Goal: Use online tool/utility: Use online tool/utility

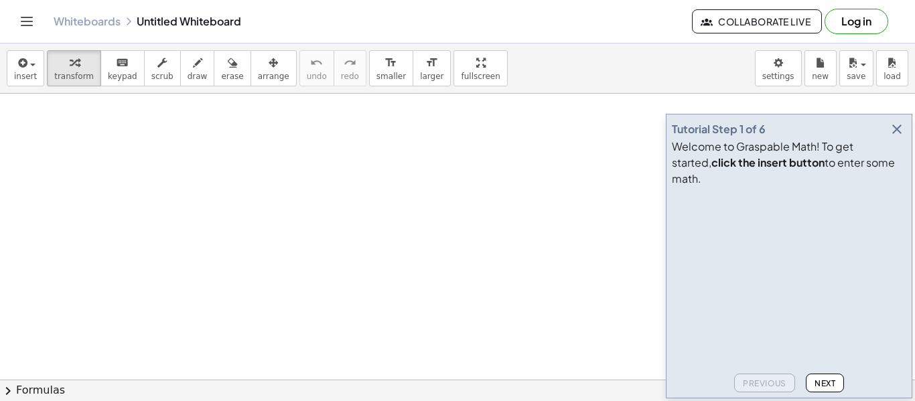
click at [900, 137] on icon "button" at bounding box center [897, 129] width 16 height 16
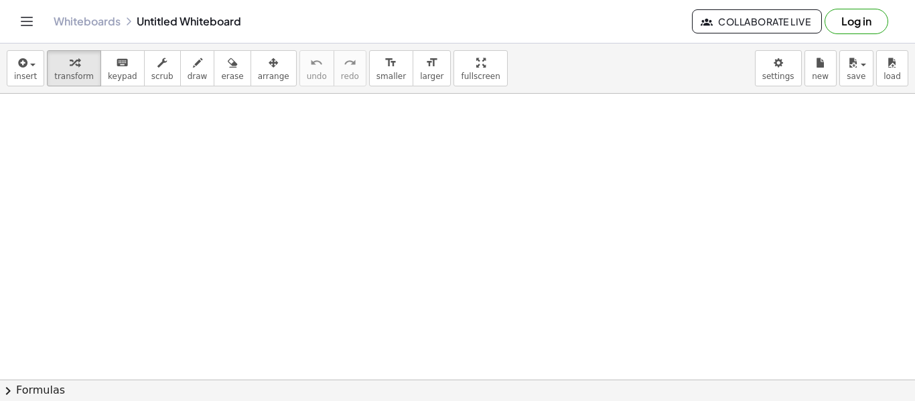
click at [180, 87] on div "insert select one: Math Expression Function Text Youtube Video Graphing Geometr…" at bounding box center [457, 69] width 915 height 50
click at [193, 66] on button "draw" at bounding box center [197, 68] width 35 height 36
drag, startPoint x: 194, startPoint y: 85, endPoint x: 218, endPoint y: 175, distance: 93.6
click at [217, 178] on div "insert select one: Math Expression Function Text Youtube Video Graphing Geometr…" at bounding box center [457, 223] width 915 height 358
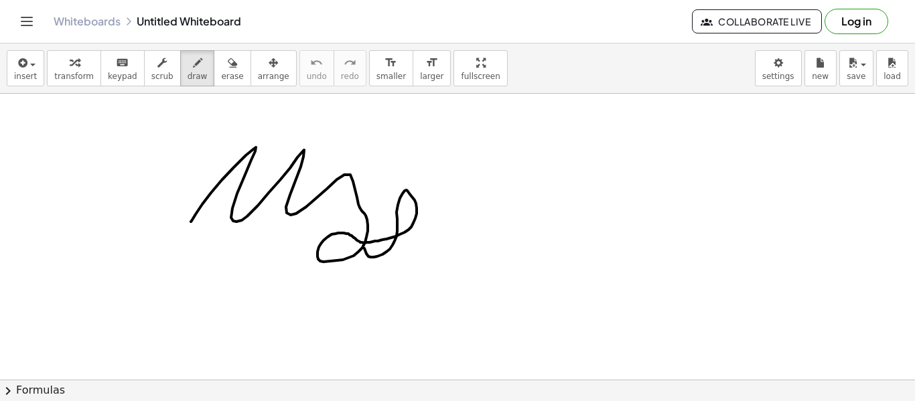
drag, startPoint x: 196, startPoint y: 214, endPoint x: 362, endPoint y: 200, distance: 166.8
click at [271, 64] on button "arrange" at bounding box center [274, 68] width 46 height 36
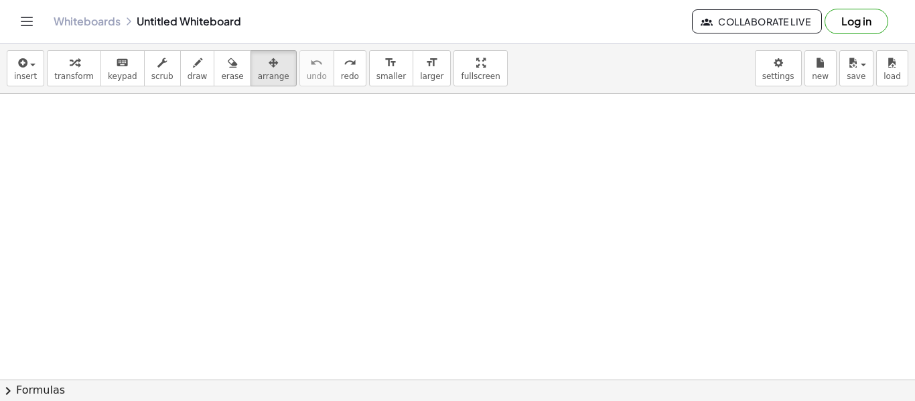
click at [54, 392] on button "chevron_right Formulas" at bounding box center [457, 390] width 915 height 21
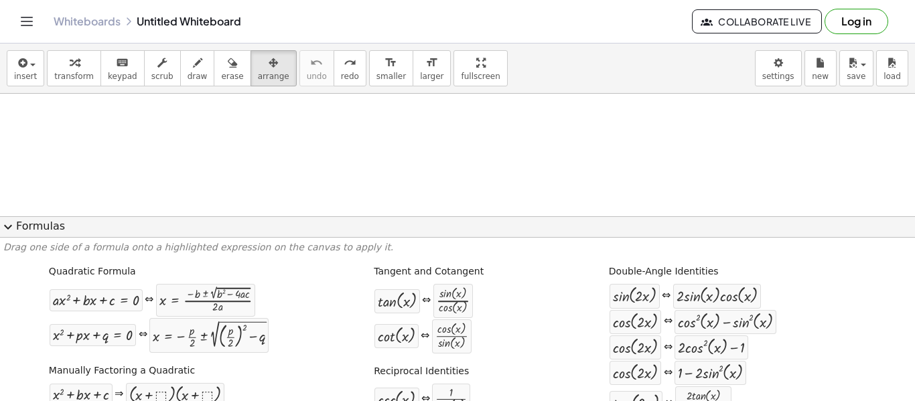
click at [188, 75] on span "draw" at bounding box center [198, 76] width 20 height 9
drag, startPoint x: 163, startPoint y: 119, endPoint x: 171, endPoint y: 128, distance: 11.4
drag, startPoint x: 177, startPoint y: 121, endPoint x: 188, endPoint y: 123, distance: 10.9
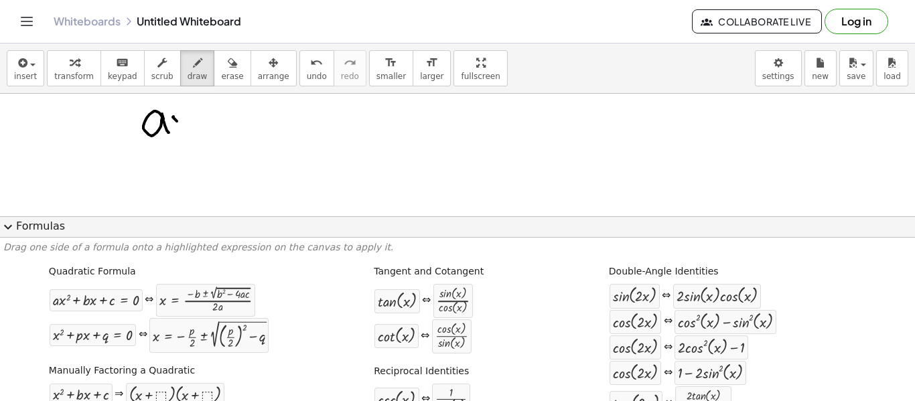
drag, startPoint x: 189, startPoint y: 117, endPoint x: 181, endPoint y: 128, distance: 13.4
drag, startPoint x: 202, startPoint y: 105, endPoint x: 214, endPoint y: 118, distance: 17.1
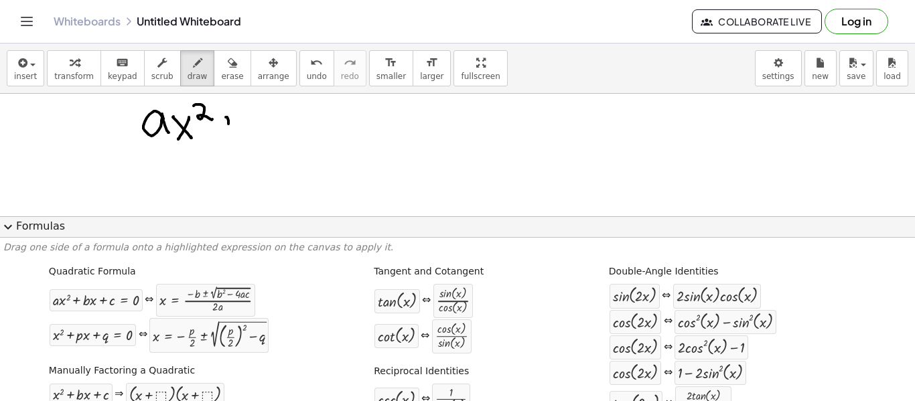
drag, startPoint x: 227, startPoint y: 117, endPoint x: 224, endPoint y: 129, distance: 12.4
drag, startPoint x: 228, startPoint y: 124, endPoint x: 242, endPoint y: 113, distance: 17.7
drag, startPoint x: 246, startPoint y: 104, endPoint x: 263, endPoint y: 119, distance: 21.9
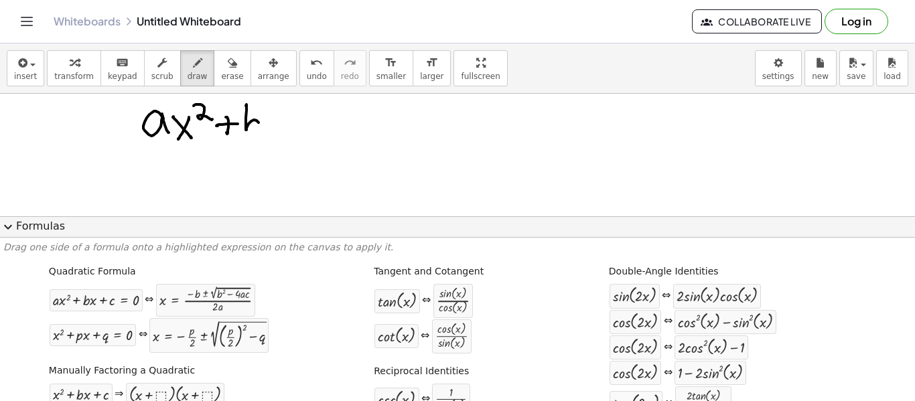
drag, startPoint x: 279, startPoint y: 117, endPoint x: 267, endPoint y: 136, distance: 22.3
drag, startPoint x: 296, startPoint y: 117, endPoint x: 290, endPoint y: 120, distance: 6.9
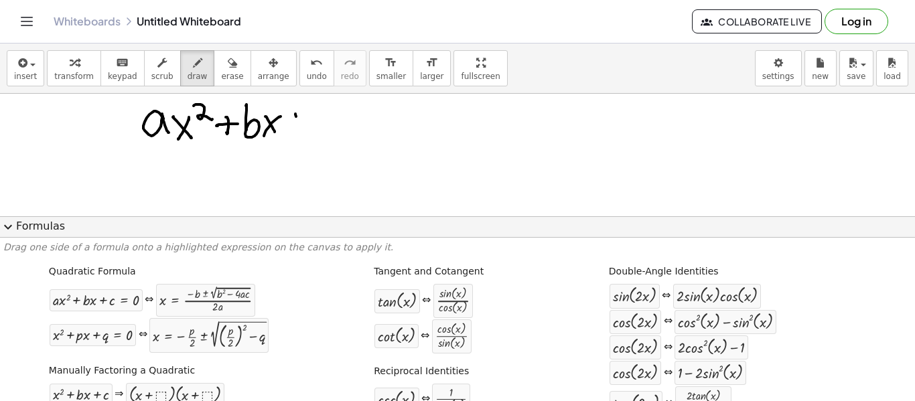
drag, startPoint x: 290, startPoint y: 120, endPoint x: 321, endPoint y: 119, distance: 31.5
drag, startPoint x: 327, startPoint y: 115, endPoint x: 334, endPoint y: 123, distance: 10.4
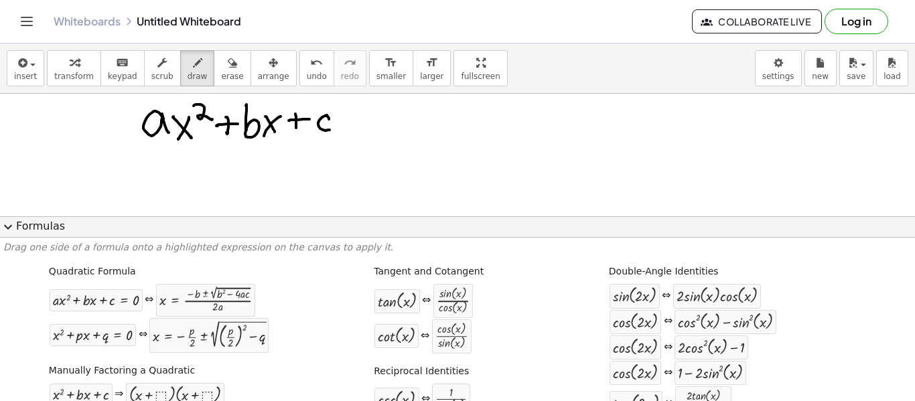
drag, startPoint x: 346, startPoint y: 123, endPoint x: 358, endPoint y: 119, distance: 12.5
drag, startPoint x: 437, startPoint y: 117, endPoint x: 453, endPoint y: 133, distance: 21.8
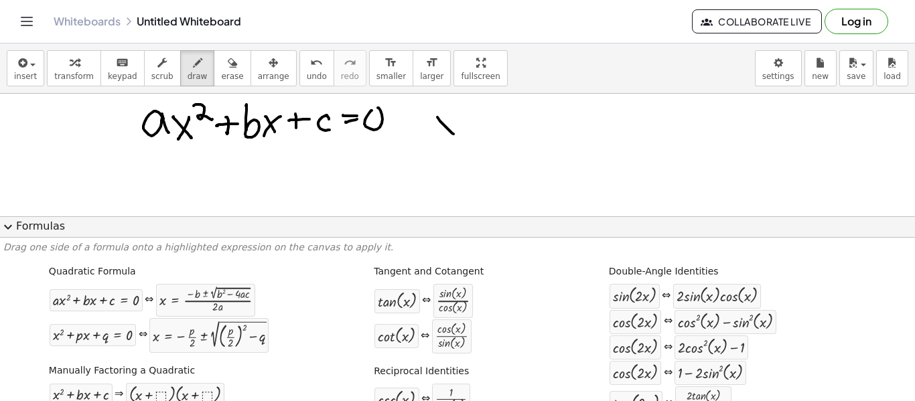
drag, startPoint x: 455, startPoint y: 119, endPoint x: 457, endPoint y: 127, distance: 8.5
drag, startPoint x: 466, startPoint y: 119, endPoint x: 480, endPoint y: 120, distance: 13.4
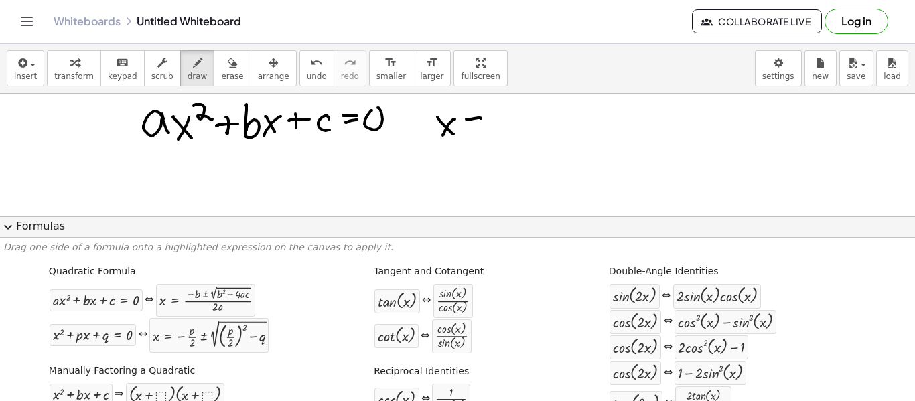
drag, startPoint x: 475, startPoint y: 126, endPoint x: 492, endPoint y: 123, distance: 17.1
drag, startPoint x: 499, startPoint y: 108, endPoint x: 507, endPoint y: 106, distance: 8.1
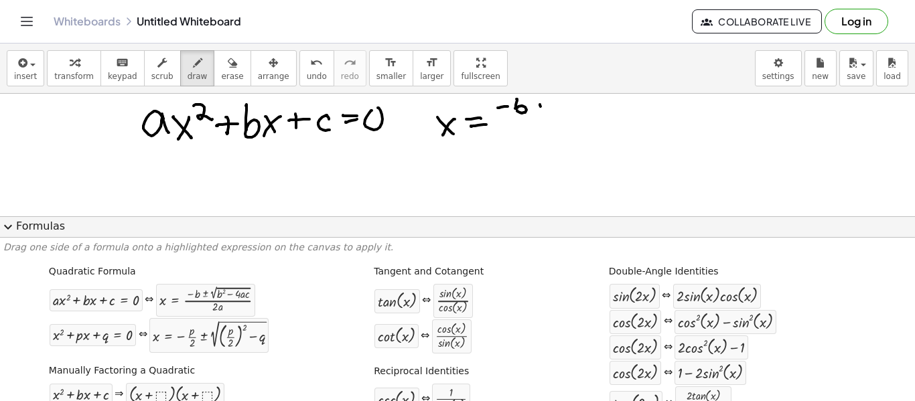
drag, startPoint x: 540, startPoint y: 104, endPoint x: 533, endPoint y: 111, distance: 9.0
drag, startPoint x: 533, startPoint y: 111, endPoint x: 551, endPoint y: 109, distance: 17.5
drag, startPoint x: 535, startPoint y: 117, endPoint x: 550, endPoint y: 114, distance: 15.0
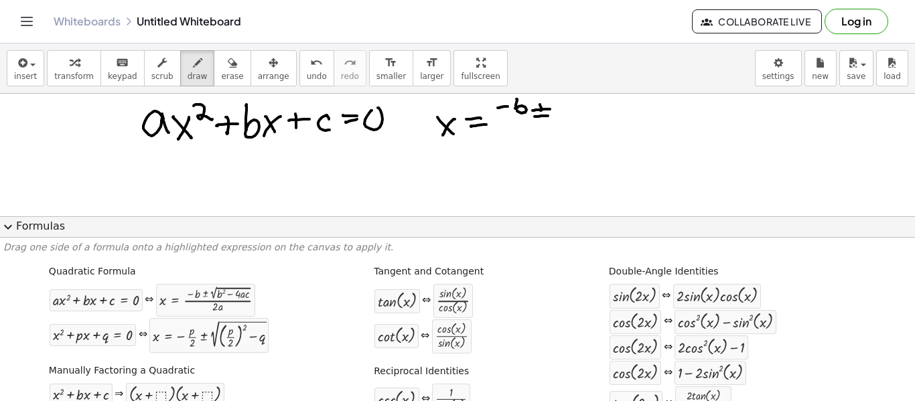
drag, startPoint x: 542, startPoint y: 107, endPoint x: 541, endPoint y: 115, distance: 8.1
drag, startPoint x: 512, startPoint y: 124, endPoint x: 620, endPoint y: 121, distance: 108.5
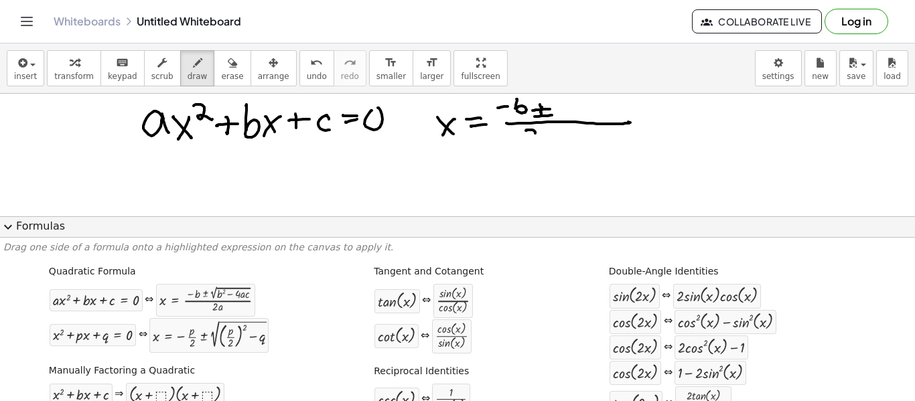
drag, startPoint x: 526, startPoint y: 131, endPoint x: 543, endPoint y: 139, distance: 19.5
drag, startPoint x: 557, startPoint y: 132, endPoint x: 567, endPoint y: 137, distance: 10.8
drag, startPoint x: 561, startPoint y: 105, endPoint x: 632, endPoint y: 98, distance: 71.4
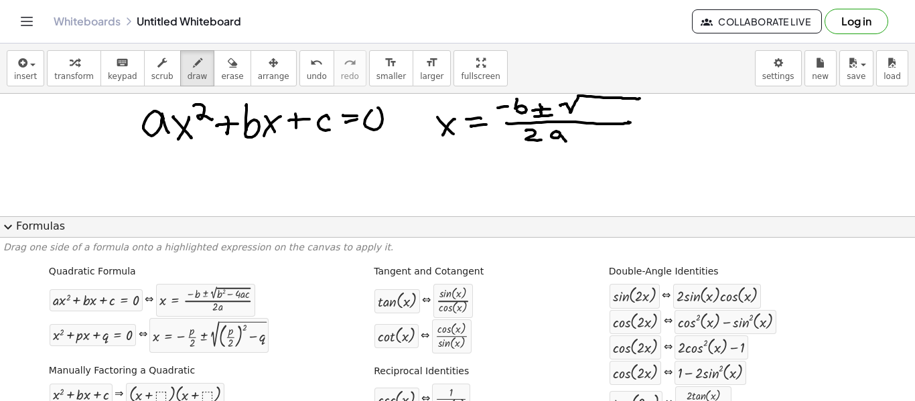
drag, startPoint x: 589, startPoint y: 99, endPoint x: 585, endPoint y: 111, distance: 12.1
drag, startPoint x: 598, startPoint y: 102, endPoint x: 607, endPoint y: 109, distance: 11.1
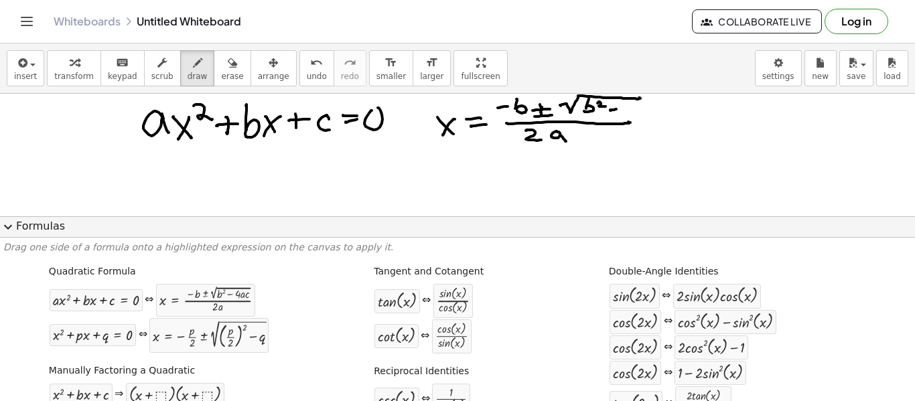
drag, startPoint x: 623, startPoint y: 105, endPoint x: 632, endPoint y: 109, distance: 10.2
drag
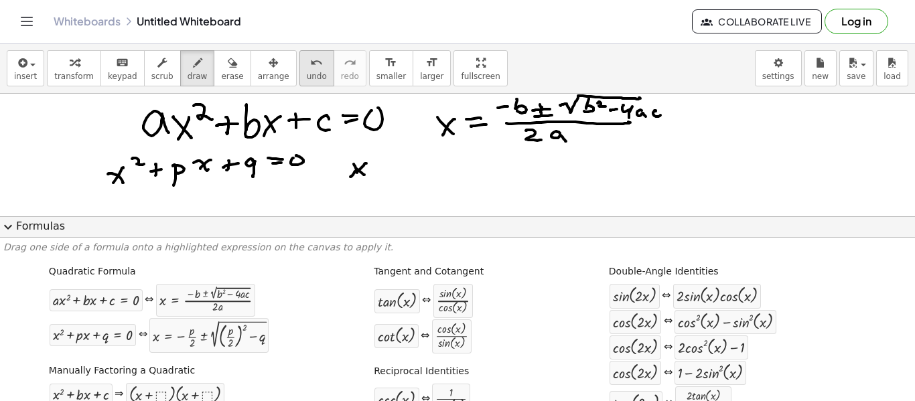
click at [307, 75] on span "undo" at bounding box center [317, 76] width 20 height 9
click at [307, 76] on span "undo" at bounding box center [317, 76] width 20 height 9
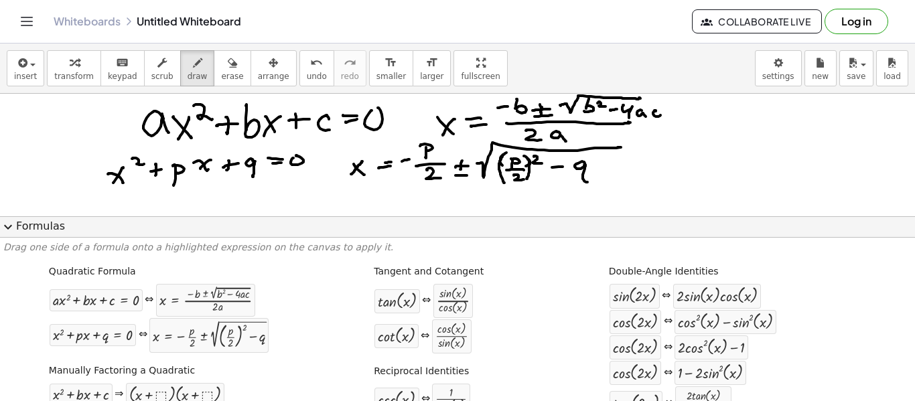
click at [48, 224] on button "expand_more Formulas" at bounding box center [457, 226] width 915 height 21
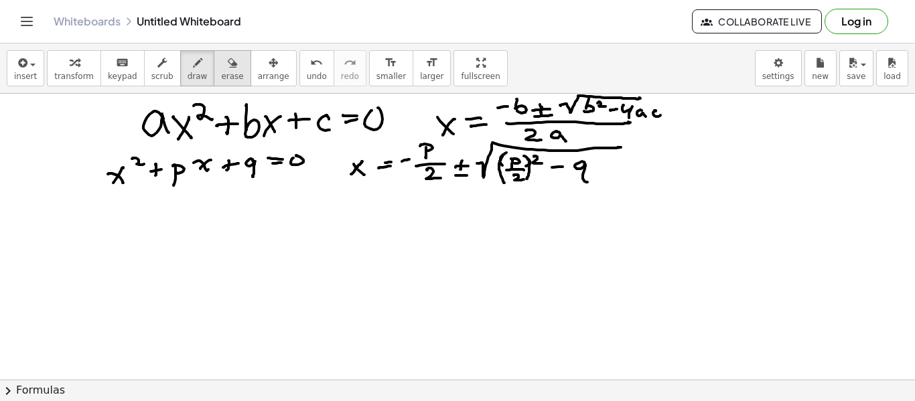
click at [214, 76] on button "erase" at bounding box center [232, 68] width 37 height 36
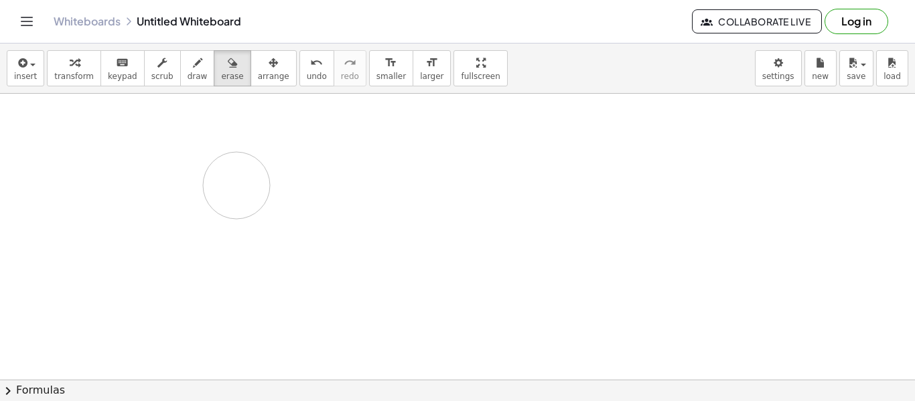
drag, startPoint x: 117, startPoint y: 125, endPoint x: 249, endPoint y: 199, distance: 151.5
click at [191, 74] on button "draw" at bounding box center [197, 68] width 35 height 36
drag, startPoint x: 216, startPoint y: 173, endPoint x: 264, endPoint y: 141, distance: 57.6
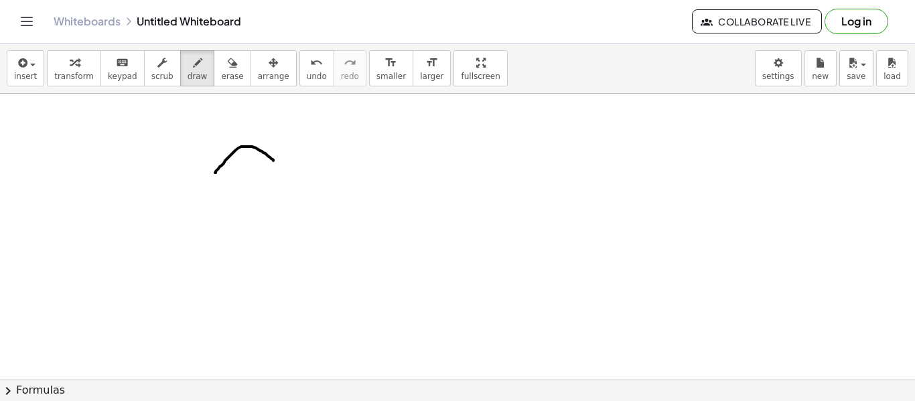
click at [307, 79] on span "undo" at bounding box center [317, 76] width 20 height 9
drag, startPoint x: 189, startPoint y: 123, endPoint x: 212, endPoint y: 146, distance: 32.7
drag, startPoint x: 196, startPoint y: 102, endPoint x: 204, endPoint y: 158, distance: 56.9
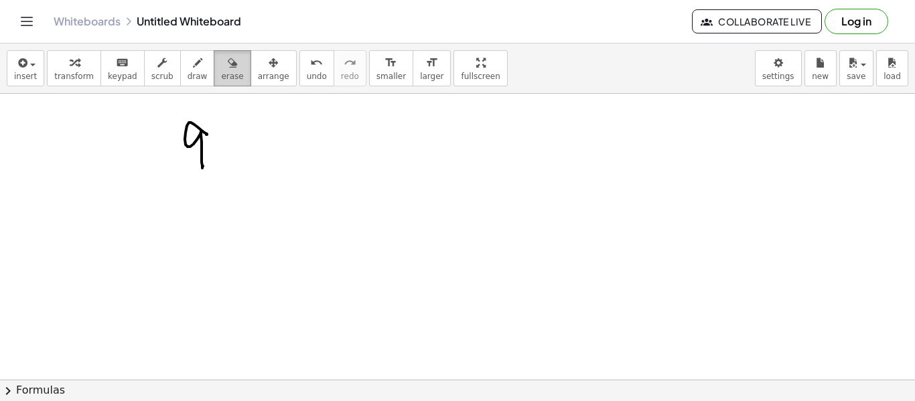
drag, startPoint x: 226, startPoint y: 66, endPoint x: 212, endPoint y: 85, distance: 23.6
click at [226, 81] on button "erase" at bounding box center [232, 68] width 37 height 36
drag, startPoint x: 185, startPoint y: 118, endPoint x: 319, endPoint y: 155, distance: 139.1
click at [214, 79] on button "erase" at bounding box center [232, 68] width 37 height 36
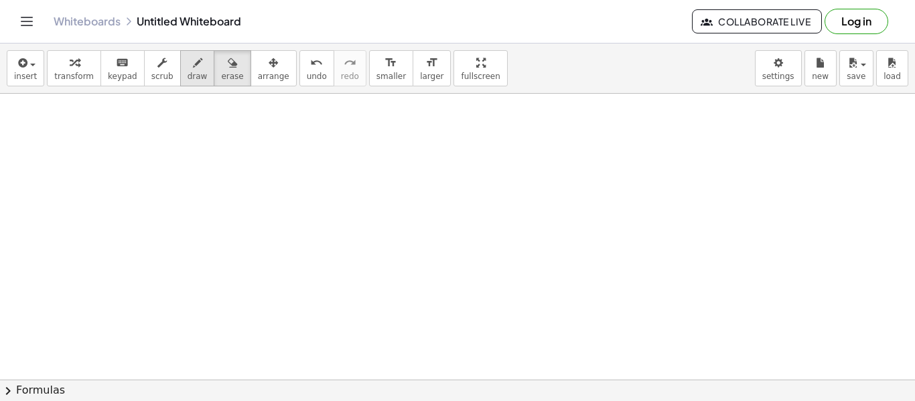
click at [180, 81] on button "draw" at bounding box center [197, 68] width 35 height 36
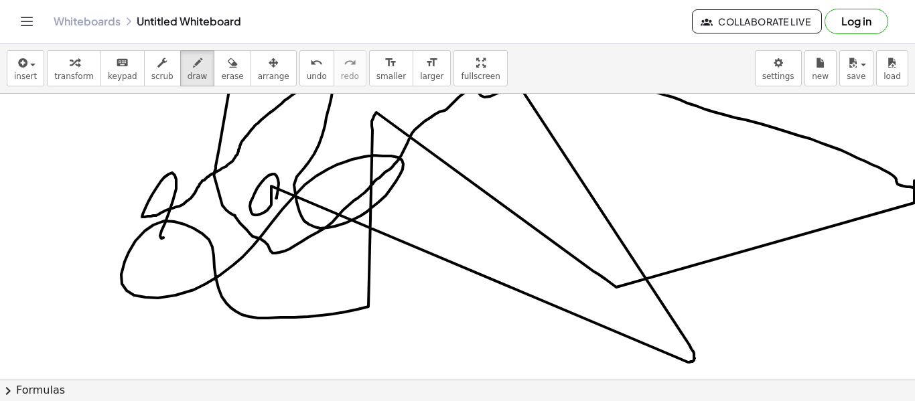
drag, startPoint x: 145, startPoint y: 210, endPoint x: 175, endPoint y: 219, distance: 32.2
drag, startPoint x: 597, startPoint y: 169, endPoint x: 596, endPoint y: 176, distance: 6.8
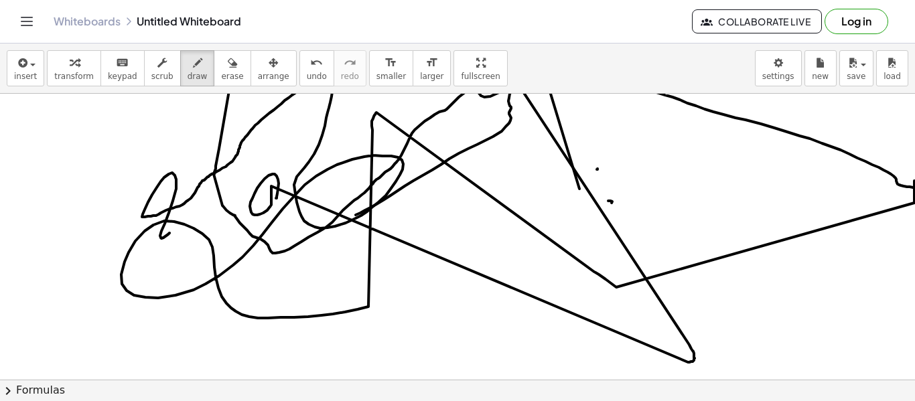
drag, startPoint x: 579, startPoint y: 189, endPoint x: 350, endPoint y: 217, distance: 231.5
drag, startPoint x: 350, startPoint y: 217, endPoint x: 186, endPoint y: 213, distance: 164.1
drag, startPoint x: 186, startPoint y: 213, endPoint x: 86, endPoint y: 197, distance: 100.4
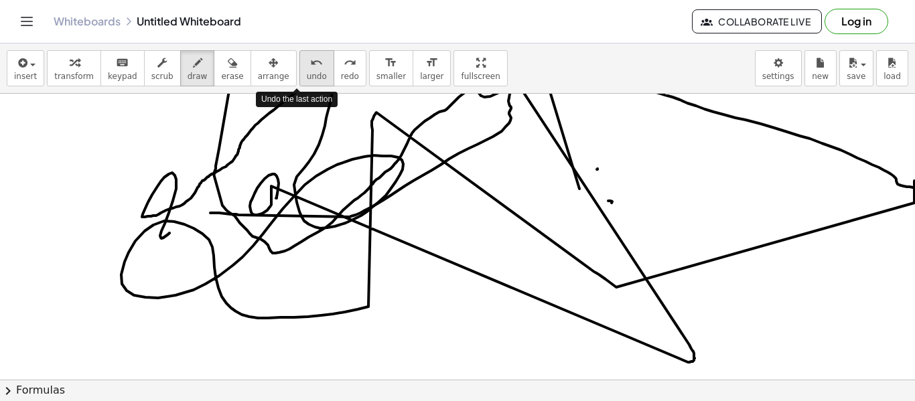
click at [307, 77] on span "undo" at bounding box center [317, 76] width 20 height 9
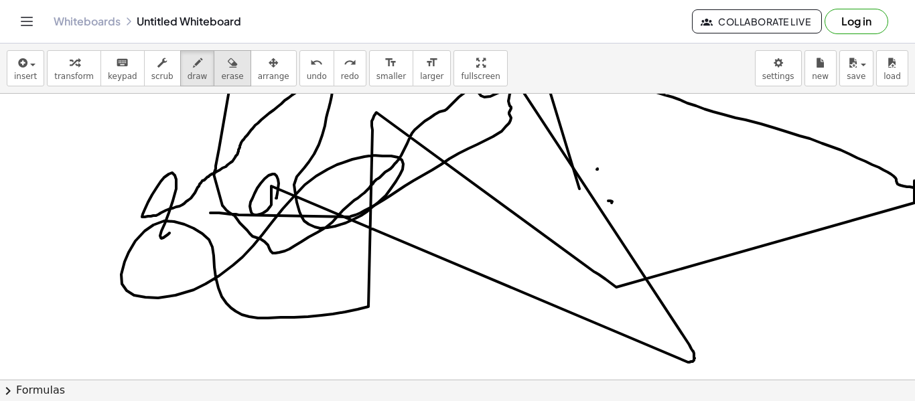
click at [231, 60] on button "erase" at bounding box center [232, 68] width 37 height 36
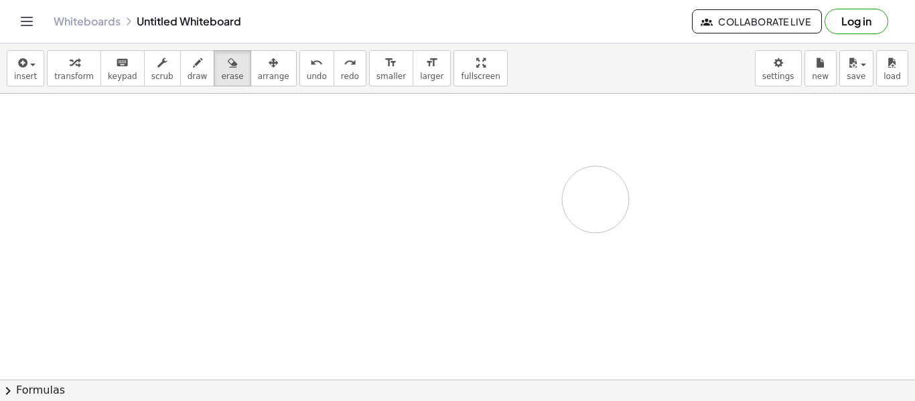
drag, startPoint x: 189, startPoint y: 102, endPoint x: 640, endPoint y: 227, distance: 468.3
click at [184, 82] on button "draw" at bounding box center [197, 68] width 35 height 36
drag, startPoint x: 196, startPoint y: 146, endPoint x: 270, endPoint y: 159, distance: 75.4
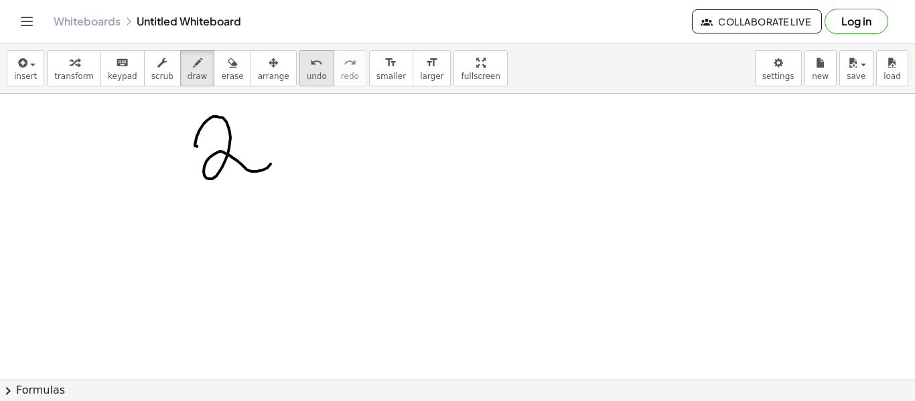
click at [299, 70] on button "undo undo" at bounding box center [316, 68] width 35 height 36
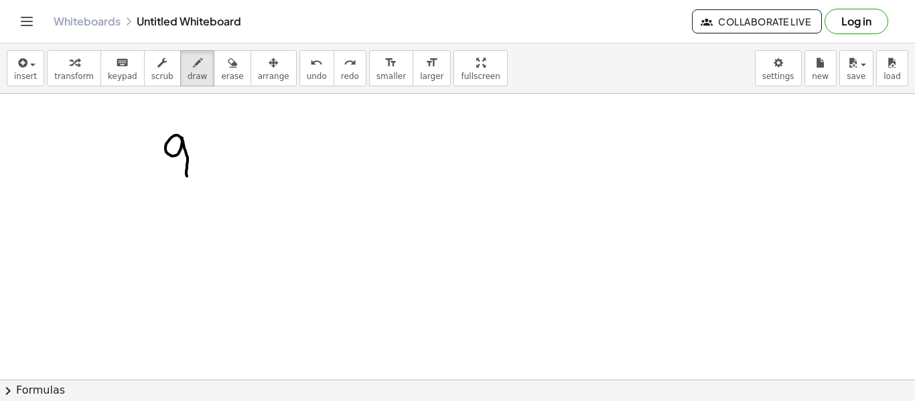
drag, startPoint x: 182, startPoint y: 141, endPoint x: 184, endPoint y: 177, distance: 36.2
click at [299, 76] on button "undo undo" at bounding box center [316, 68] width 35 height 36
drag, startPoint x: 202, startPoint y: 117, endPoint x: 200, endPoint y: 149, distance: 32.2
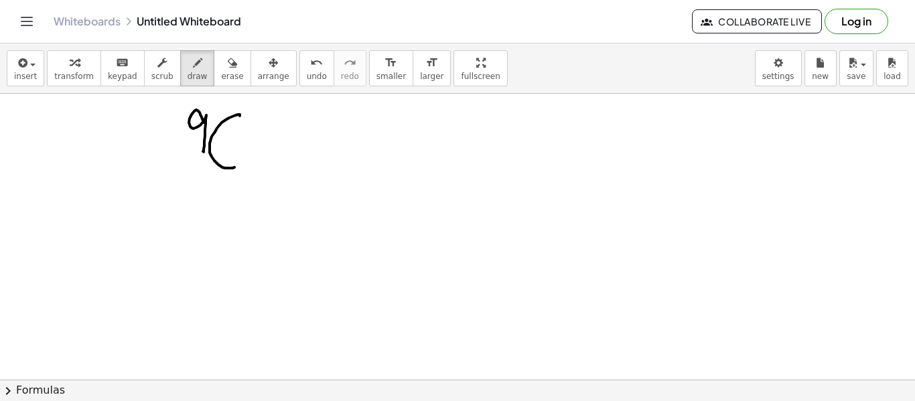
drag, startPoint x: 240, startPoint y: 116, endPoint x: 241, endPoint y: 161, distance: 44.9
drag, startPoint x: 259, startPoint y: 150, endPoint x: 271, endPoint y: 157, distance: 14.4
drag, startPoint x: 279, startPoint y: 142, endPoint x: 255, endPoint y: 155, distance: 27.6
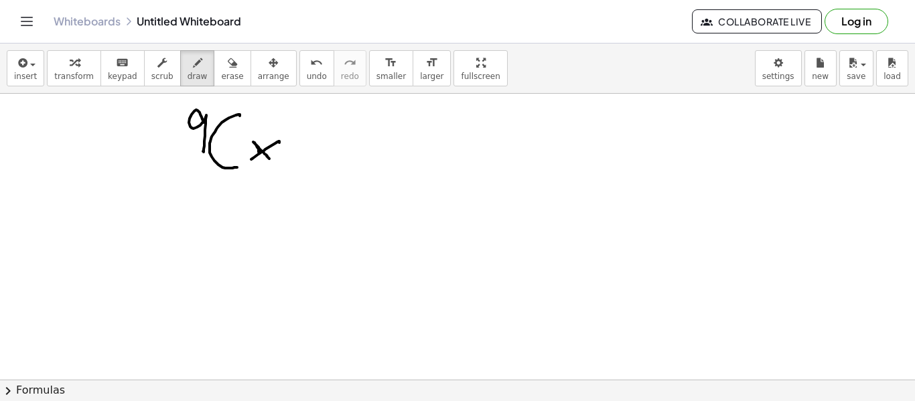
click at [299, 82] on button "undo undo" at bounding box center [316, 68] width 35 height 36
click at [307, 79] on span "undo" at bounding box center [317, 76] width 20 height 9
click at [306, 81] on button "undo undo" at bounding box center [316, 68] width 35 height 36
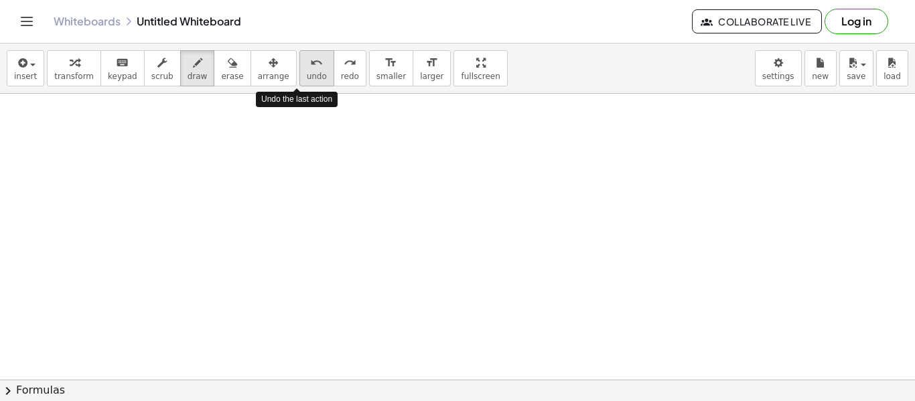
click at [305, 80] on button "undo undo" at bounding box center [316, 68] width 35 height 36
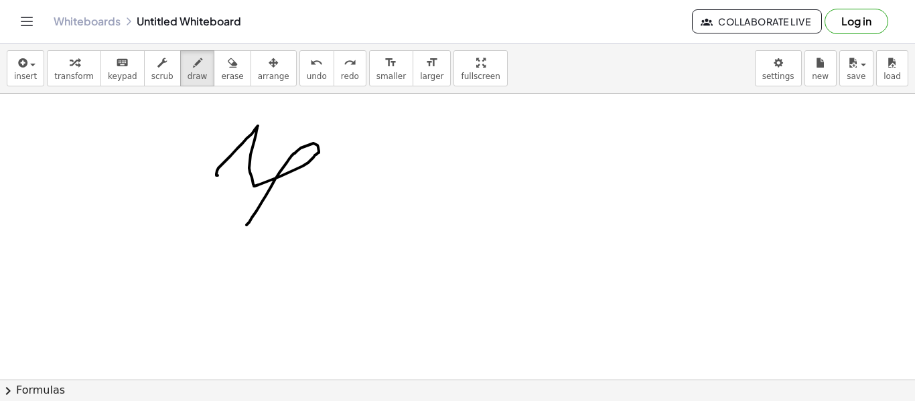
drag, startPoint x: 217, startPoint y: 175, endPoint x: 283, endPoint y: 146, distance: 72.6
click at [307, 76] on span "undo" at bounding box center [317, 76] width 20 height 9
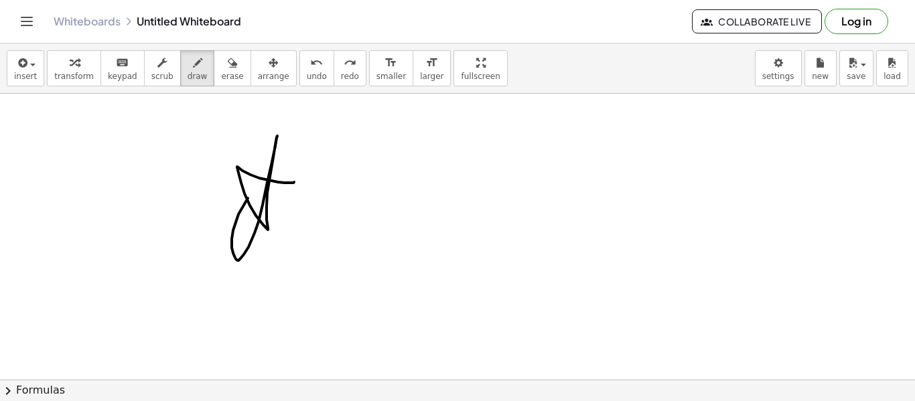
drag, startPoint x: 278, startPoint y: 182, endPoint x: 441, endPoint y: 177, distance: 163.5
click at [310, 64] on icon "undo" at bounding box center [316, 63] width 13 height 16
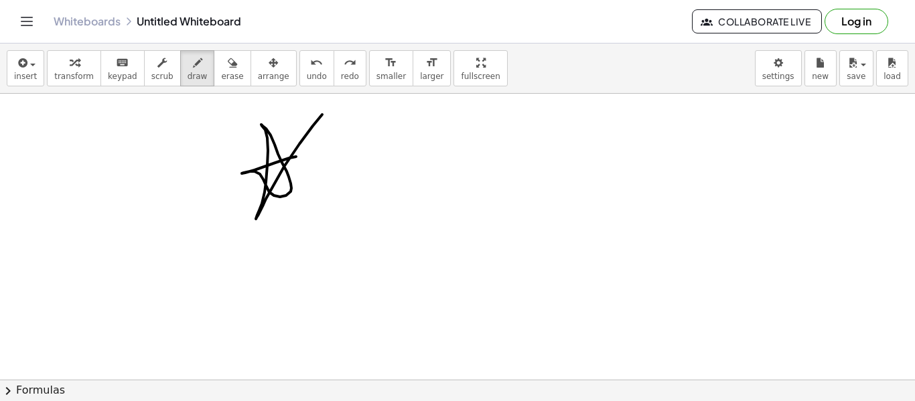
drag, startPoint x: 293, startPoint y: 157, endPoint x: 384, endPoint y: 116, distance: 100.1
drag, startPoint x: 292, startPoint y: 68, endPoint x: 300, endPoint y: 79, distance: 13.9
click at [310, 68] on icon "undo" at bounding box center [316, 63] width 13 height 16
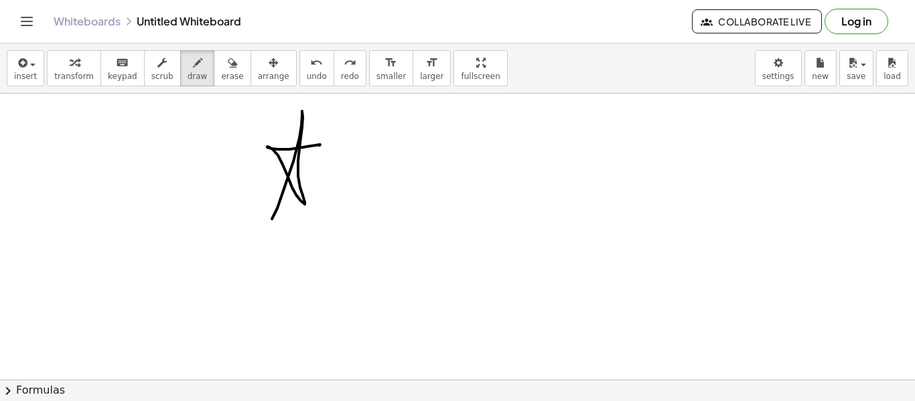
drag, startPoint x: 279, startPoint y: 149, endPoint x: 452, endPoint y: 138, distance: 173.8
click at [307, 72] on span "undo" at bounding box center [317, 76] width 20 height 9
drag, startPoint x: 368, startPoint y: 133, endPoint x: 338, endPoint y: 155, distance: 37.8
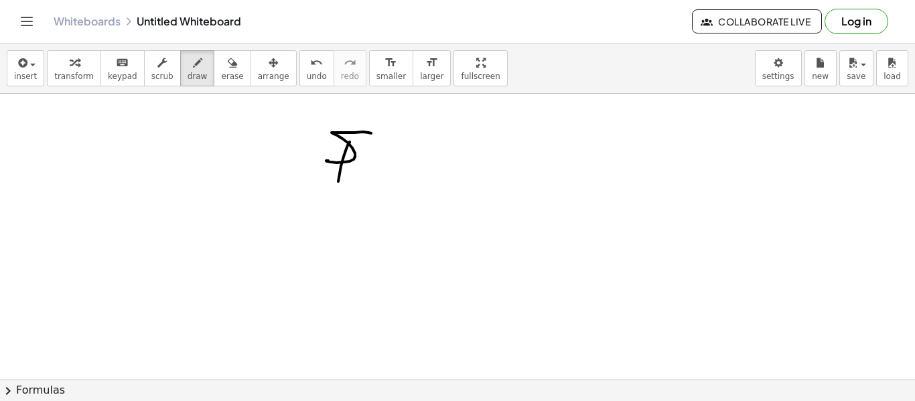
drag, startPoint x: 350, startPoint y: 142, endPoint x: 370, endPoint y: 177, distance: 40.8
click at [307, 72] on span "undo" at bounding box center [317, 76] width 20 height 9
click at [307, 69] on div "undo" at bounding box center [317, 62] width 20 height 16
drag, startPoint x: 360, startPoint y: 152, endPoint x: 352, endPoint y: 167, distance: 17.7
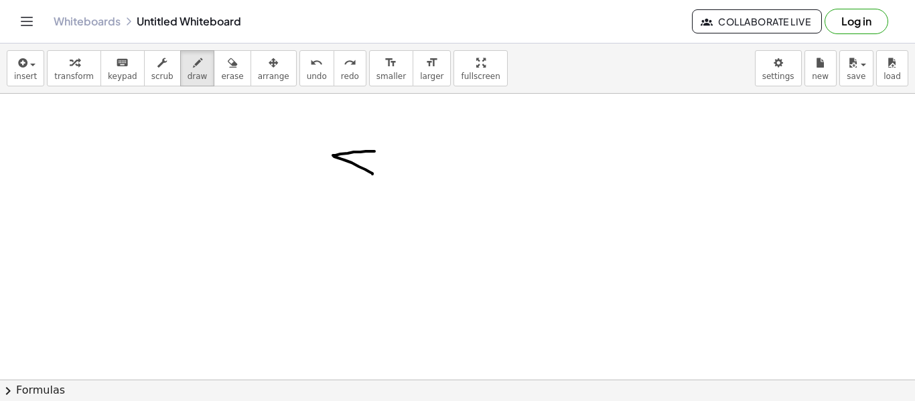
drag, startPoint x: 362, startPoint y: 157, endPoint x: 398, endPoint y: 186, distance: 46.7
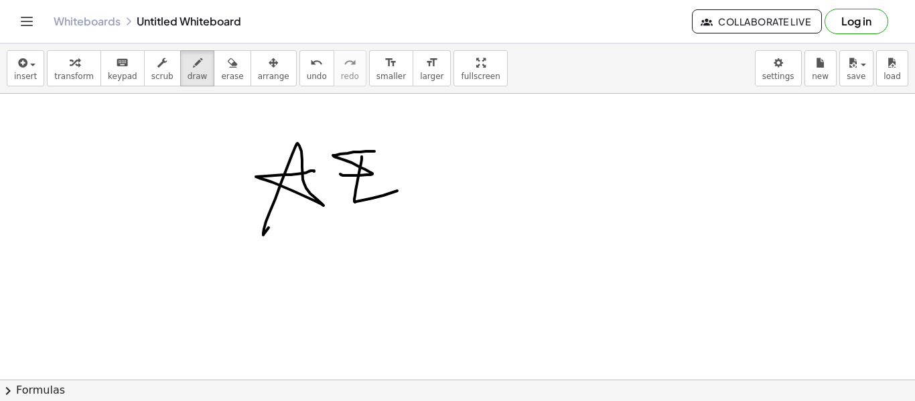
drag, startPoint x: 311, startPoint y: 171, endPoint x: 450, endPoint y: 183, distance: 139.2
click at [299, 73] on button "undo undo" at bounding box center [316, 68] width 35 height 36
drag, startPoint x: 388, startPoint y: 176, endPoint x: 397, endPoint y: 176, distance: 8.7
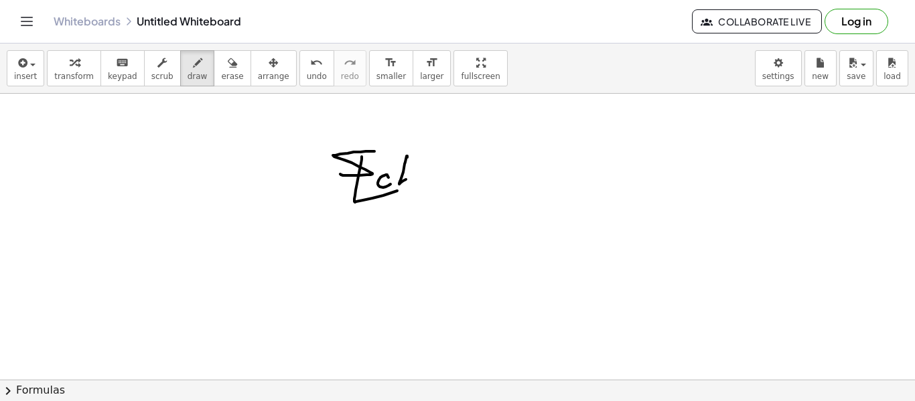
drag, startPoint x: 407, startPoint y: 156, endPoint x: 417, endPoint y: 184, distance: 29.2
drag, startPoint x: 311, startPoint y: 168, endPoint x: 492, endPoint y: 155, distance: 181.3
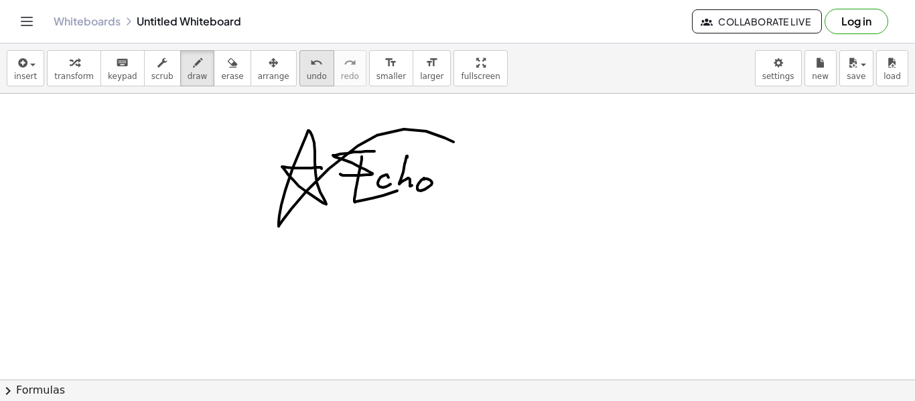
click at [299, 70] on button "undo undo" at bounding box center [316, 68] width 35 height 36
click at [307, 72] on span "undo" at bounding box center [317, 76] width 20 height 9
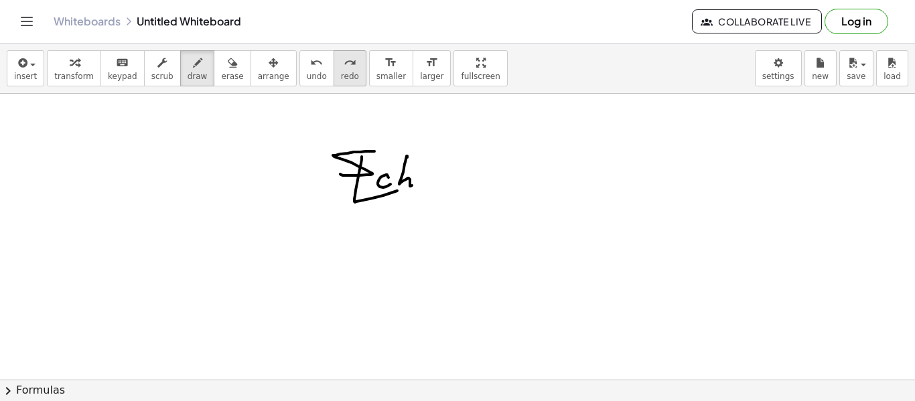
click at [334, 85] on button "redo redo" at bounding box center [350, 68] width 33 height 36
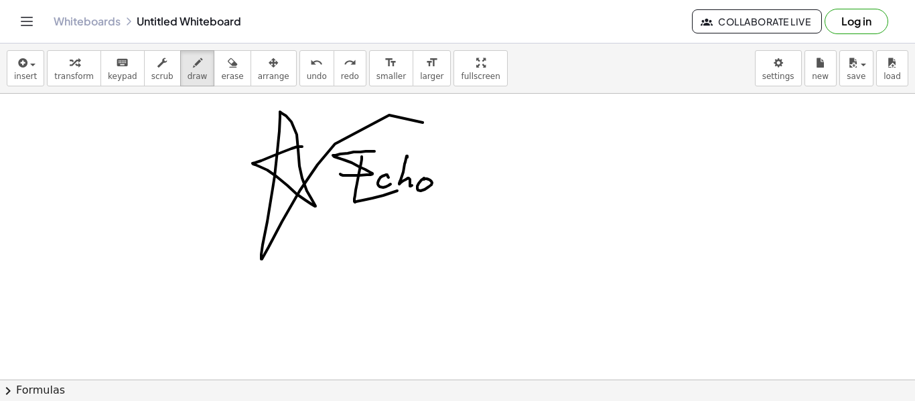
drag, startPoint x: 301, startPoint y: 147, endPoint x: 503, endPoint y: 179, distance: 204.2
click at [307, 74] on span "undo" at bounding box center [317, 76] width 20 height 9
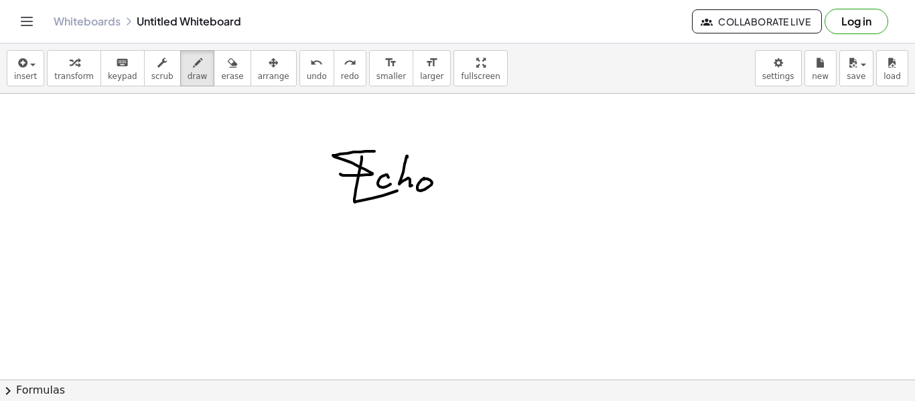
click at [307, 72] on span "undo" at bounding box center [317, 76] width 20 height 9
drag, startPoint x: 299, startPoint y: 171, endPoint x: 273, endPoint y: 246, distance: 80.1
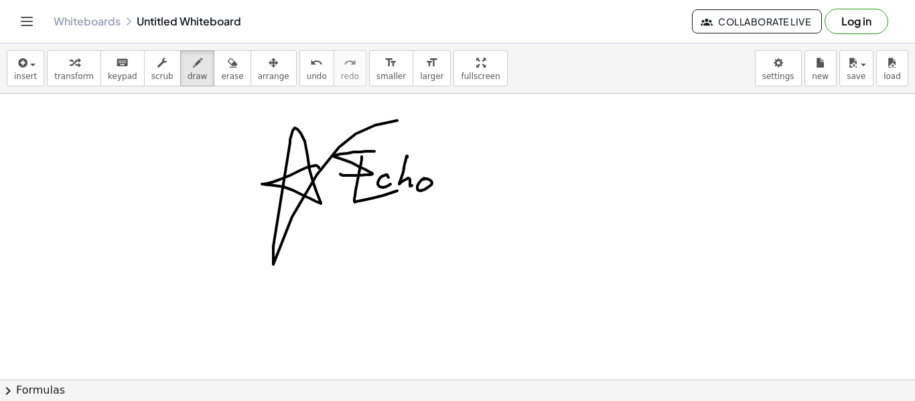
drag, startPoint x: 273, startPoint y: 246, endPoint x: 496, endPoint y: 161, distance: 238.3
click at [261, 84] on button "arrange" at bounding box center [274, 68] width 46 height 36
drag, startPoint x: 326, startPoint y: 172, endPoint x: 405, endPoint y: 163, distance: 79.6
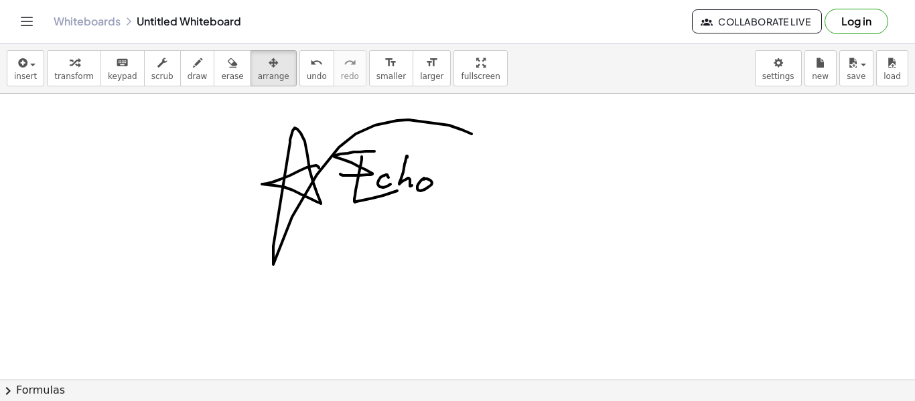
drag, startPoint x: 238, startPoint y: 113, endPoint x: 451, endPoint y: 158, distance: 217.7
drag, startPoint x: 293, startPoint y: 72, endPoint x: 302, endPoint y: 74, distance: 9.6
click at [307, 72] on span "undo" at bounding box center [317, 76] width 20 height 9
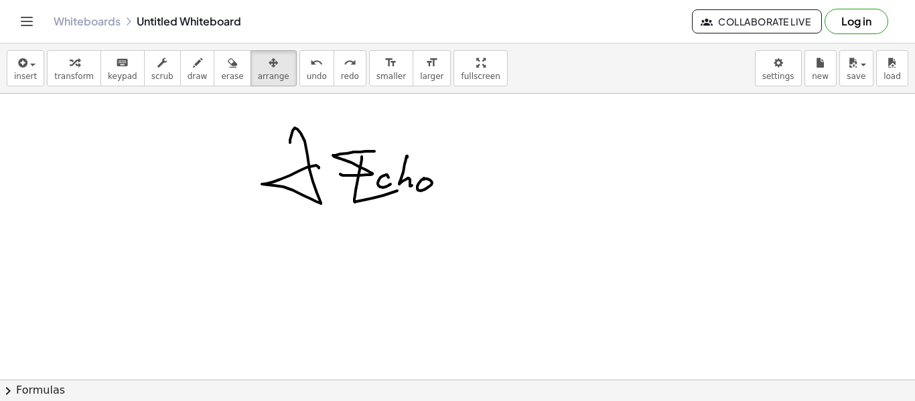
drag, startPoint x: 330, startPoint y: 173, endPoint x: 315, endPoint y: 115, distance: 59.5
click at [307, 80] on span "undo" at bounding box center [317, 76] width 20 height 9
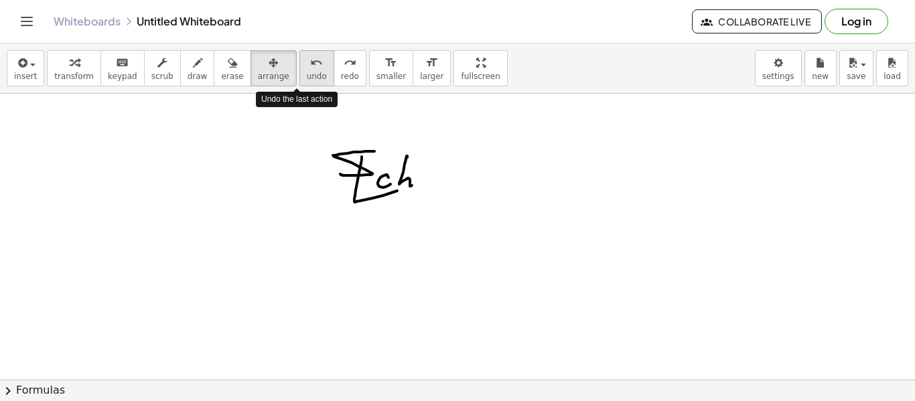
drag, startPoint x: 279, startPoint y: 78, endPoint x: 285, endPoint y: 73, distance: 8.2
click at [279, 78] on div "insert select one: Math Expression Function Text Youtube Video Graphing Geometr…" at bounding box center [457, 69] width 915 height 50
click at [307, 78] on span "undo" at bounding box center [317, 76] width 20 height 9
click at [293, 90] on div "Undo the last action" at bounding box center [297, 99] width 82 height 22
click at [299, 78] on button "undo undo" at bounding box center [316, 68] width 35 height 36
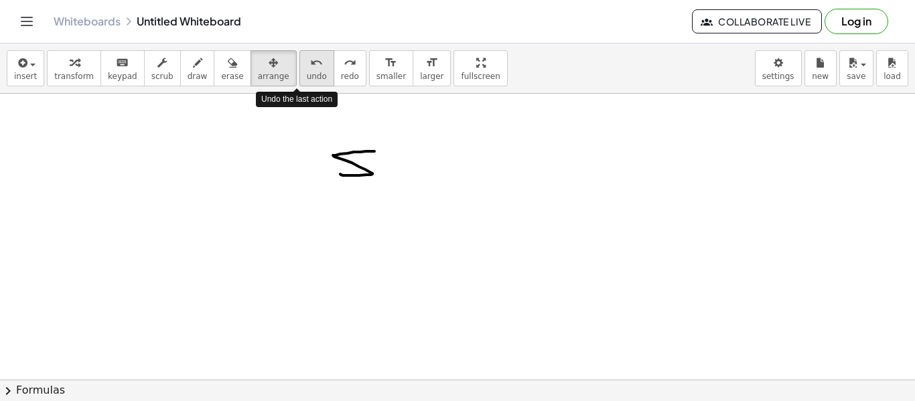
click at [307, 66] on div "undo" at bounding box center [317, 62] width 20 height 16
click at [307, 64] on div "undo" at bounding box center [317, 62] width 20 height 16
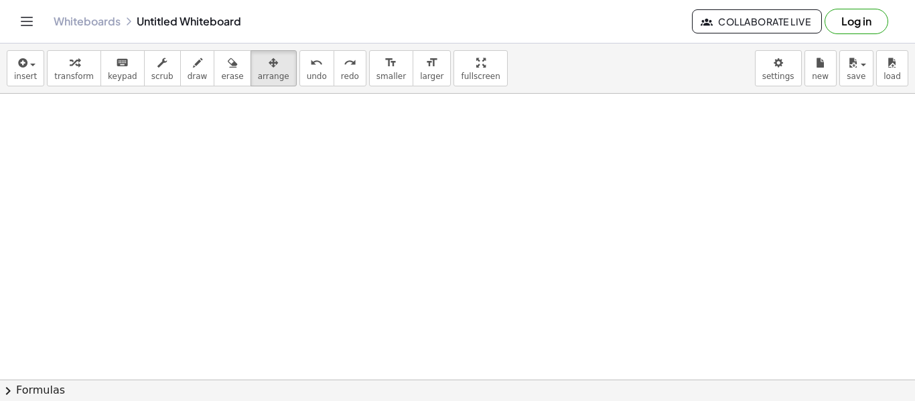
drag, startPoint x: 228, startPoint y: 209, endPoint x: 315, endPoint y: 173, distance: 94.7
click at [187, 79] on button "draw" at bounding box center [197, 68] width 35 height 36
drag, startPoint x: 261, startPoint y: 165, endPoint x: 360, endPoint y: 177, distance: 99.9
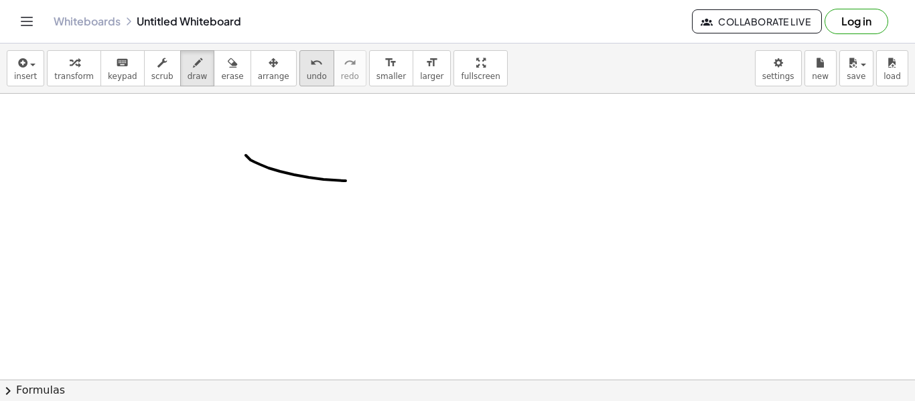
click at [309, 83] on button "undo undo" at bounding box center [316, 68] width 35 height 36
drag, startPoint x: 297, startPoint y: 171, endPoint x: 284, endPoint y: 219, distance: 49.4
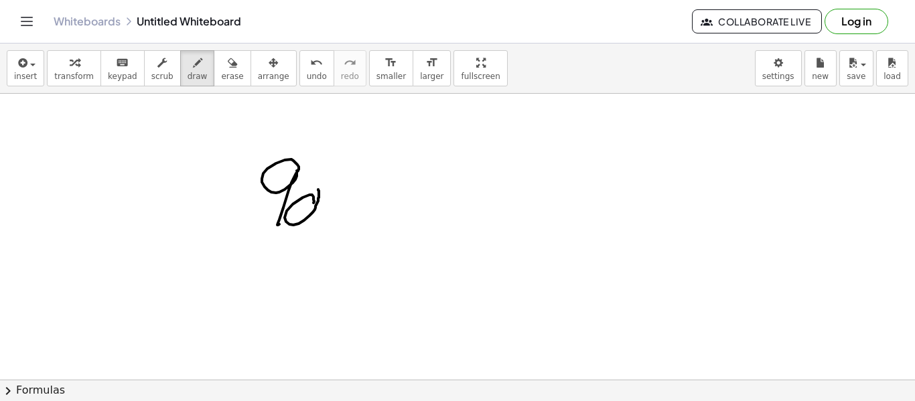
drag, startPoint x: 313, startPoint y: 200, endPoint x: 311, endPoint y: 178, distance: 21.5
click at [307, 75] on span "undo" at bounding box center [317, 76] width 20 height 9
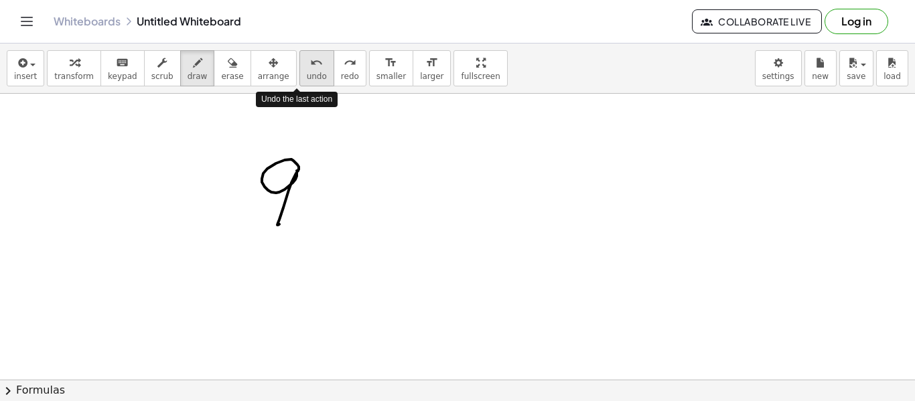
click at [307, 74] on span "undo" at bounding box center [317, 76] width 20 height 9
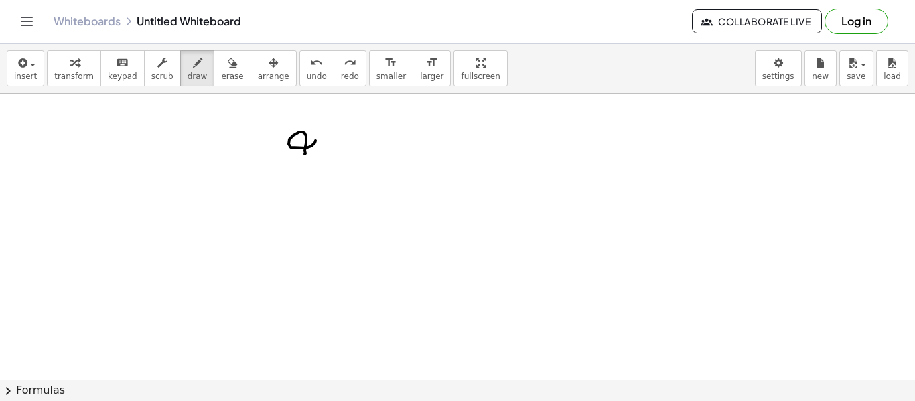
drag, startPoint x: 305, startPoint y: 147, endPoint x: 319, endPoint y: 170, distance: 27.0
drag, startPoint x: 329, startPoint y: 162, endPoint x: 342, endPoint y: 173, distance: 17.2
drag, startPoint x: 320, startPoint y: 179, endPoint x: 343, endPoint y: 169, distance: 24.9
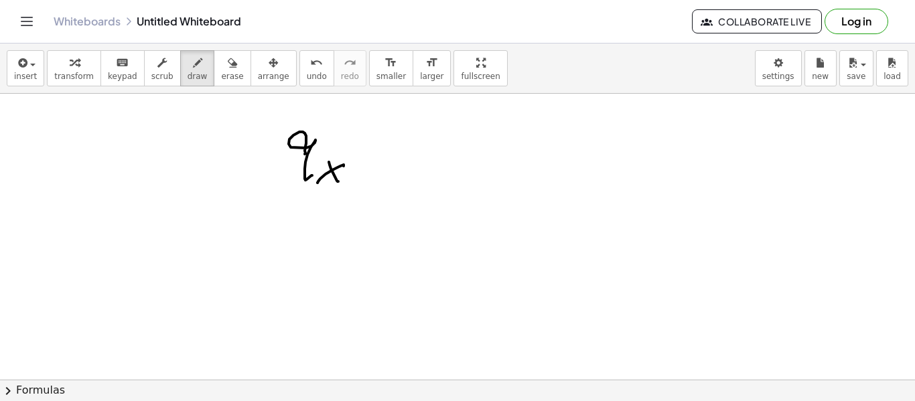
click at [306, 82] on button "undo undo" at bounding box center [316, 68] width 35 height 36
drag, startPoint x: 133, startPoint y: 109, endPoint x: 131, endPoint y: 131, distance: 22.3
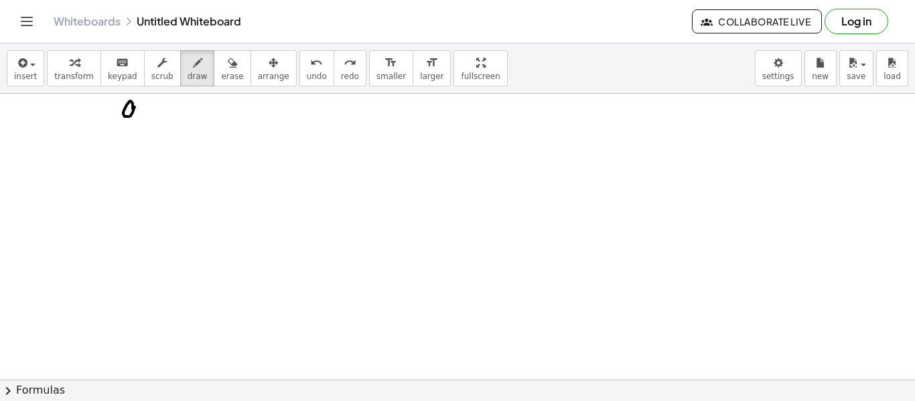
drag, startPoint x: 150, startPoint y: 104, endPoint x: 146, endPoint y: 133, distance: 29.1
drag, startPoint x: 151, startPoint y: 119, endPoint x: 159, endPoint y: 137, distance: 19.2
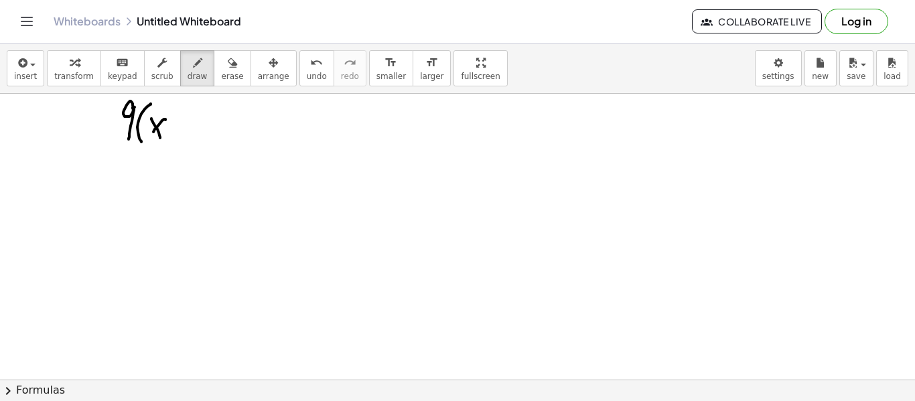
drag, startPoint x: 164, startPoint y: 119, endPoint x: 153, endPoint y: 133, distance: 17.7
drag, startPoint x: 178, startPoint y: 123, endPoint x: 176, endPoint y: 129, distance: 7.0
drag, startPoint x: 179, startPoint y: 123, endPoint x: 188, endPoint y: 122, distance: 9.5
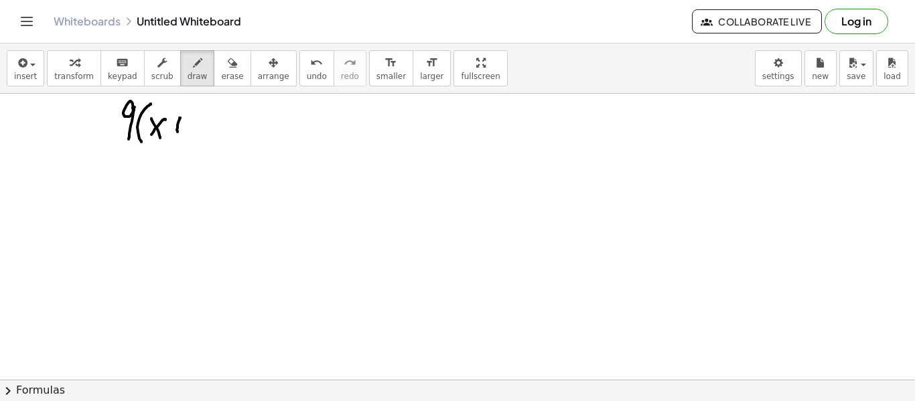
drag, startPoint x: 196, startPoint y: 122, endPoint x: 212, endPoint y: 121, distance: 15.5
drag, startPoint x: 213, startPoint y: 113, endPoint x: 211, endPoint y: 134, distance: 20.9
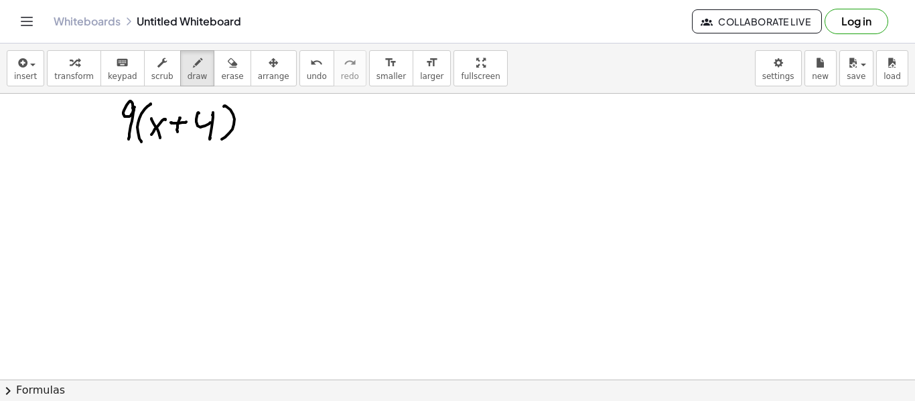
drag, startPoint x: 225, startPoint y: 106, endPoint x: 243, endPoint y: 103, distance: 18.3
drag, startPoint x: 247, startPoint y: 121, endPoint x: 246, endPoint y: 131, distance: 10.1
drag, startPoint x: 246, startPoint y: 131, endPoint x: 265, endPoint y: 117, distance: 24.0
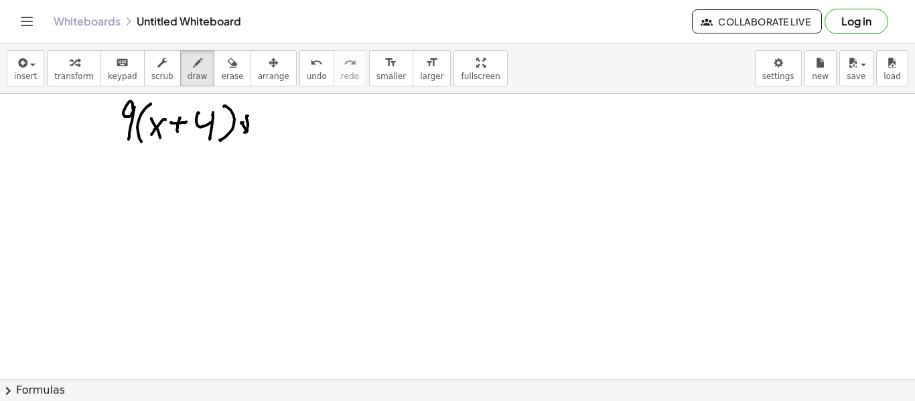
drag, startPoint x: 270, startPoint y: 107, endPoint x: 285, endPoint y: 121, distance: 20.4
drag, startPoint x: 283, startPoint y: 114, endPoint x: 284, endPoint y: 139, distance: 24.8
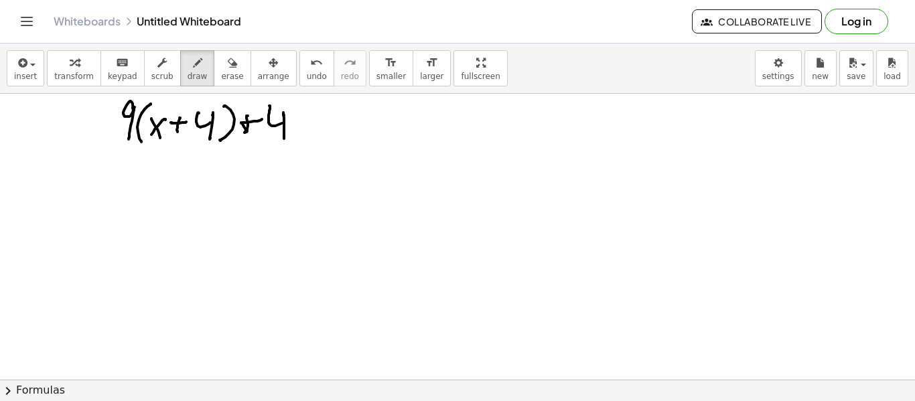
drag, startPoint x: 297, startPoint y: 123, endPoint x: 315, endPoint y: 121, distance: 18.1
drag, startPoint x: 303, startPoint y: 128, endPoint x: 326, endPoint y: 125, distance: 22.9
drag, startPoint x: 350, startPoint y: 114, endPoint x: 361, endPoint y: 107, distance: 12.6
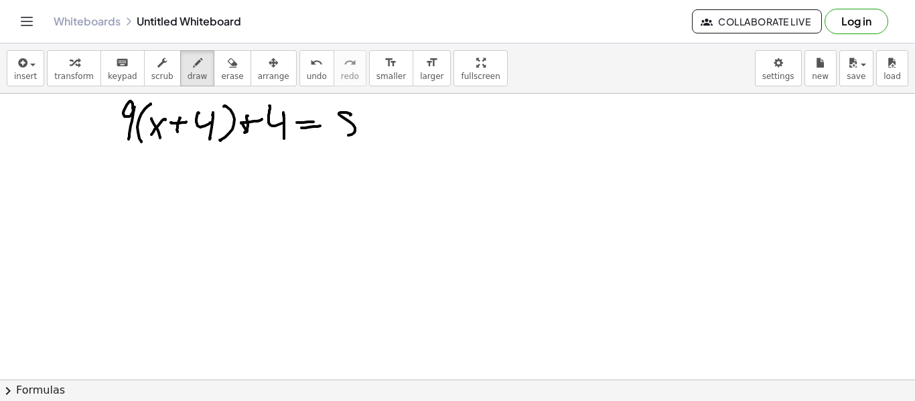
drag, startPoint x: 323, startPoint y: 113, endPoint x: 332, endPoint y: 113, distance: 9.4
drag, startPoint x: 384, startPoint y: 106, endPoint x: 382, endPoint y: 139, distance: 32.9
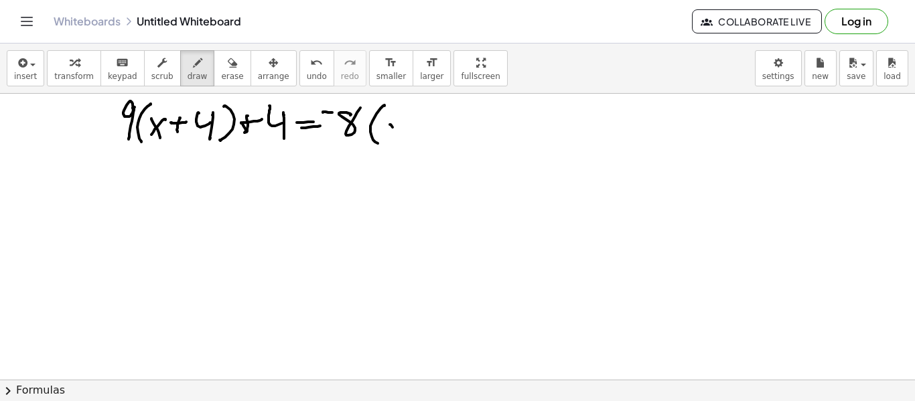
drag, startPoint x: 392, startPoint y: 127, endPoint x: 409, endPoint y: 127, distance: 16.7
drag, startPoint x: 407, startPoint y: 124, endPoint x: 386, endPoint y: 139, distance: 24.9
drag, startPoint x: 421, startPoint y: 126, endPoint x: 437, endPoint y: 123, distance: 15.6
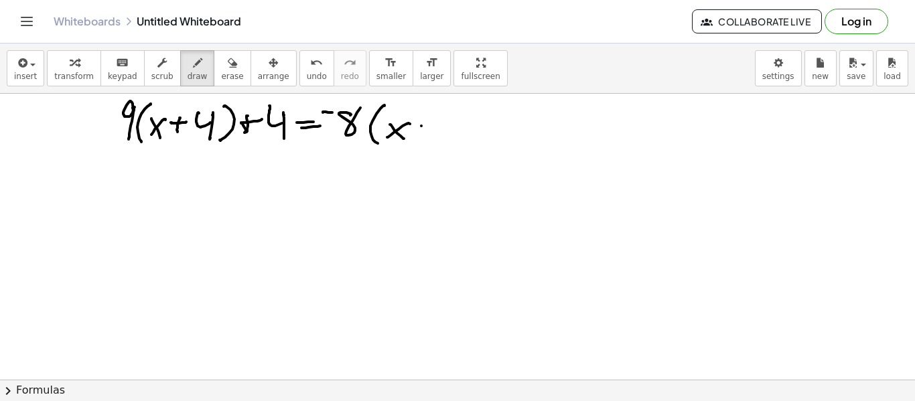
drag, startPoint x: 468, startPoint y: 110, endPoint x: 458, endPoint y: 133, distance: 24.9
drag, startPoint x: 495, startPoint y: 110, endPoint x: 481, endPoint y: 145, distance: 37.6
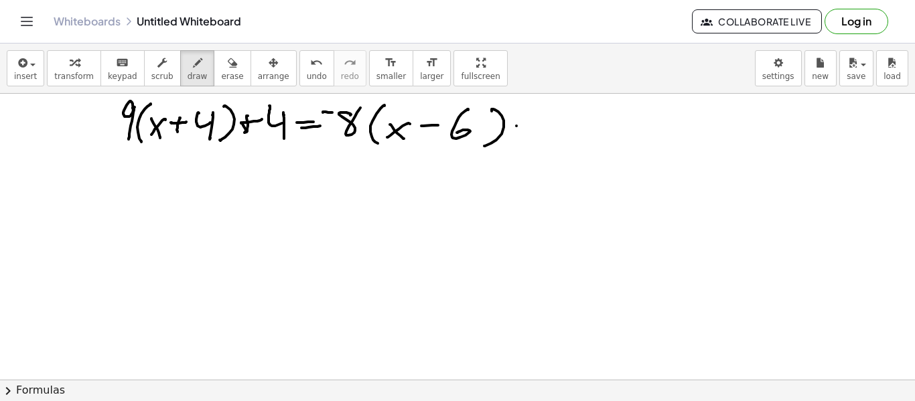
drag, startPoint x: 516, startPoint y: 126, endPoint x: 530, endPoint y: 123, distance: 14.3
drag, startPoint x: 547, startPoint y: 111, endPoint x: 557, endPoint y: 121, distance: 13.7
drag, startPoint x: 565, startPoint y: 119, endPoint x: 567, endPoint y: 133, distance: 14.2
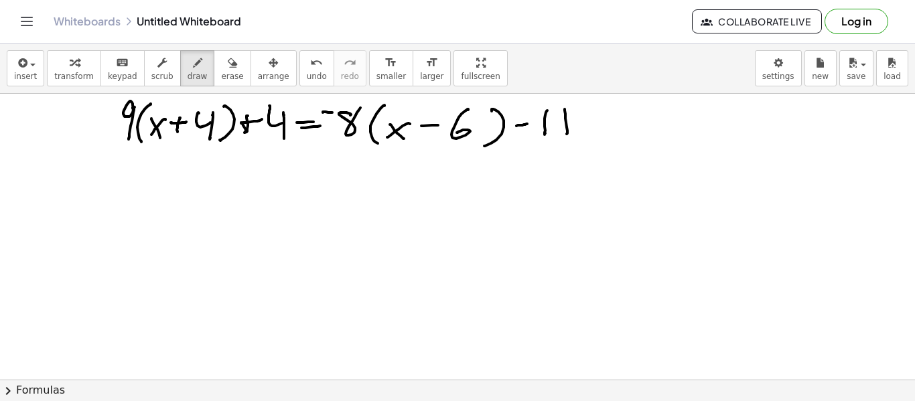
drag, startPoint x: 148, startPoint y: 158, endPoint x: 156, endPoint y: 170, distance: 14.5
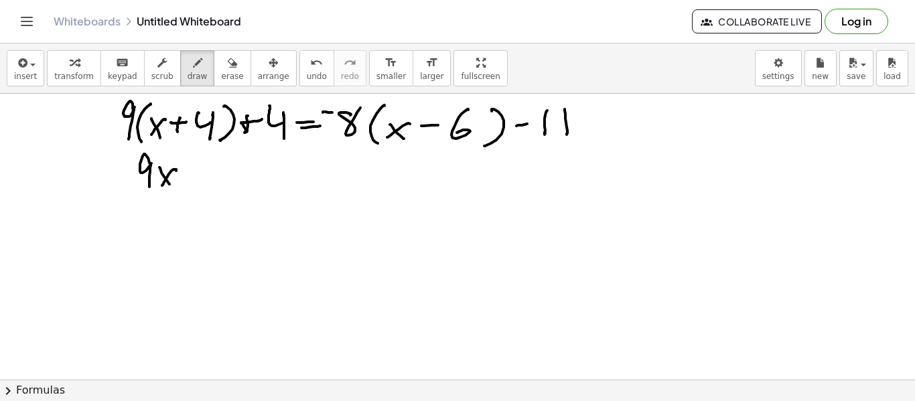
drag, startPoint x: 187, startPoint y: 164, endPoint x: 185, endPoint y: 177, distance: 12.9
drag, startPoint x: 181, startPoint y: 171, endPoint x: 198, endPoint y: 169, distance: 16.8
drag, startPoint x: 203, startPoint y: 158, endPoint x: 214, endPoint y: 168, distance: 14.7
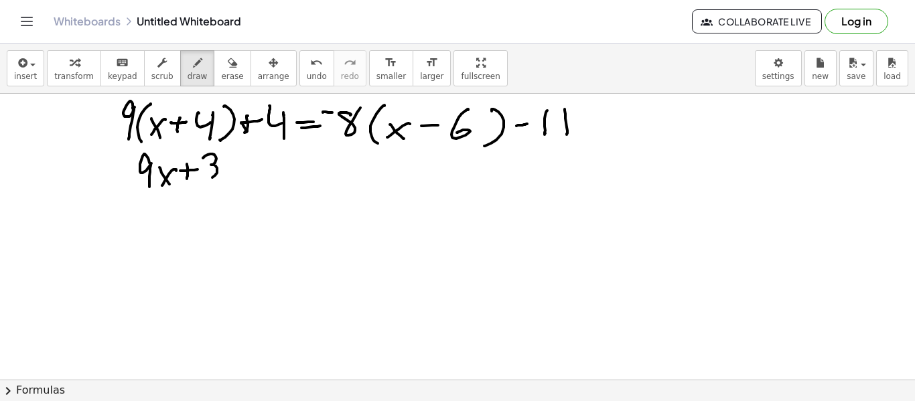
click at [307, 74] on span "undo" at bounding box center [317, 76] width 20 height 9
click at [307, 77] on span "undo" at bounding box center [317, 76] width 20 height 9
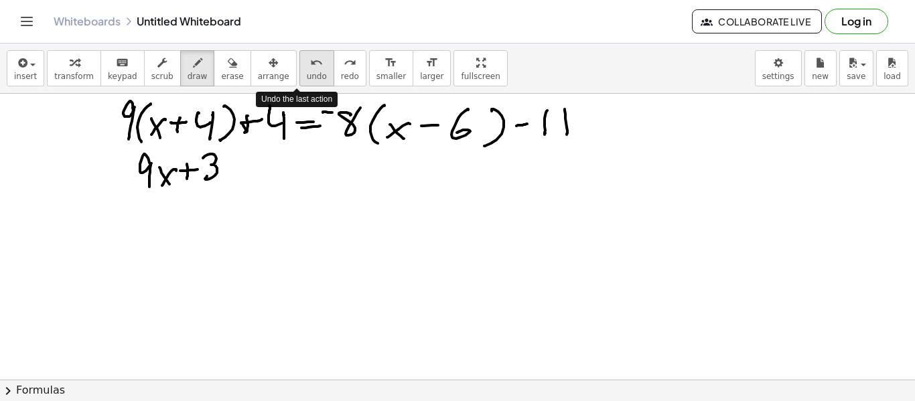
click at [307, 78] on span "undo" at bounding box center [317, 76] width 20 height 9
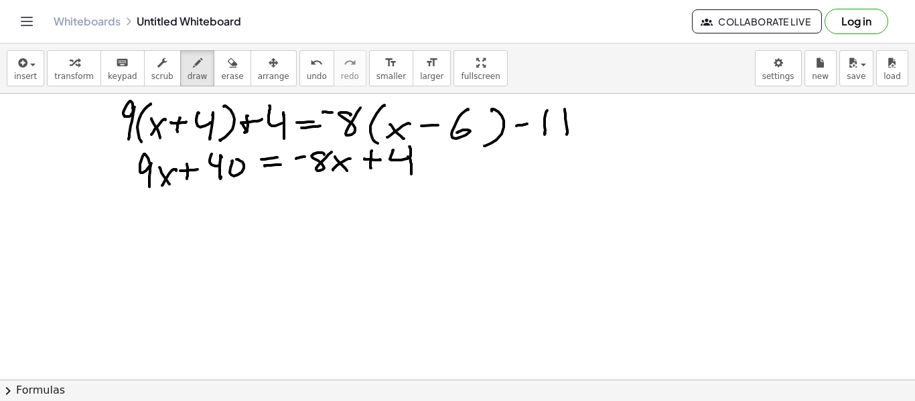
click at [310, 68] on icon "undo" at bounding box center [316, 63] width 13 height 16
click at [307, 72] on span "undo" at bounding box center [317, 76] width 20 height 9
click at [299, 69] on button "undo undo" at bounding box center [316, 68] width 35 height 36
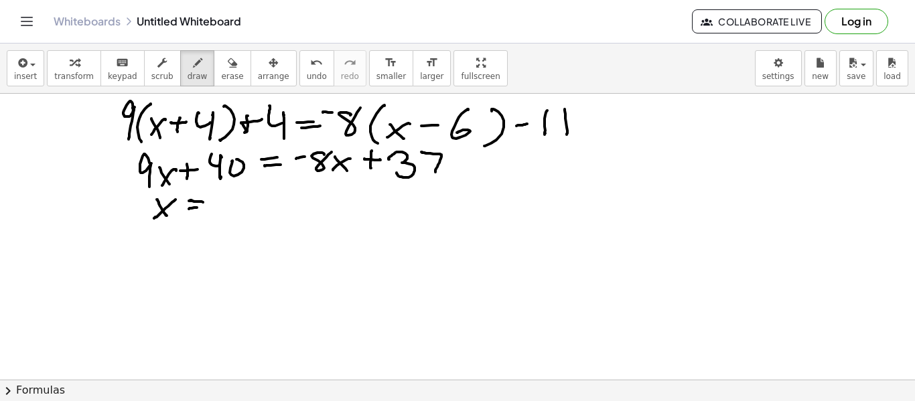
click at [228, 57] on icon "button" at bounding box center [232, 63] width 9 height 16
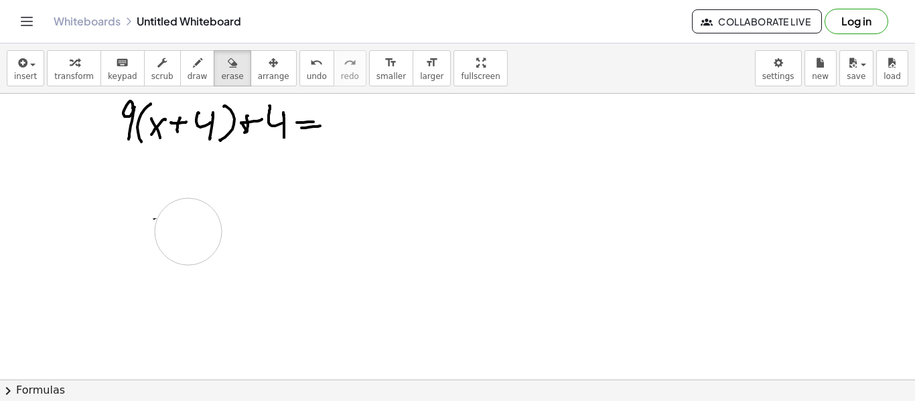
drag, startPoint x: 123, startPoint y: 190, endPoint x: 203, endPoint y: 166, distance: 83.1
click at [188, 77] on span "draw" at bounding box center [198, 76] width 20 height 9
drag, startPoint x: 340, startPoint y: 111, endPoint x: 351, endPoint y: 109, distance: 11.0
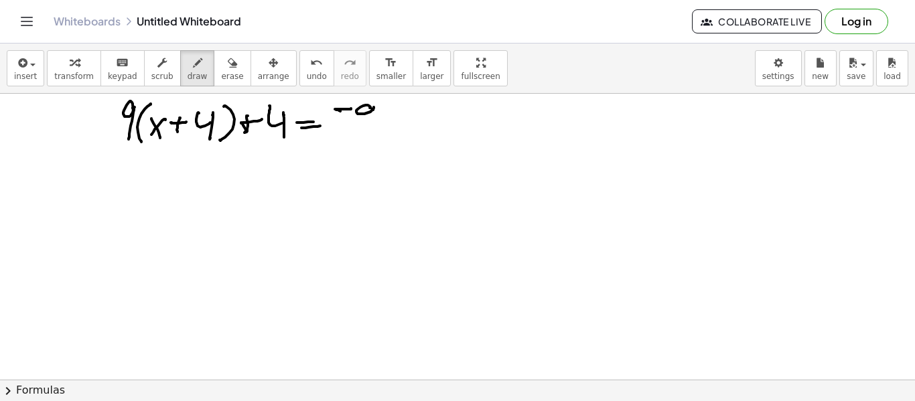
drag, startPoint x: 368, startPoint y: 105, endPoint x: 376, endPoint y: 125, distance: 21.6
drag, startPoint x: 397, startPoint y: 105, endPoint x: 401, endPoint y: 133, distance: 28.4
drag, startPoint x: 407, startPoint y: 126, endPoint x: 414, endPoint y: 132, distance: 9.0
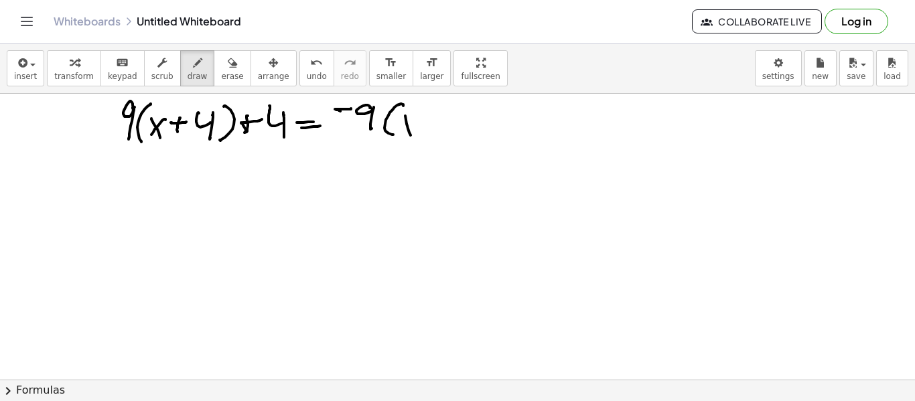
drag, startPoint x: 421, startPoint y: 119, endPoint x: 398, endPoint y: 134, distance: 27.7
drag, startPoint x: 435, startPoint y: 125, endPoint x: 446, endPoint y: 121, distance: 11.7
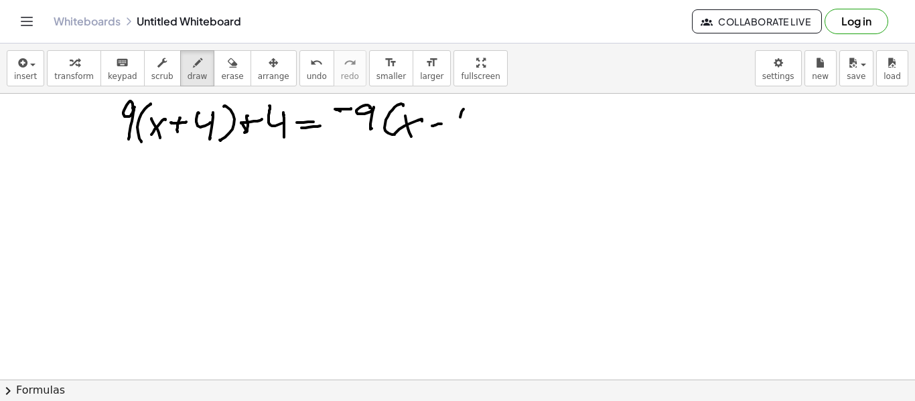
drag, startPoint x: 461, startPoint y: 115, endPoint x: 477, endPoint y: 115, distance: 16.1
drag, startPoint x: 475, startPoint y: 133, endPoint x: 480, endPoint y: 128, distance: 7.1
drag, startPoint x: 494, startPoint y: 104, endPoint x: 514, endPoint y: 135, distance: 37.7
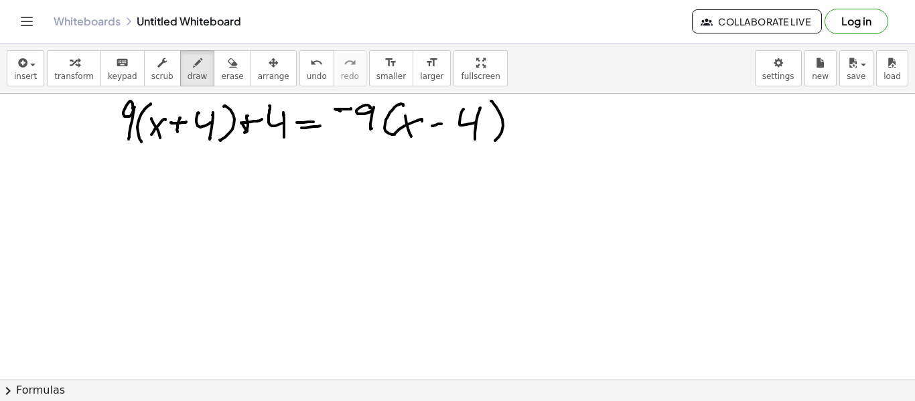
drag, startPoint x: 514, startPoint y: 119, endPoint x: 530, endPoint y: 119, distance: 16.7
drag, startPoint x: 557, startPoint y: 107, endPoint x: 578, endPoint y: 124, distance: 26.7
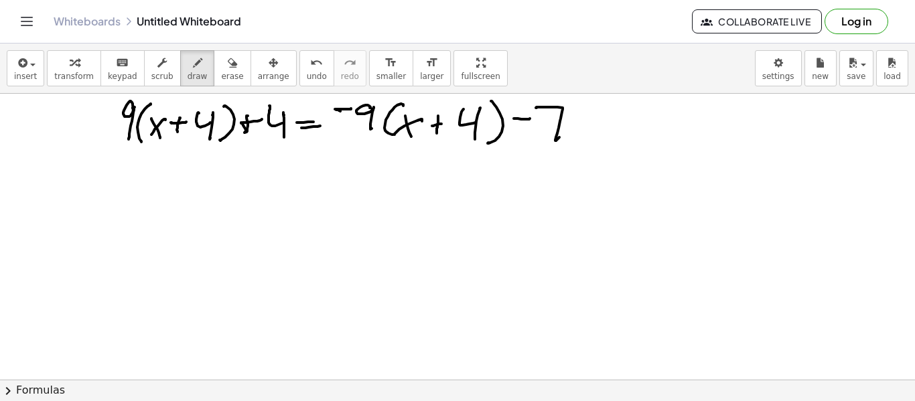
drag, startPoint x: 438, startPoint y: 116, endPoint x: 440, endPoint y: 131, distance: 15.5
drag, startPoint x: 524, startPoint y: 110, endPoint x: 514, endPoint y: 118, distance: 13.4
drag, startPoint x: 448, startPoint y: 106, endPoint x: 492, endPoint y: 110, distance: 43.7
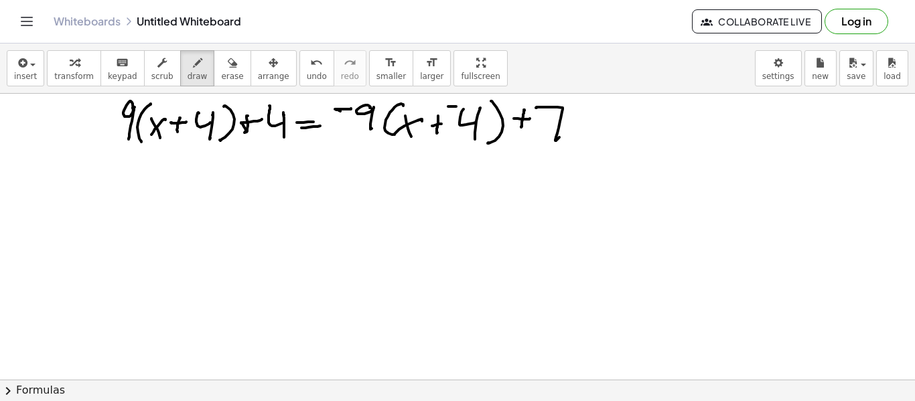
drag, startPoint x: 139, startPoint y: 173, endPoint x: 151, endPoint y: 173, distance: 12.1
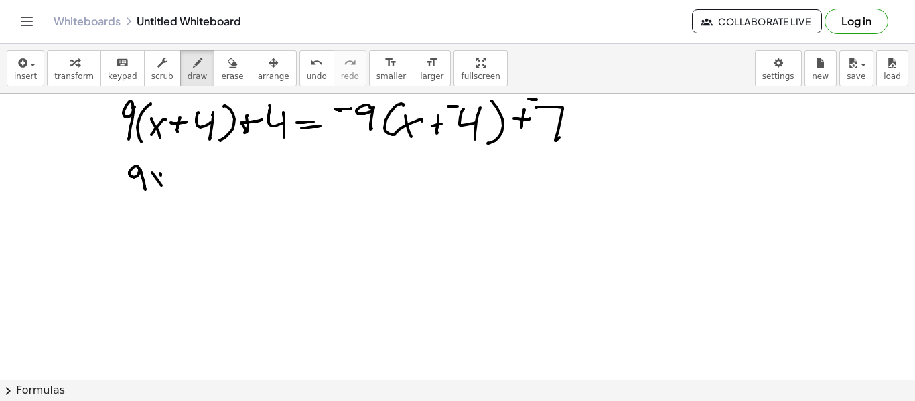
drag, startPoint x: 161, startPoint y: 174, endPoint x: 154, endPoint y: 184, distance: 11.5
drag, startPoint x: 180, startPoint y: 162, endPoint x: 172, endPoint y: 173, distance: 13.9
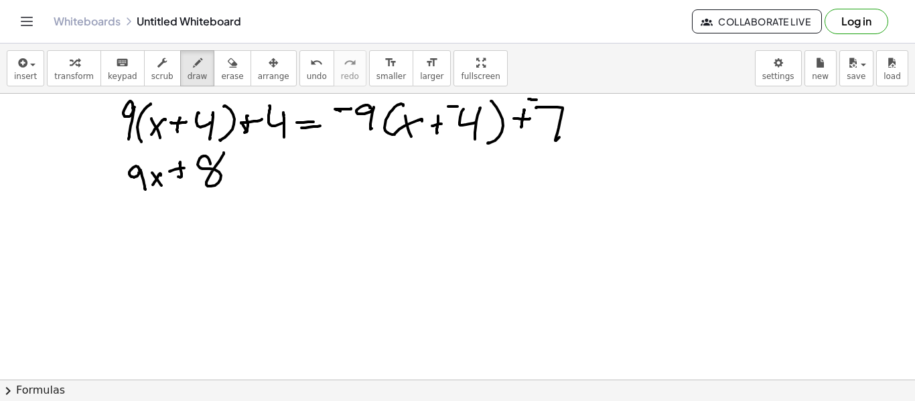
drag, startPoint x: 210, startPoint y: 164, endPoint x: 222, endPoint y: 154, distance: 15.2
click at [310, 62] on icon "undo" at bounding box center [316, 63] width 13 height 16
drag, startPoint x: 208, startPoint y: 166, endPoint x: 218, endPoint y: 169, distance: 10.4
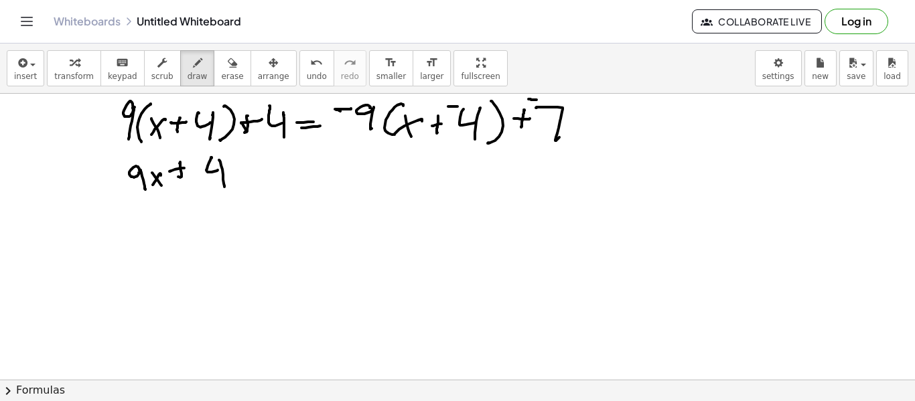
drag, startPoint x: 219, startPoint y: 160, endPoint x: 234, endPoint y: 165, distance: 15.7
drag, startPoint x: 258, startPoint y: 166, endPoint x: 268, endPoint y: 163, distance: 10.6
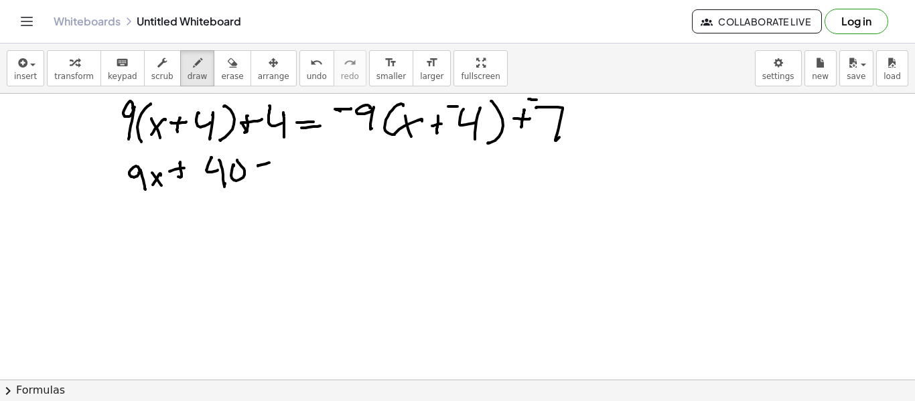
drag, startPoint x: 296, startPoint y: 161, endPoint x: 306, endPoint y: 160, distance: 10.1
drag, startPoint x: 319, startPoint y: 150, endPoint x: 336, endPoint y: 167, distance: 23.2
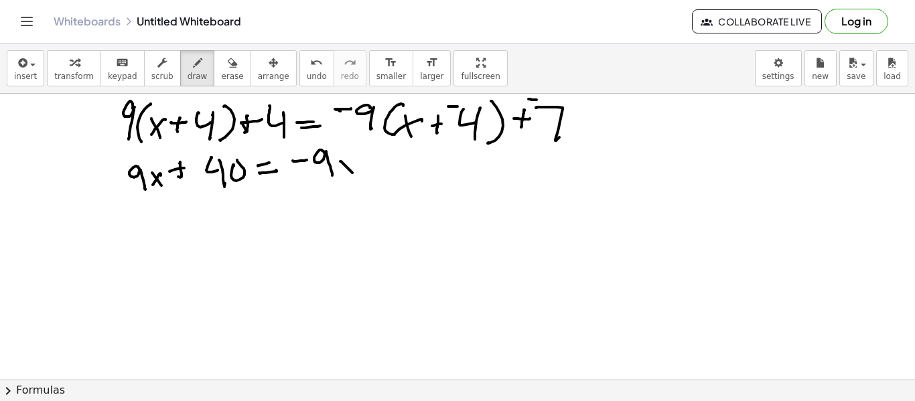
drag, startPoint x: 341, startPoint y: 171, endPoint x: 358, endPoint y: 166, distance: 18.2
drag, startPoint x: 373, startPoint y: 159, endPoint x: 372, endPoint y: 170, distance: 11.5
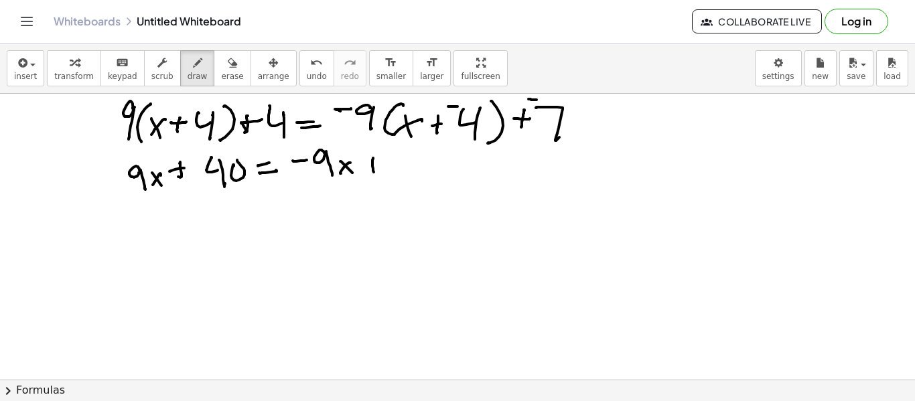
drag, startPoint x: 363, startPoint y: 165, endPoint x: 390, endPoint y: 165, distance: 26.8
drag, startPoint x: 409, startPoint y: 154, endPoint x: 435, endPoint y: 165, distance: 29.1
drag, startPoint x: 445, startPoint y: 155, endPoint x: 441, endPoint y: 174, distance: 19.1
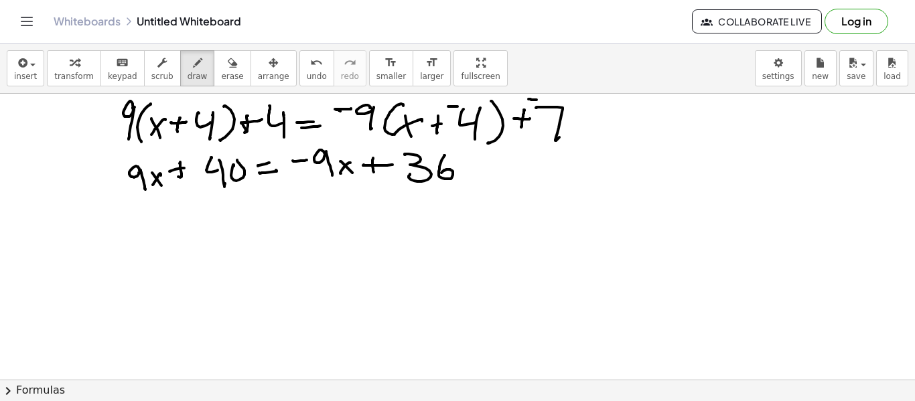
click at [303, 70] on button "undo undo" at bounding box center [316, 68] width 35 height 36
drag, startPoint x: 295, startPoint y: 72, endPoint x: 311, endPoint y: 77, distance: 16.9
click at [307, 72] on span "undo" at bounding box center [317, 76] width 20 height 9
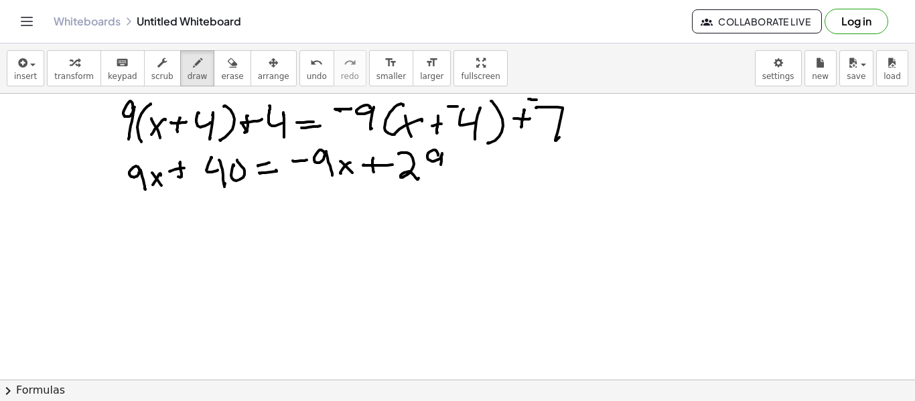
drag, startPoint x: 120, startPoint y: 211, endPoint x: 131, endPoint y: 210, distance: 10.8
drag, startPoint x: 147, startPoint y: 198, endPoint x: 155, endPoint y: 217, distance: 21.3
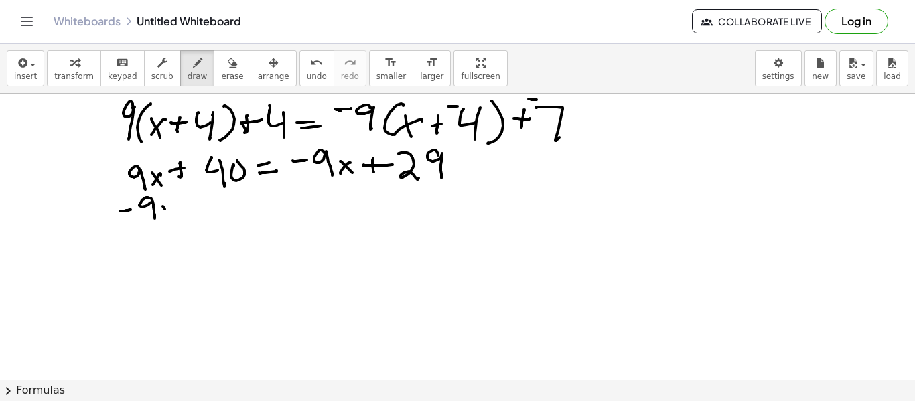
drag, startPoint x: 163, startPoint y: 206, endPoint x: 173, endPoint y: 206, distance: 10.1
drag, startPoint x: 168, startPoint y: 209, endPoint x: 160, endPoint y: 216, distance: 10.9
drag, startPoint x: 119, startPoint y: 231, endPoint x: 175, endPoint y: 213, distance: 59.7
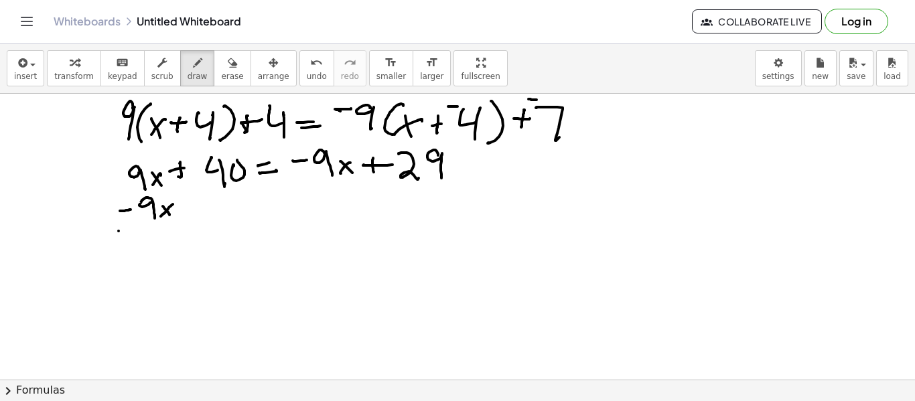
drag, startPoint x: 164, startPoint y: 163, endPoint x: 153, endPoint y: 189, distance: 27.6
drag, startPoint x: 153, startPoint y: 189, endPoint x: 121, endPoint y: 251, distance: 70.4
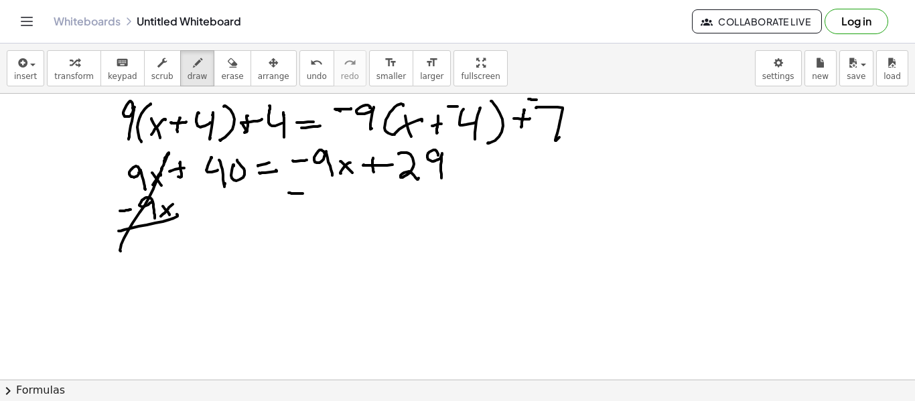
drag, startPoint x: 293, startPoint y: 194, endPoint x: 303, endPoint y: 192, distance: 10.1
drag, startPoint x: 317, startPoint y: 183, endPoint x: 326, endPoint y: 196, distance: 15.4
drag, startPoint x: 332, startPoint y: 188, endPoint x: 340, endPoint y: 194, distance: 10.0
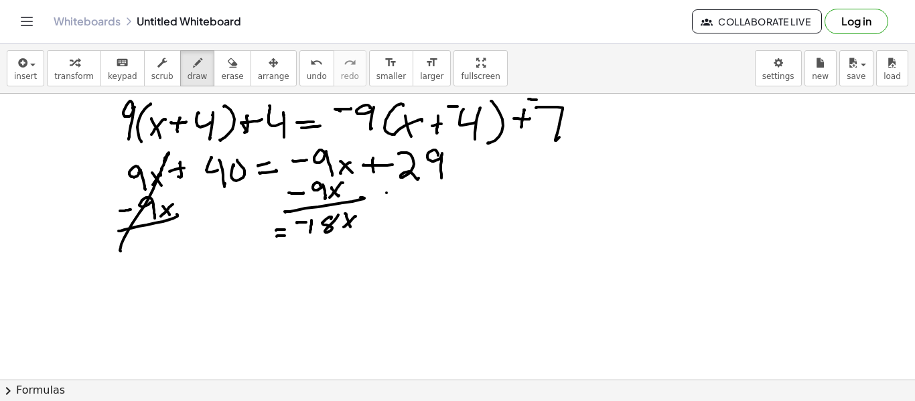
drag, startPoint x: 386, startPoint y: 193, endPoint x: 397, endPoint y: 192, distance: 10.7
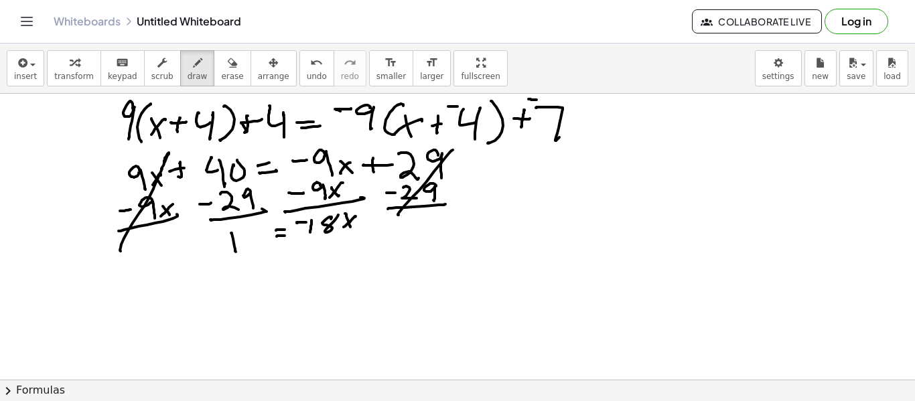
drag, startPoint x: 231, startPoint y: 233, endPoint x: 236, endPoint y: 243, distance: 11.4
drag, startPoint x: 244, startPoint y: 234, endPoint x: 248, endPoint y: 247, distance: 13.6
click at [230, 70] on button "erase" at bounding box center [232, 68] width 37 height 36
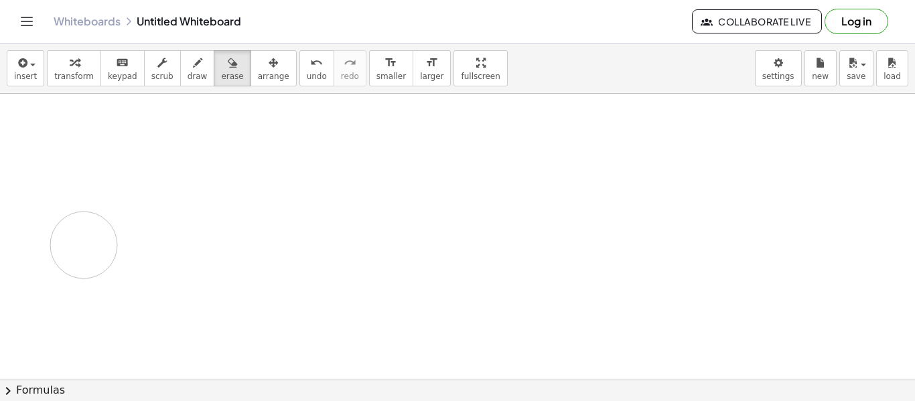
drag, startPoint x: 103, startPoint y: 121, endPoint x: 168, endPoint y: 117, distance: 65.1
click at [188, 72] on span "draw" at bounding box center [198, 76] width 20 height 9
drag, startPoint x: 159, startPoint y: 135, endPoint x: 173, endPoint y: 133, distance: 13.5
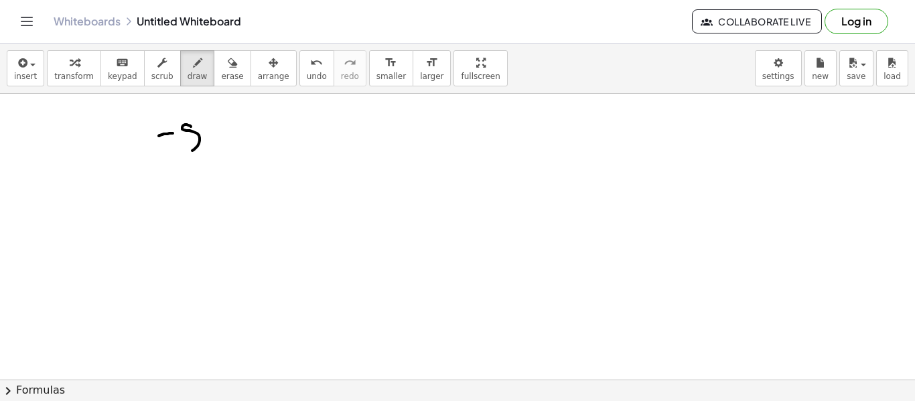
drag, startPoint x: 190, startPoint y: 126, endPoint x: 202, endPoint y: 125, distance: 12.1
drag, startPoint x: 221, startPoint y: 127, endPoint x: 226, endPoint y: 155, distance: 28.5
drag, startPoint x: 227, startPoint y: 139, endPoint x: 238, endPoint y: 145, distance: 12.9
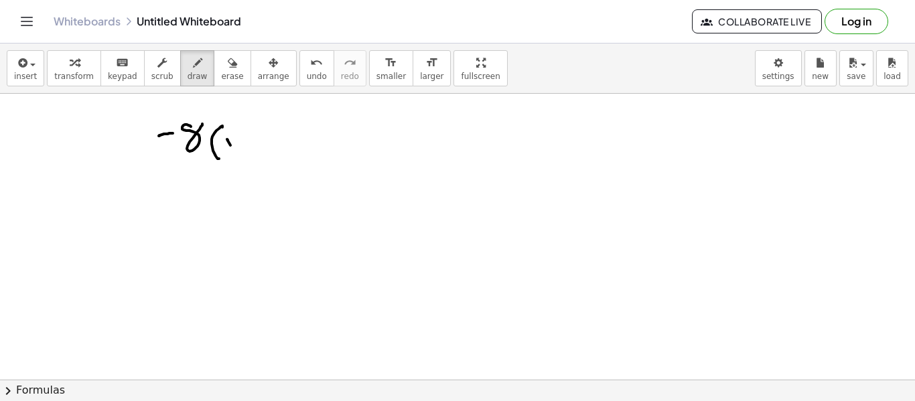
drag, startPoint x: 238, startPoint y: 140, endPoint x: 228, endPoint y: 155, distance: 17.8
drag, startPoint x: 248, startPoint y: 147, endPoint x: 261, endPoint y: 145, distance: 12.1
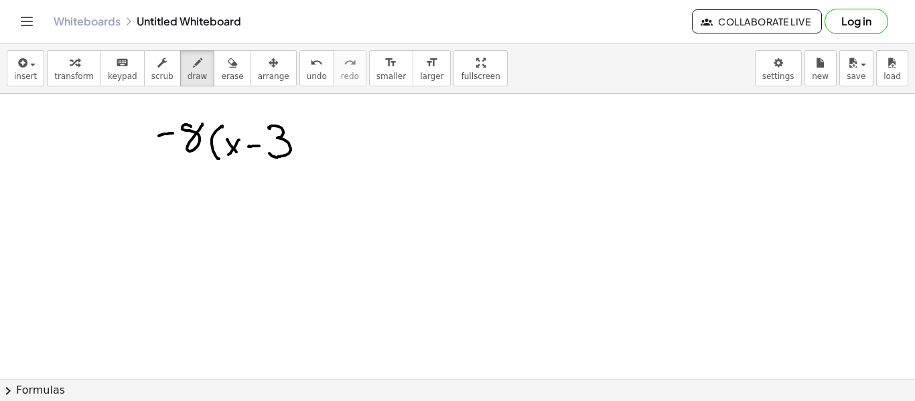
drag, startPoint x: 279, startPoint y: 127, endPoint x: 290, endPoint y: 145, distance: 21.4
drag, startPoint x: 293, startPoint y: 123, endPoint x: 305, endPoint y: 163, distance: 42.4
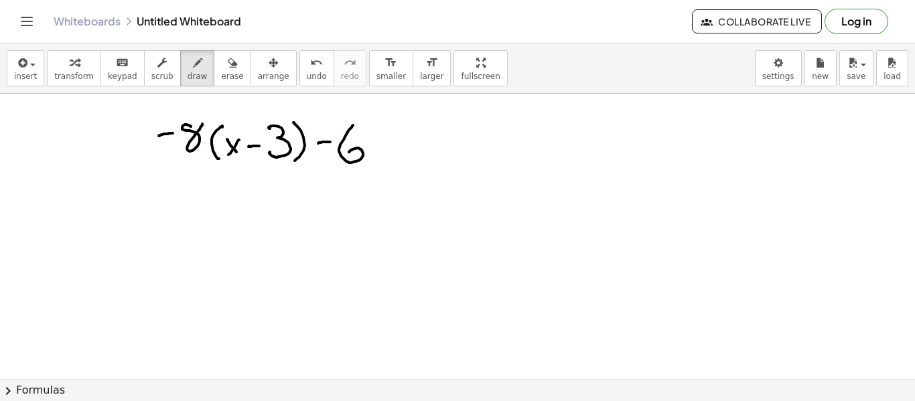
drag, startPoint x: 352, startPoint y: 127, endPoint x: 346, endPoint y: 157, distance: 30.0
drag, startPoint x: 373, startPoint y: 138, endPoint x: 386, endPoint y: 140, distance: 13.5
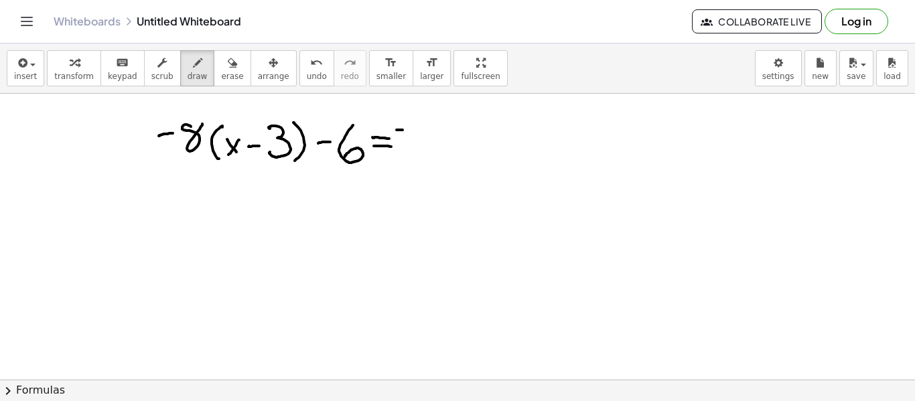
drag, startPoint x: 397, startPoint y: 130, endPoint x: 411, endPoint y: 130, distance: 14.7
drag, startPoint x: 420, startPoint y: 119, endPoint x: 420, endPoint y: 157, distance: 38.2
drag, startPoint x: 447, startPoint y: 121, endPoint x: 445, endPoint y: 162, distance: 40.9
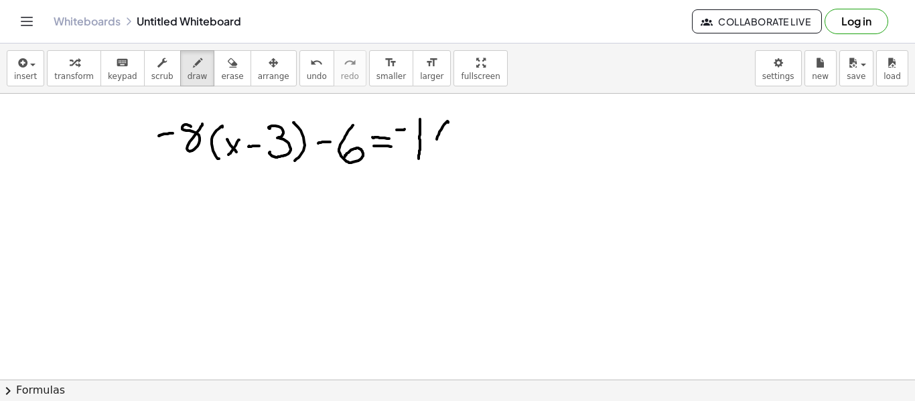
drag, startPoint x: 455, startPoint y: 144, endPoint x: 468, endPoint y: 159, distance: 19.5
drag, startPoint x: 488, startPoint y: 142, endPoint x: 486, endPoint y: 158, distance: 16.1
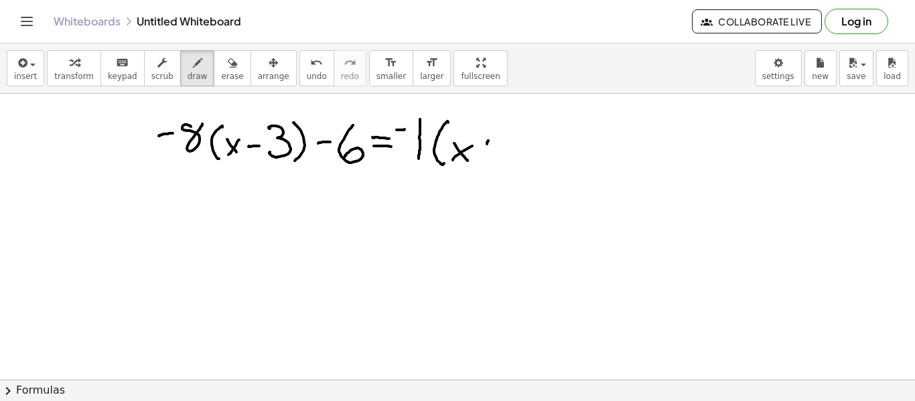
drag, startPoint x: 477, startPoint y: 151, endPoint x: 498, endPoint y: 151, distance: 20.8
drag, startPoint x: 513, startPoint y: 137, endPoint x: 528, endPoint y: 143, distance: 16.5
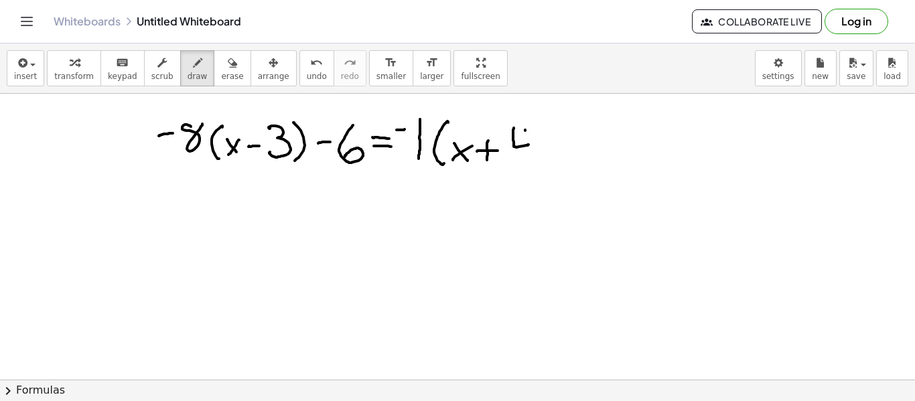
drag, startPoint x: 525, startPoint y: 130, endPoint x: 529, endPoint y: 159, distance: 29.1
drag, startPoint x: 535, startPoint y: 121, endPoint x: 557, endPoint y: 155, distance: 40.7
drag, startPoint x: 154, startPoint y: 190, endPoint x: 167, endPoint y: 189, distance: 12.7
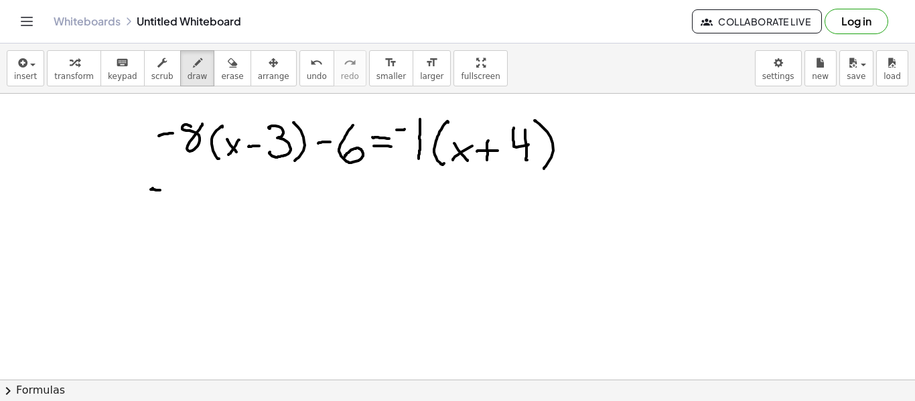
drag, startPoint x: 184, startPoint y: 178, endPoint x: 191, endPoint y: 174, distance: 7.8
drag, startPoint x: 196, startPoint y: 174, endPoint x: 200, endPoint y: 190, distance: 16.7
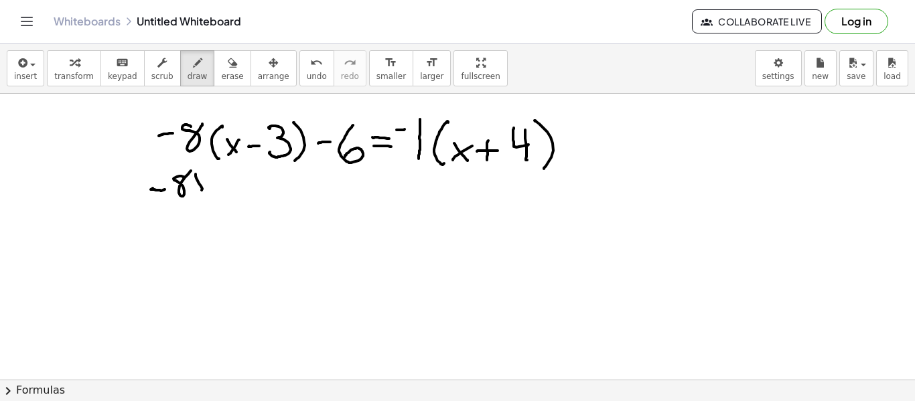
drag, startPoint x: 215, startPoint y: 179, endPoint x: 226, endPoint y: 179, distance: 10.7
drag, startPoint x: 222, startPoint y: 169, endPoint x: 222, endPoint y: 186, distance: 16.1
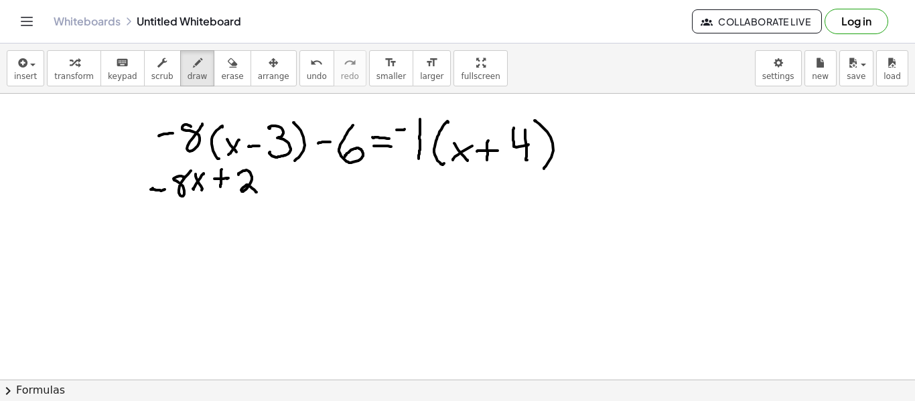
drag, startPoint x: 238, startPoint y: 175, endPoint x: 258, endPoint y: 186, distance: 22.2
drag, startPoint x: 265, startPoint y: 175, endPoint x: 279, endPoint y: 176, distance: 14.8
drag, startPoint x: 281, startPoint y: 172, endPoint x: 281, endPoint y: 191, distance: 18.8
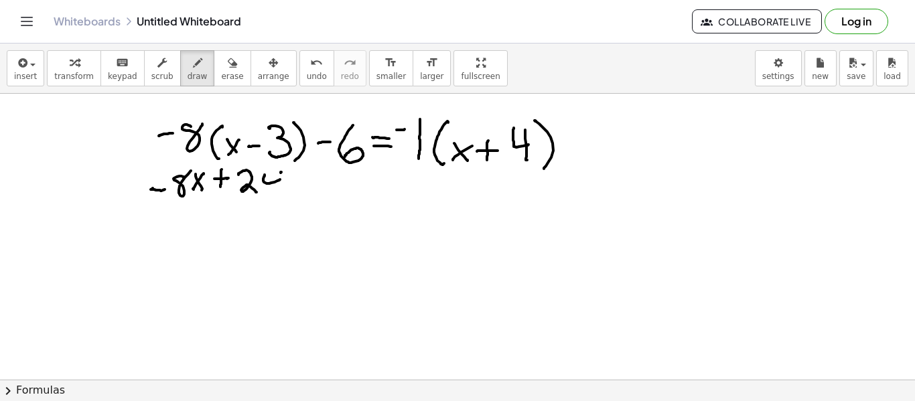
click at [310, 59] on icon "undo" at bounding box center [316, 63] width 13 height 16
click at [310, 62] on icon "undo" at bounding box center [316, 63] width 13 height 16
click at [310, 64] on icon "undo" at bounding box center [316, 63] width 13 height 16
drag, startPoint x: 246, startPoint y: 169, endPoint x: 259, endPoint y: 177, distance: 15.6
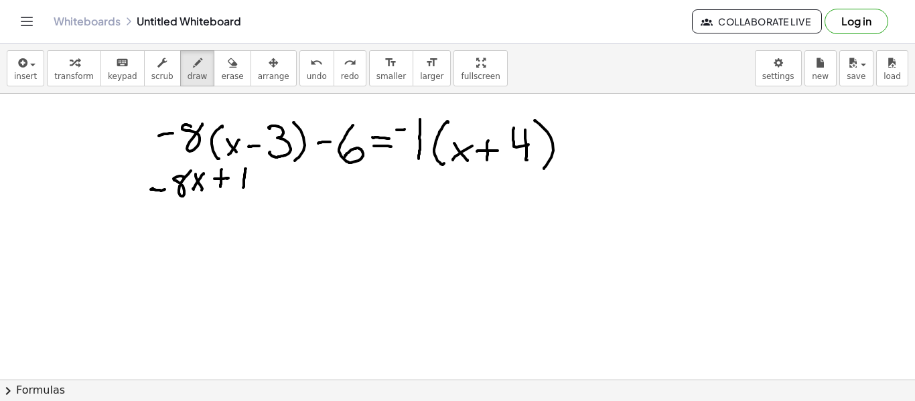
drag, startPoint x: 264, startPoint y: 168, endPoint x: 273, endPoint y: 167, distance: 8.7
drag, startPoint x: 283, startPoint y: 183, endPoint x: 295, endPoint y: 182, distance: 11.5
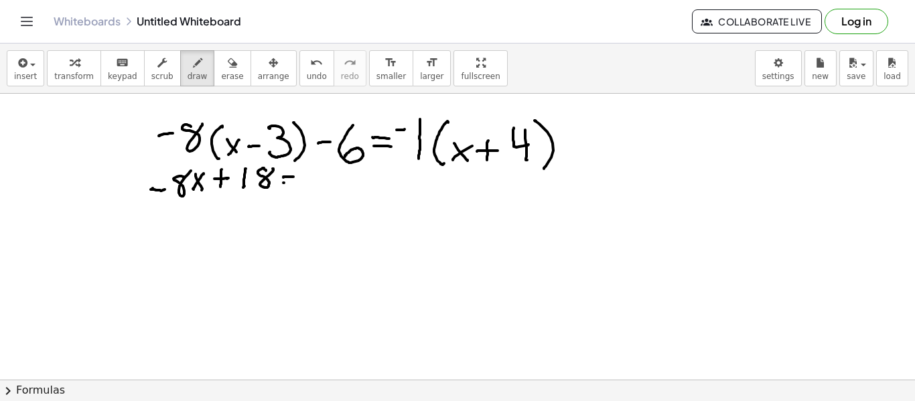
drag, startPoint x: 309, startPoint y: 178, endPoint x: 324, endPoint y: 175, distance: 14.3
drag, startPoint x: 326, startPoint y: 171, endPoint x: 334, endPoint y: 184, distance: 14.5
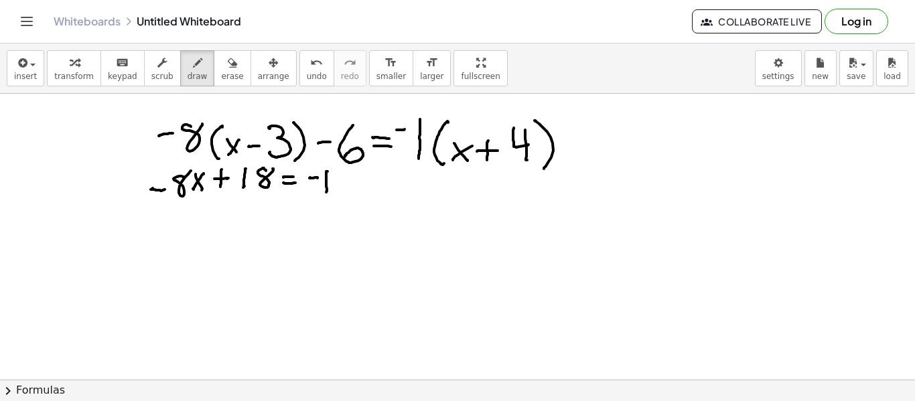
drag, startPoint x: 370, startPoint y: 181, endPoint x: 370, endPoint y: 190, distance: 8.7
drag, startPoint x: 362, startPoint y: 185, endPoint x: 379, endPoint y: 182, distance: 17.0
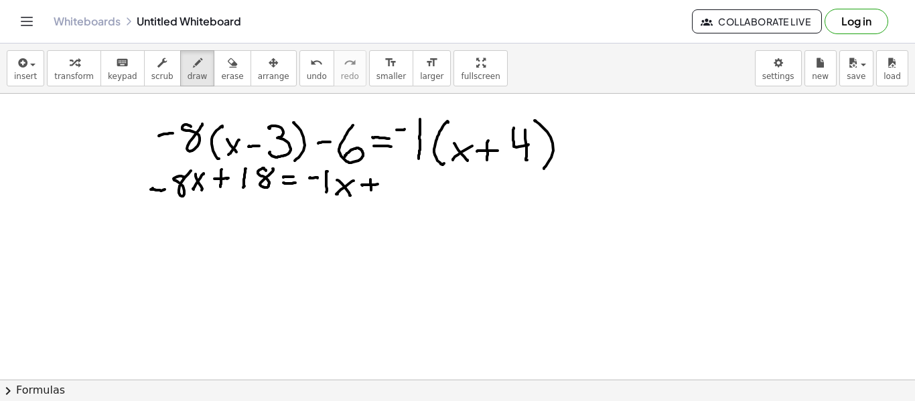
drag, startPoint x: 398, startPoint y: 176, endPoint x: 406, endPoint y: 175, distance: 8.1
drag, startPoint x: 417, startPoint y: 173, endPoint x: 433, endPoint y: 182, distance: 18.6
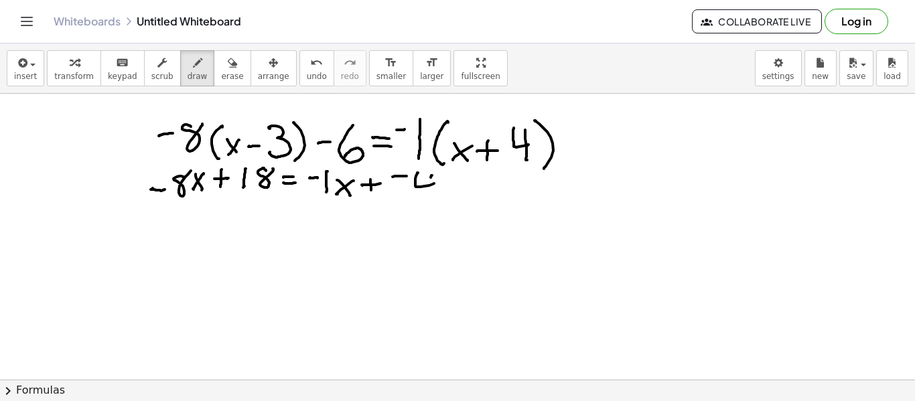
drag, startPoint x: 432, startPoint y: 175, endPoint x: 427, endPoint y: 194, distance: 19.5
drag, startPoint x: 155, startPoint y: 222, endPoint x: 171, endPoint y: 218, distance: 15.9
drag, startPoint x: 169, startPoint y: 212, endPoint x: 190, endPoint y: 224, distance: 24.6
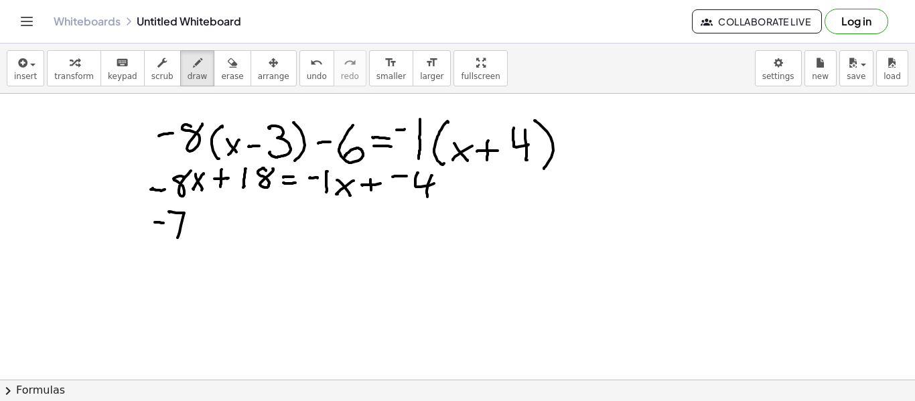
drag, startPoint x: 190, startPoint y: 220, endPoint x: 200, endPoint y: 228, distance: 12.8
drag, startPoint x: 206, startPoint y: 220, endPoint x: 193, endPoint y: 234, distance: 19.4
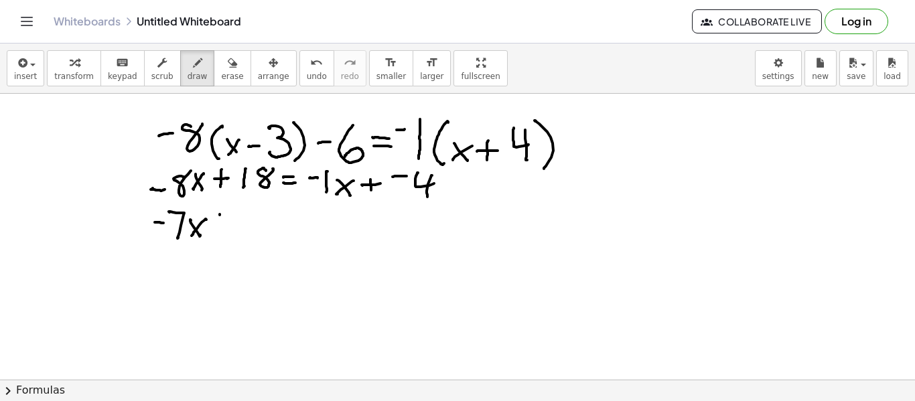
drag, startPoint x: 220, startPoint y: 215, endPoint x: 213, endPoint y: 228, distance: 14.4
drag, startPoint x: 213, startPoint y: 222, endPoint x: 230, endPoint y: 222, distance: 16.7
click at [307, 75] on span "undo" at bounding box center [317, 76] width 20 height 9
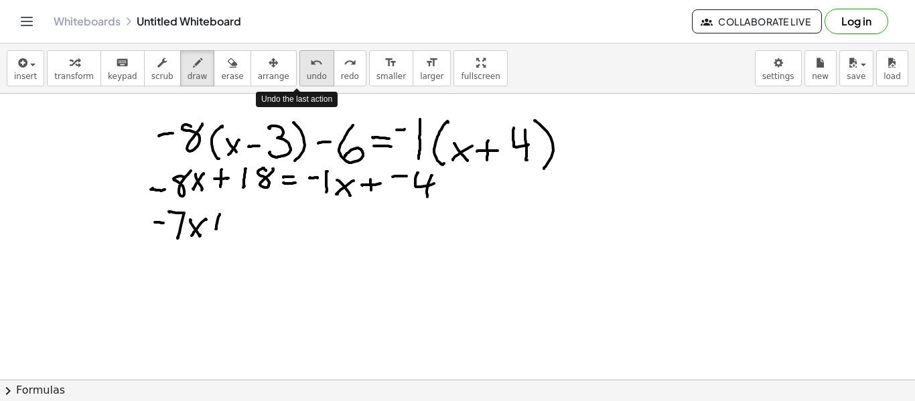
click at [307, 76] on span "undo" at bounding box center [317, 76] width 20 height 9
drag, startPoint x: 224, startPoint y: 225, endPoint x: 234, endPoint y: 226, distance: 10.7
drag, startPoint x: 253, startPoint y: 212, endPoint x: 259, endPoint y: 220, distance: 10.5
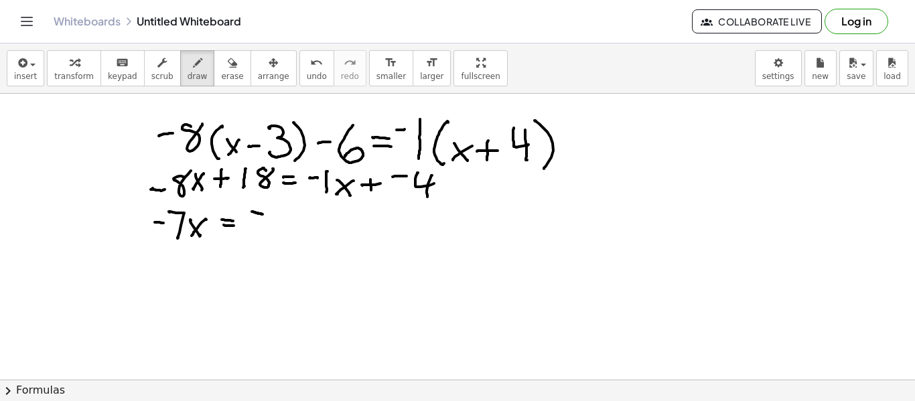
drag, startPoint x: 276, startPoint y: 214, endPoint x: 295, endPoint y: 239, distance: 31.5
drag, startPoint x: 313, startPoint y: 222, endPoint x: 327, endPoint y: 241, distance: 23.6
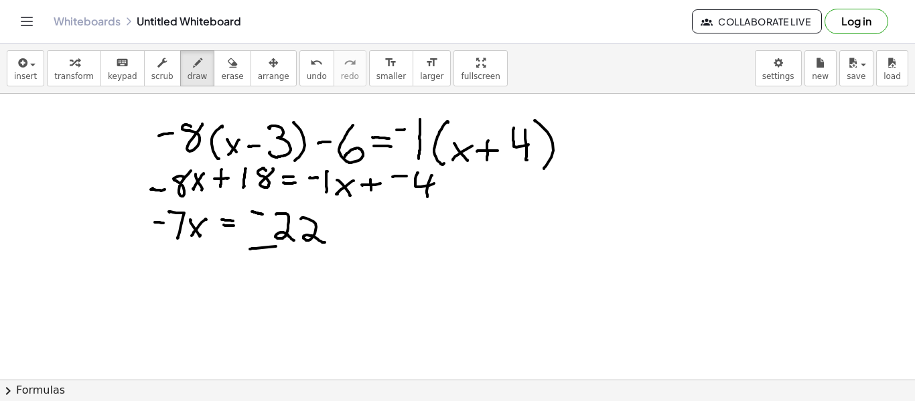
drag, startPoint x: 251, startPoint y: 249, endPoint x: 317, endPoint y: 245, distance: 66.4
drag, startPoint x: 261, startPoint y: 259, endPoint x: 273, endPoint y: 261, distance: 12.8
drag, startPoint x: 281, startPoint y: 257, endPoint x: 306, endPoint y: 250, distance: 26.3
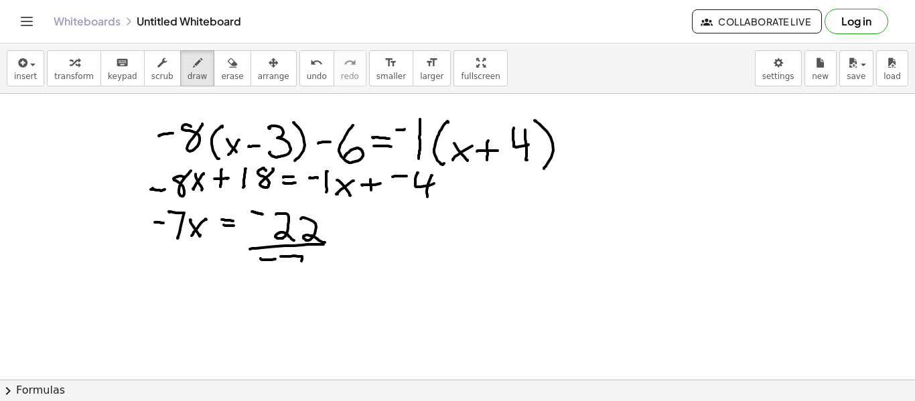
click at [251, 58] on button "arrange" at bounding box center [274, 68] width 46 height 36
click at [229, 60] on button "erase" at bounding box center [232, 68] width 37 height 36
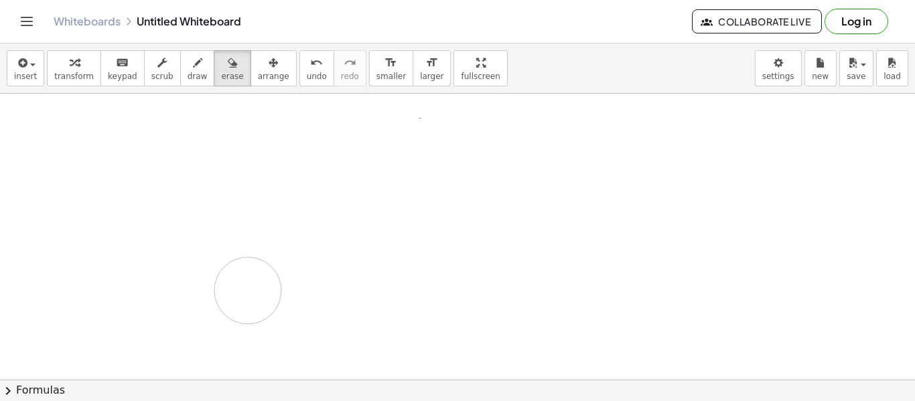
drag, startPoint x: 138, startPoint y: 145, endPoint x: 323, endPoint y: 253, distance: 214.4
drag, startPoint x: 323, startPoint y: 253, endPoint x: 63, endPoint y: 169, distance: 273.2
click at [193, 68] on icon "button" at bounding box center [197, 63] width 9 height 16
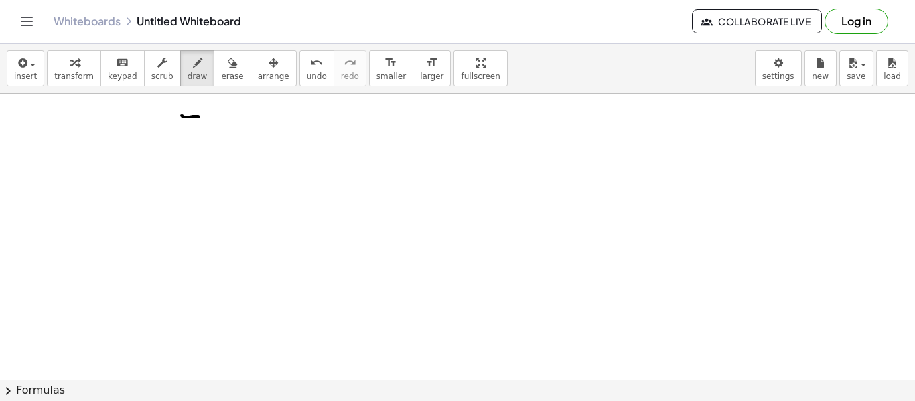
drag, startPoint x: 182, startPoint y: 116, endPoint x: 197, endPoint y: 137, distance: 25.9
drag, startPoint x: 217, startPoint y: 113, endPoint x: 216, endPoint y: 142, distance: 28.8
drag, startPoint x: 222, startPoint y: 125, endPoint x: 236, endPoint y: 136, distance: 17.7
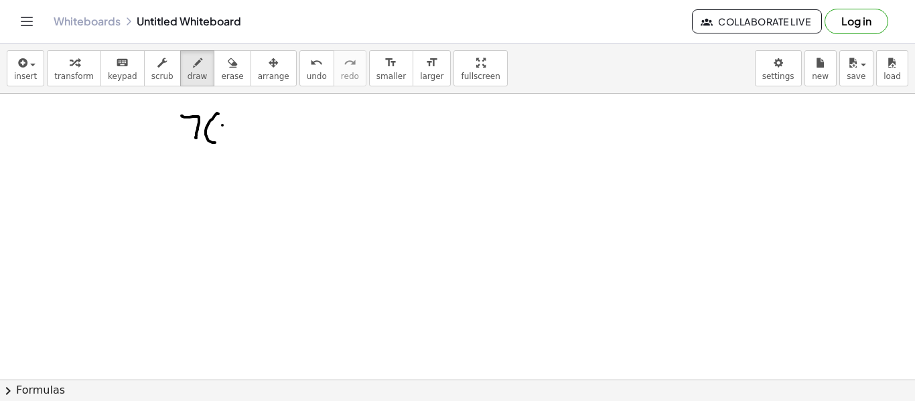
drag, startPoint x: 232, startPoint y: 125, endPoint x: 224, endPoint y: 135, distance: 12.4
drag, startPoint x: 245, startPoint y: 131, endPoint x: 253, endPoint y: 130, distance: 8.1
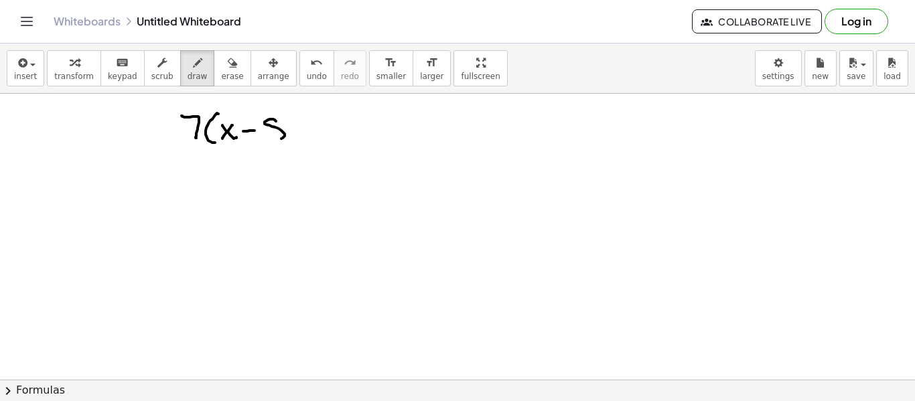
drag, startPoint x: 271, startPoint y: 119, endPoint x: 287, endPoint y: 119, distance: 16.1
drag, startPoint x: 291, startPoint y: 114, endPoint x: 300, endPoint y: 141, distance: 28.2
drag, startPoint x: 315, startPoint y: 127, endPoint x: 310, endPoint y: 135, distance: 9.1
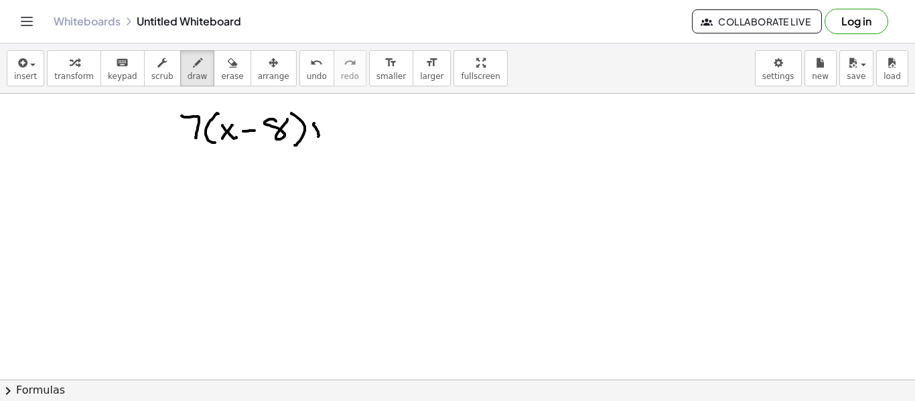
drag, startPoint x: 312, startPoint y: 131, endPoint x: 330, endPoint y: 128, distance: 17.6
drag, startPoint x: 345, startPoint y: 119, endPoint x: 348, endPoint y: 137, distance: 18.9
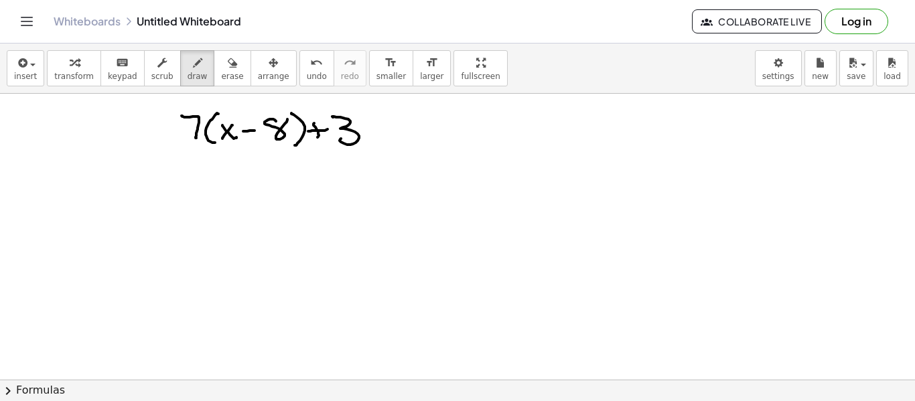
drag, startPoint x: 370, startPoint y: 129, endPoint x: 377, endPoint y: 129, distance: 7.4
drag, startPoint x: 382, startPoint y: 133, endPoint x: 391, endPoint y: 131, distance: 9.1
drag, startPoint x: 412, startPoint y: 112, endPoint x: 407, endPoint y: 137, distance: 26.0
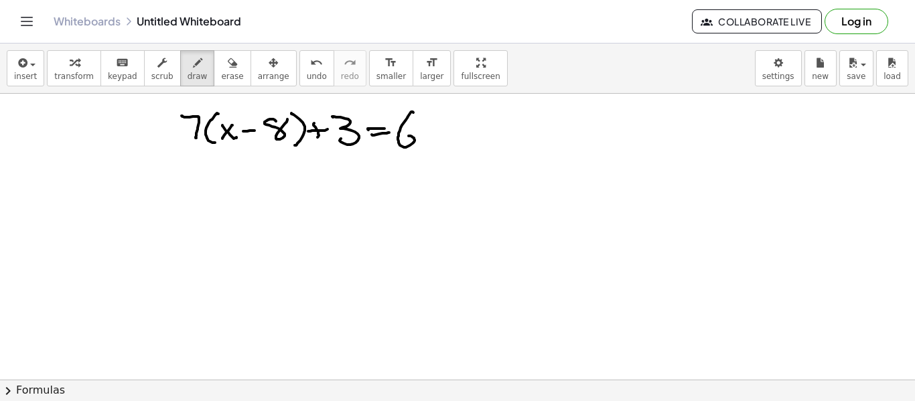
drag, startPoint x: 437, startPoint y: 115, endPoint x: 433, endPoint y: 143, distance: 28.3
drag, startPoint x: 440, startPoint y: 131, endPoint x: 453, endPoint y: 141, distance: 16.7
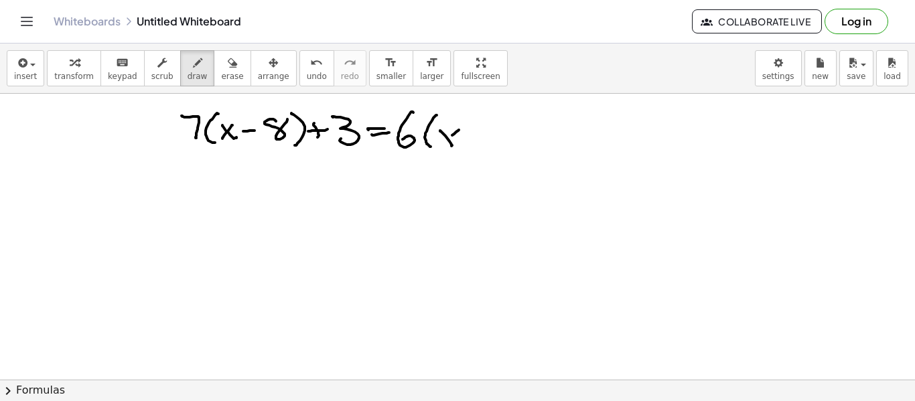
drag, startPoint x: 459, startPoint y: 130, endPoint x: 447, endPoint y: 143, distance: 18.0
drag, startPoint x: 468, startPoint y: 135, endPoint x: 480, endPoint y: 135, distance: 12.1
drag, startPoint x: 488, startPoint y: 120, endPoint x: 501, endPoint y: 147, distance: 30.0
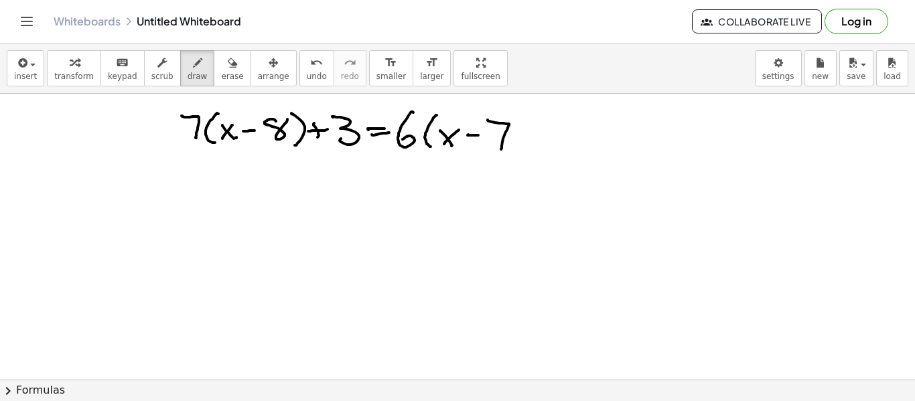
drag, startPoint x: 526, startPoint y: 132, endPoint x: 516, endPoint y: 150, distance: 20.7
drag, startPoint x: 470, startPoint y: 126, endPoint x: 468, endPoint y: 137, distance: 11.7
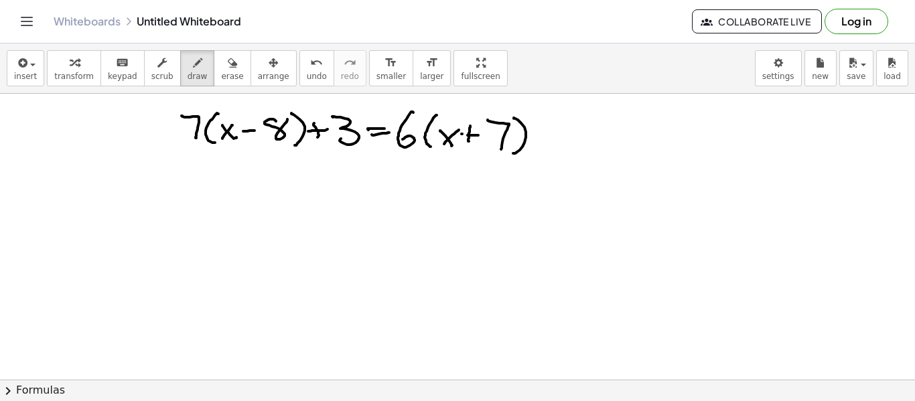
drag, startPoint x: 461, startPoint y: 134, endPoint x: 478, endPoint y: 137, distance: 17.0
drag, startPoint x: 250, startPoint y: 121, endPoint x: 249, endPoint y: 135, distance: 13.4
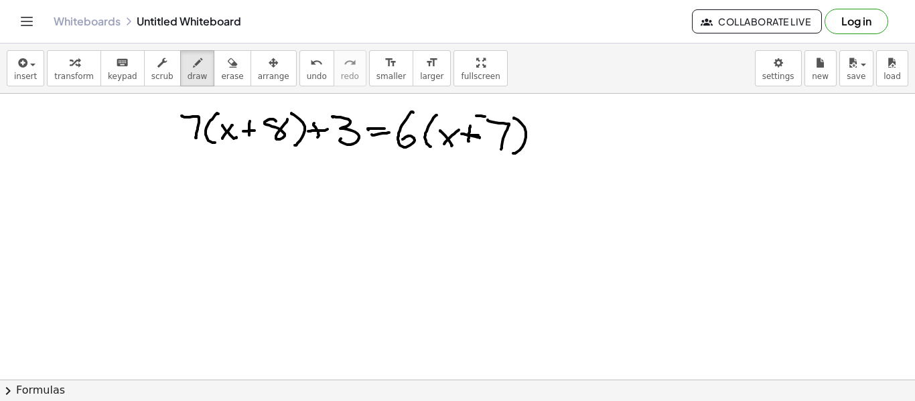
drag, startPoint x: 200, startPoint y: 164, endPoint x: 209, endPoint y: 184, distance: 21.3
drag, startPoint x: 218, startPoint y: 172, endPoint x: 226, endPoint y: 183, distance: 13.8
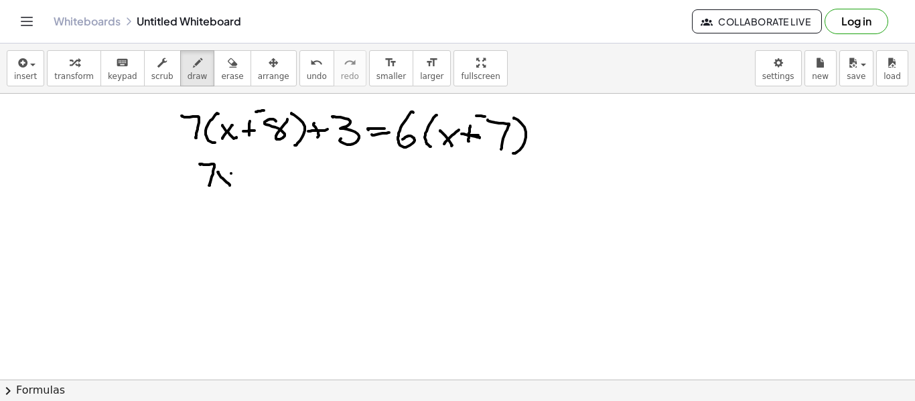
drag, startPoint x: 231, startPoint y: 173, endPoint x: 226, endPoint y: 185, distance: 12.6
drag, startPoint x: 248, startPoint y: 180, endPoint x: 240, endPoint y: 177, distance: 8.7
drag, startPoint x: 247, startPoint y: 175, endPoint x: 257, endPoint y: 167, distance: 12.5
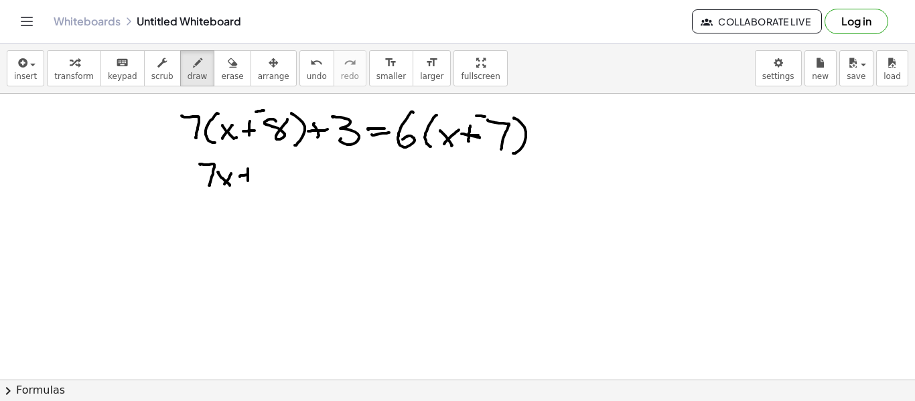
drag, startPoint x: 255, startPoint y: 159, endPoint x: 263, endPoint y: 158, distance: 7.5
drag, startPoint x: 268, startPoint y: 164, endPoint x: 283, endPoint y: 160, distance: 15.3
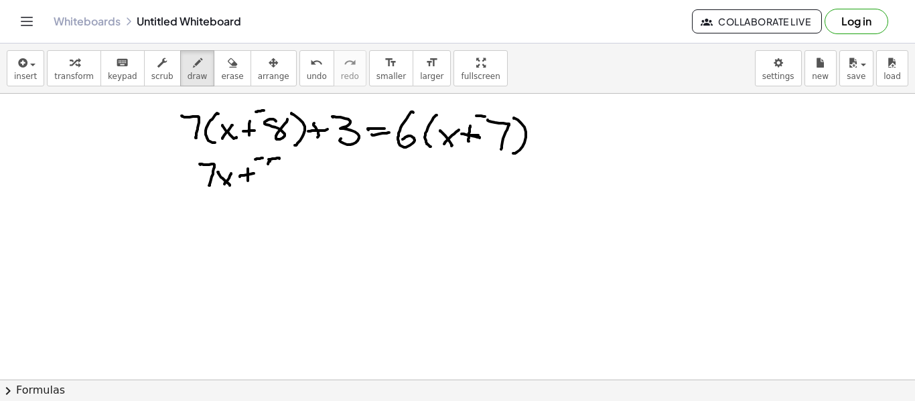
click at [307, 74] on span "undo" at bounding box center [317, 76] width 20 height 9
drag, startPoint x: 271, startPoint y: 160, endPoint x: 269, endPoint y: 176, distance: 16.2
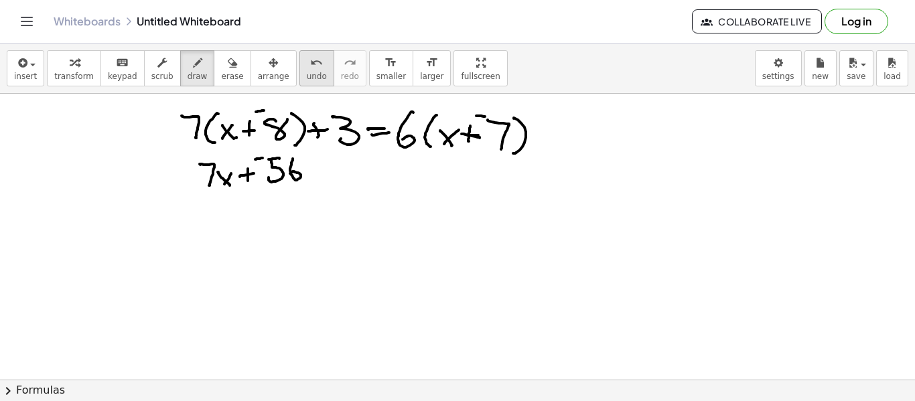
click at [307, 75] on span "undo" at bounding box center [317, 76] width 20 height 9
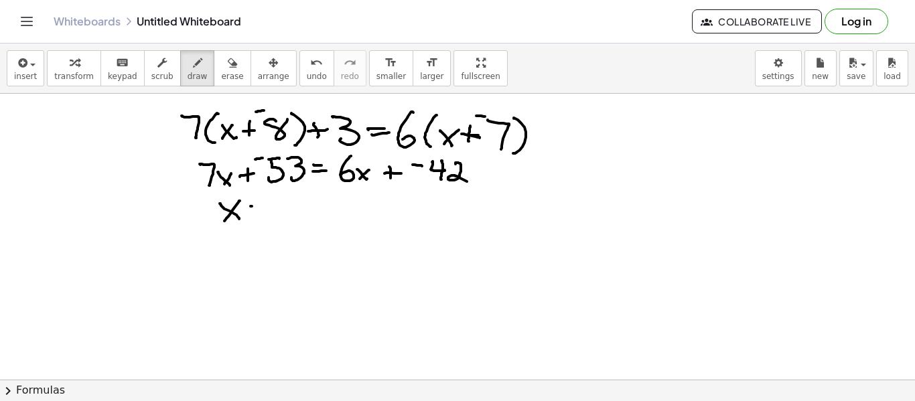
drag, startPoint x: 259, startPoint y: 194, endPoint x: 270, endPoint y: 188, distance: 12.6
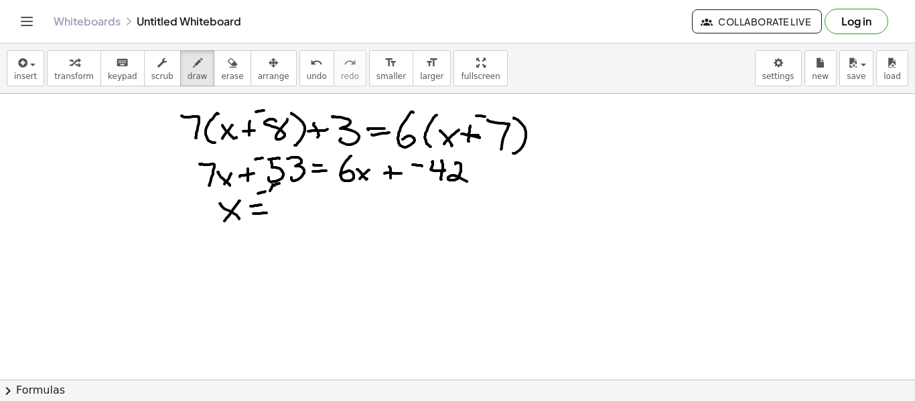
drag, startPoint x: 290, startPoint y: 183, endPoint x: 294, endPoint y: 192, distance: 9.6
drag, startPoint x: 255, startPoint y: 202, endPoint x: 294, endPoint y: 190, distance: 41.1
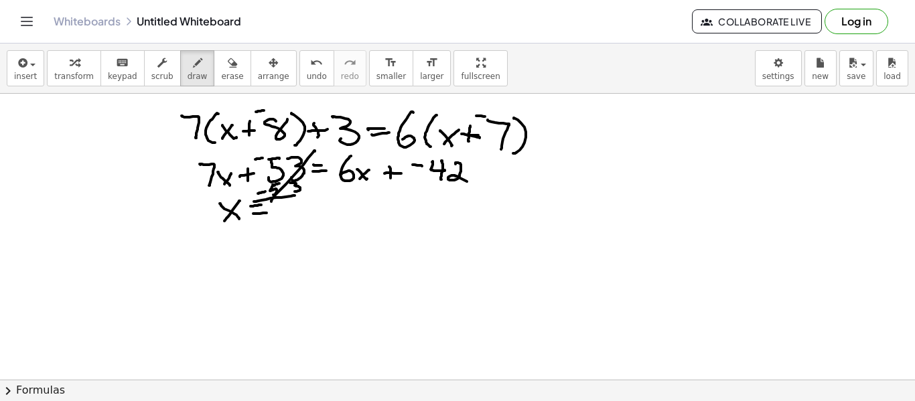
drag, startPoint x: 315, startPoint y: 151, endPoint x: 271, endPoint y: 200, distance: 65.9
click at [307, 74] on span "undo" at bounding box center [317, 76] width 20 height 9
drag, startPoint x: 265, startPoint y: 186, endPoint x: 263, endPoint y: 195, distance: 9.6
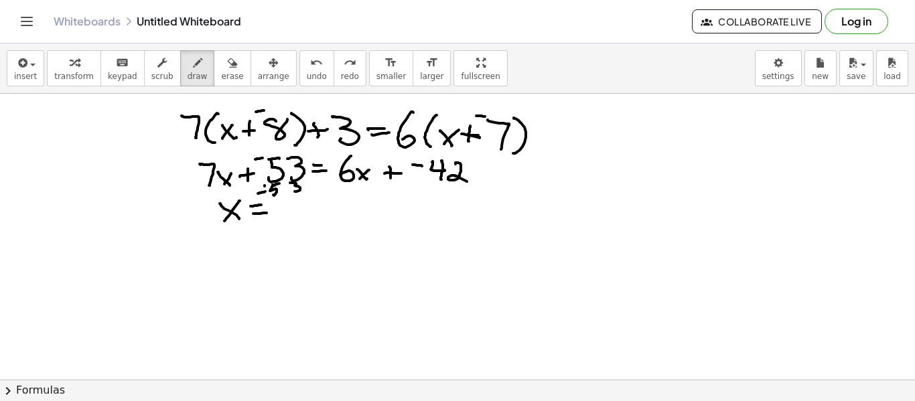
drag, startPoint x: 259, startPoint y: 200, endPoint x: 287, endPoint y: 196, distance: 28.4
drag, startPoint x: 306, startPoint y: 154, endPoint x: 275, endPoint y: 197, distance: 52.8
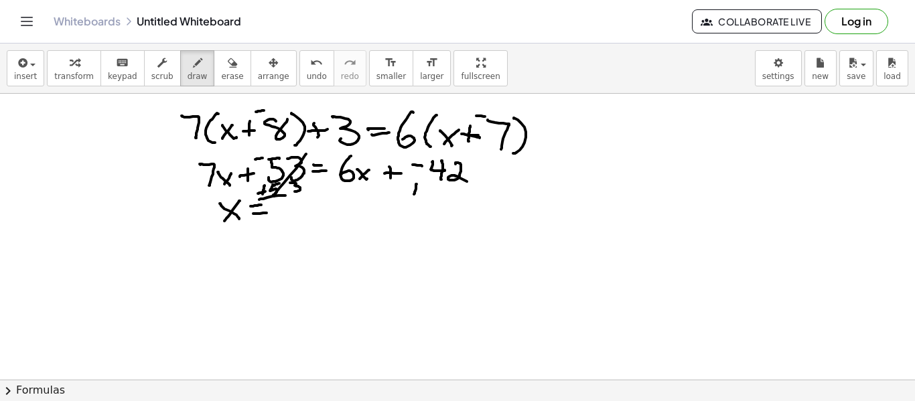
drag, startPoint x: 412, startPoint y: 190, endPoint x: 427, endPoint y: 191, distance: 14.8
drag, startPoint x: 439, startPoint y: 186, endPoint x: 446, endPoint y: 188, distance: 7.0
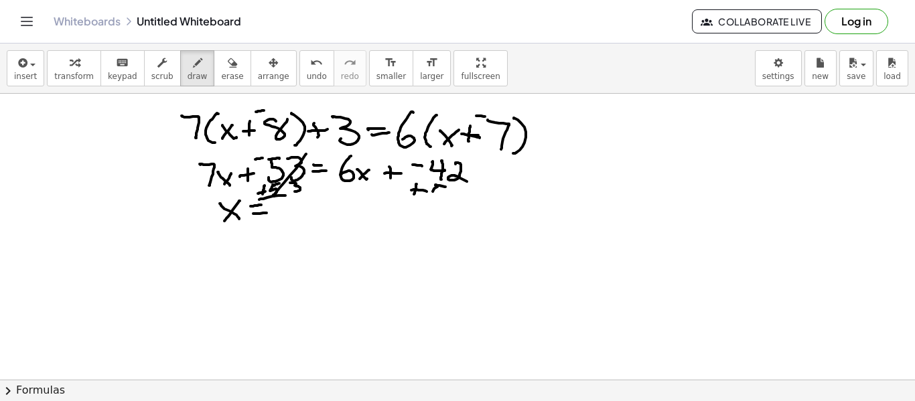
drag, startPoint x: 433, startPoint y: 192, endPoint x: 436, endPoint y: 198, distance: 7.5
drag, startPoint x: 457, startPoint y: 190, endPoint x: 453, endPoint y: 200, distance: 10.6
drag, startPoint x: 443, startPoint y: 206, endPoint x: 476, endPoint y: 208, distance: 32.9
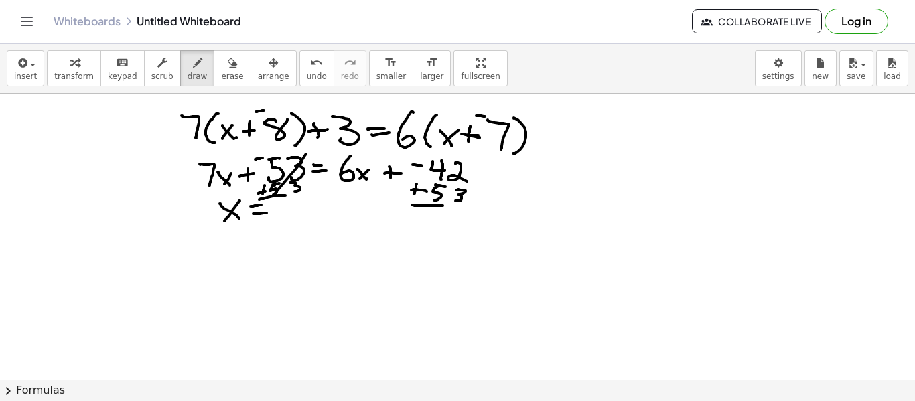
drag, startPoint x: 299, startPoint y: 208, endPoint x: 312, endPoint y: 190, distance: 23.0
click at [214, 78] on button "erase" at bounding box center [232, 68] width 37 height 36
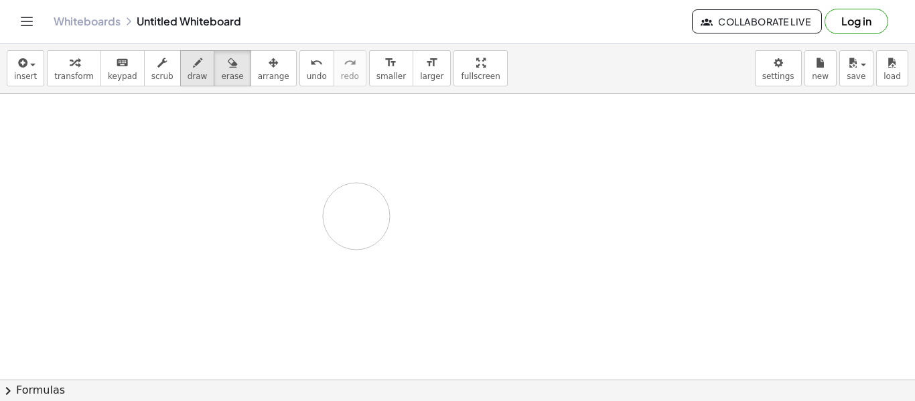
drag, startPoint x: 176, startPoint y: 130, endPoint x: 196, endPoint y: 62, distance: 70.4
click at [189, 68] on div "button" at bounding box center [198, 62] width 20 height 16
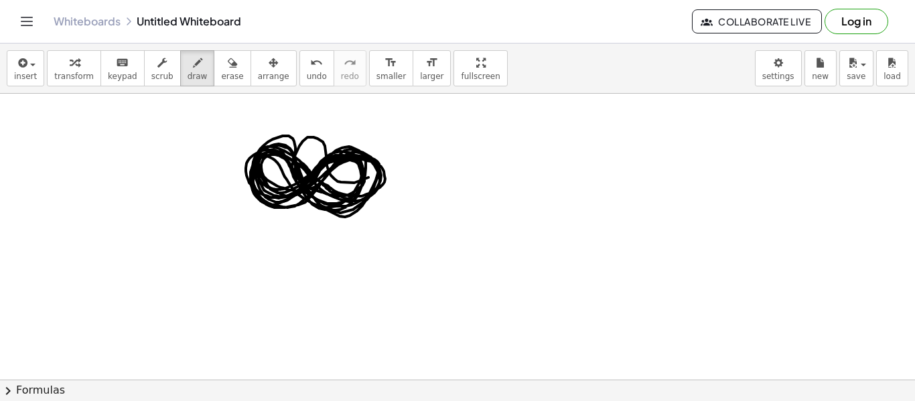
drag, startPoint x: 291, startPoint y: 167, endPoint x: 372, endPoint y: 158, distance: 81.5
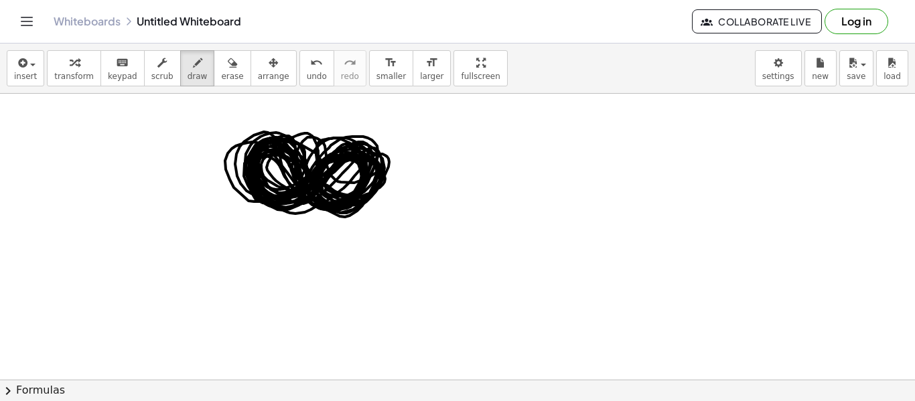
drag, startPoint x: 299, startPoint y: 161, endPoint x: 326, endPoint y: 169, distance: 27.8
click at [307, 73] on span "undo" at bounding box center [317, 76] width 20 height 9
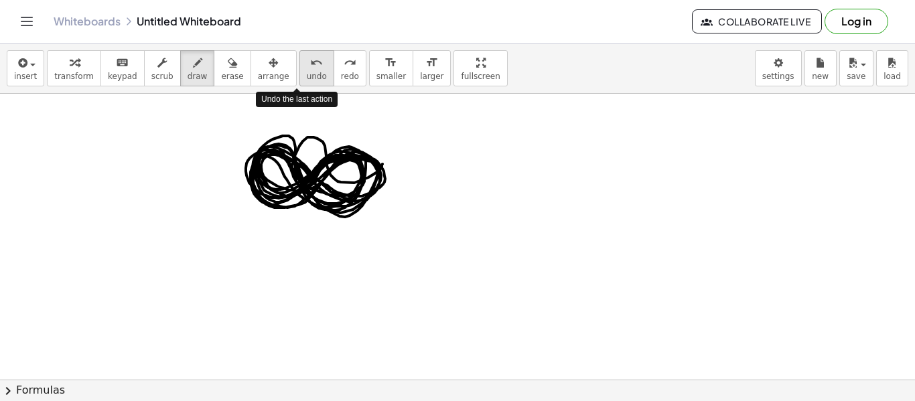
click at [307, 76] on span "undo" at bounding box center [317, 76] width 20 height 9
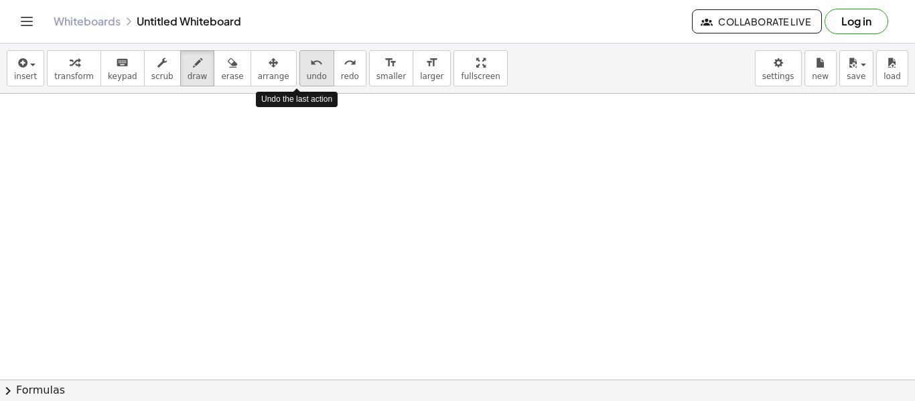
click at [307, 76] on span "undo" at bounding box center [317, 76] width 20 height 9
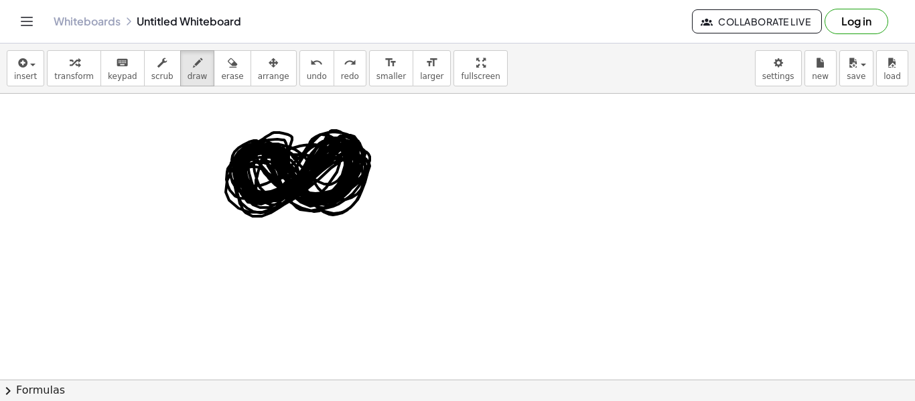
drag, startPoint x: 293, startPoint y: 155, endPoint x: 309, endPoint y: 174, distance: 24.7
click at [307, 80] on span "undo" at bounding box center [317, 76] width 20 height 9
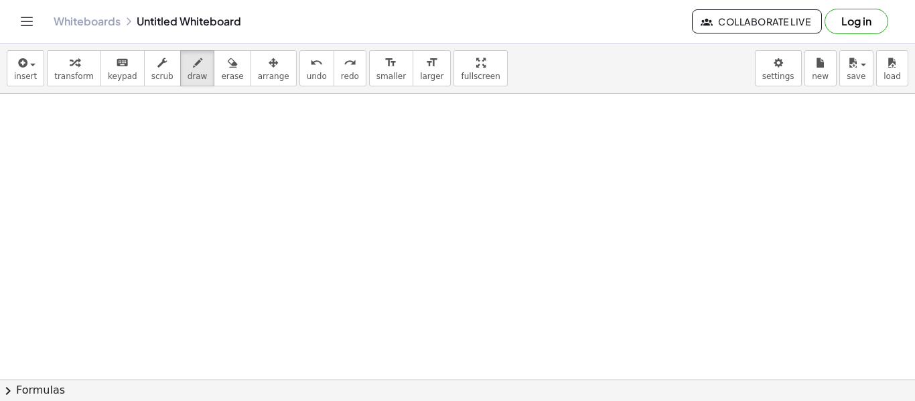
click at [310, 64] on icon "undo" at bounding box center [316, 63] width 13 height 16
drag, startPoint x: 188, startPoint y: 101, endPoint x: 184, endPoint y: 112, distance: 11.4
drag, startPoint x: 189, startPoint y: 117, endPoint x: 202, endPoint y: 118, distance: 13.5
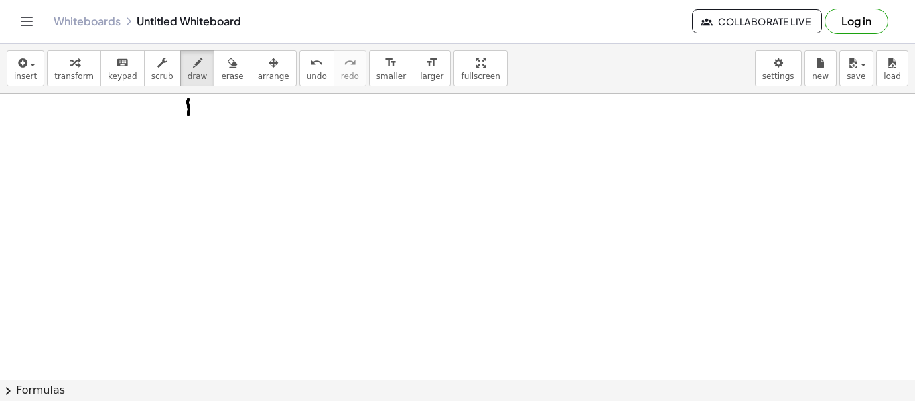
drag, startPoint x: 189, startPoint y: 123, endPoint x: 198, endPoint y: 129, distance: 11.1
drag, startPoint x: 200, startPoint y: 139, endPoint x: 209, endPoint y: 130, distance: 12.8
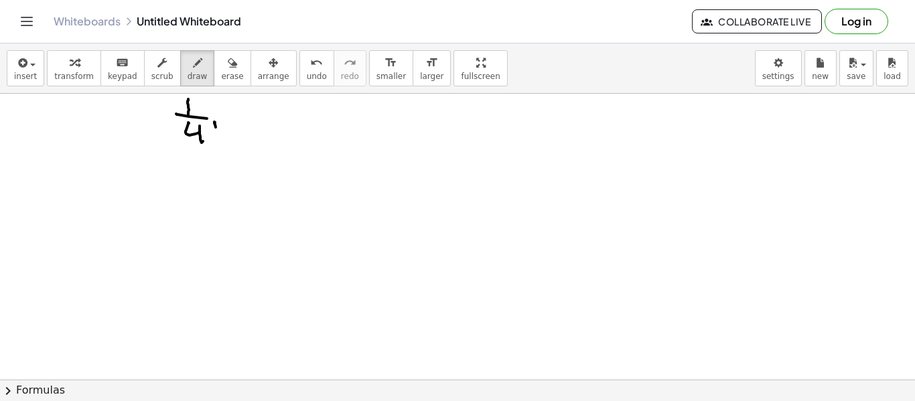
drag, startPoint x: 215, startPoint y: 125, endPoint x: 226, endPoint y: 125, distance: 11.4
drag, startPoint x: 228, startPoint y: 123, endPoint x: 216, endPoint y: 143, distance: 24.0
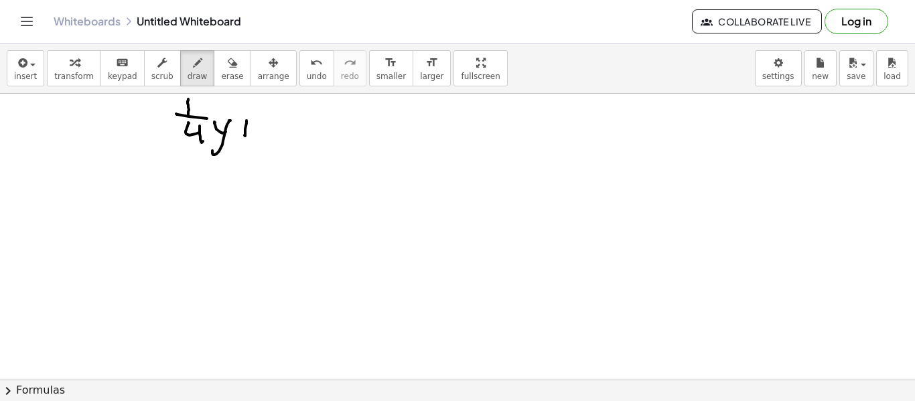
drag, startPoint x: 271, startPoint y: 119, endPoint x: 275, endPoint y: 129, distance: 10.2
drag, startPoint x: 284, startPoint y: 127, endPoint x: 296, endPoint y: 125, distance: 12.4
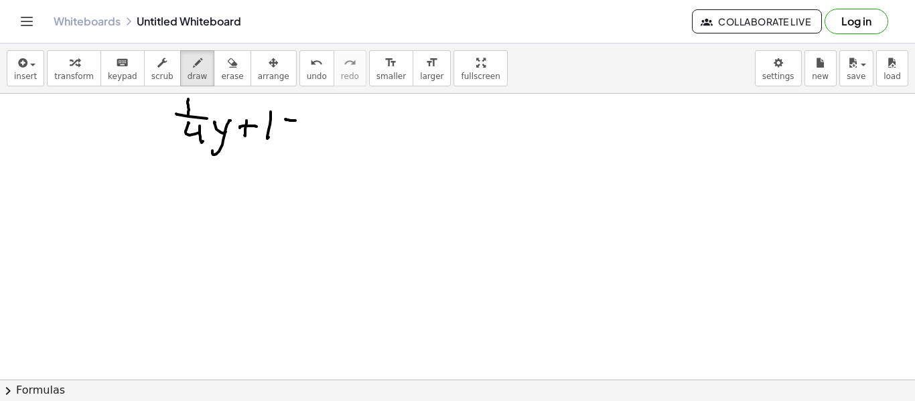
drag, startPoint x: 323, startPoint y: 102, endPoint x: 318, endPoint y: 112, distance: 10.5
drag, startPoint x: 305, startPoint y: 119, endPoint x: 333, endPoint y: 120, distance: 28.2
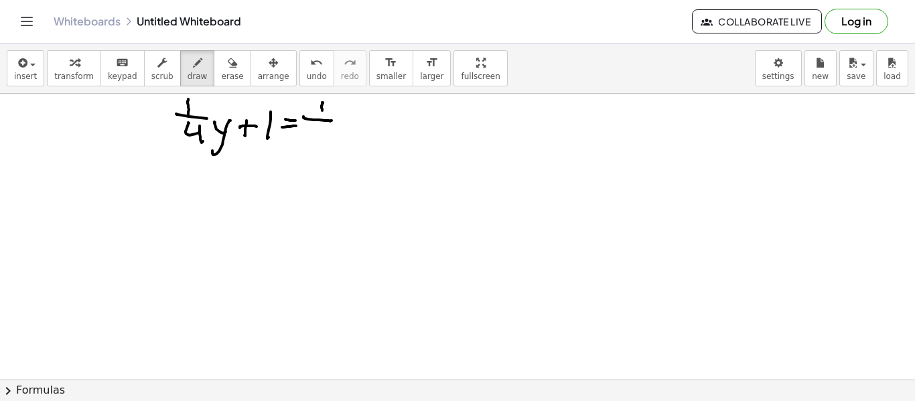
drag, startPoint x: 315, startPoint y: 124, endPoint x: 318, endPoint y: 135, distance: 11.2
drag, startPoint x: 345, startPoint y: 131, endPoint x: 352, endPoint y: 127, distance: 8.4
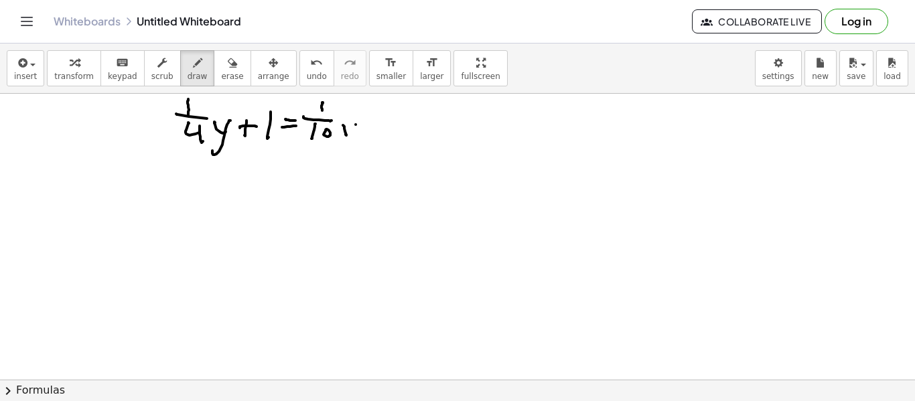
drag, startPoint x: 356, startPoint y: 125, endPoint x: 325, endPoint y: 147, distance: 38.3
drag, startPoint x: 134, startPoint y: 130, endPoint x: 147, endPoint y: 124, distance: 14.7
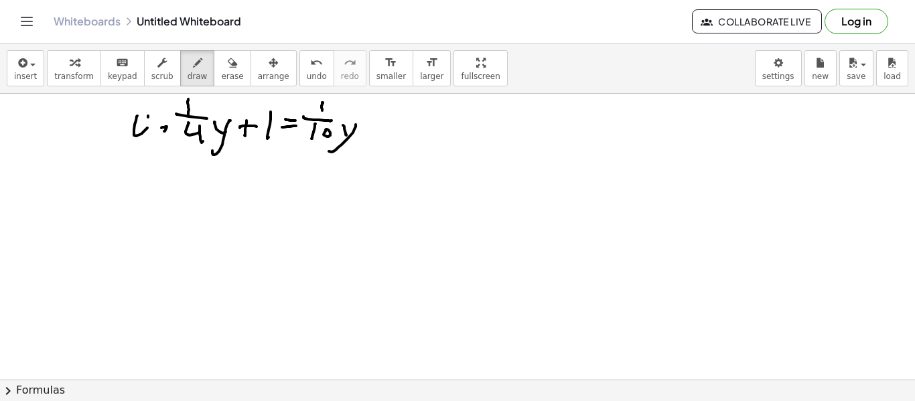
drag, startPoint x: 148, startPoint y: 116, endPoint x: 156, endPoint y: 142, distance: 27.3
drag, startPoint x: 371, startPoint y: 122, endPoint x: 386, endPoint y: 116, distance: 15.9
drag, startPoint x: 390, startPoint y: 115, endPoint x: 410, endPoint y: 115, distance: 19.4
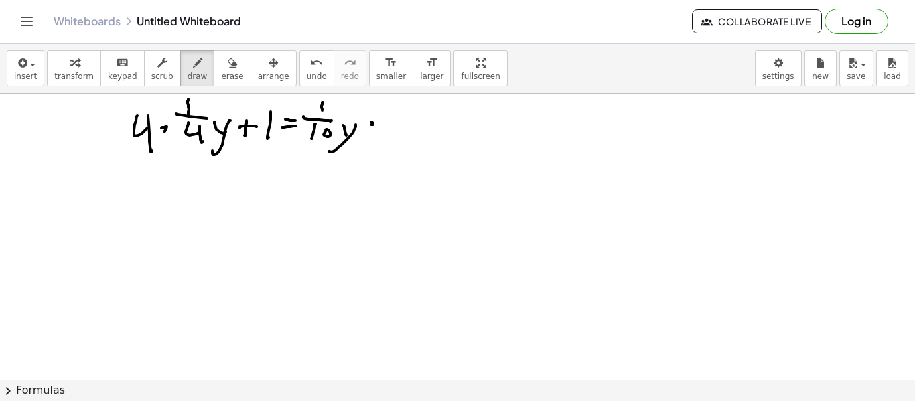
drag, startPoint x: 413, startPoint y: 121, endPoint x: 423, endPoint y: 133, distance: 16.2
drag, startPoint x: 189, startPoint y: 169, endPoint x: 202, endPoint y: 178, distance: 15.4
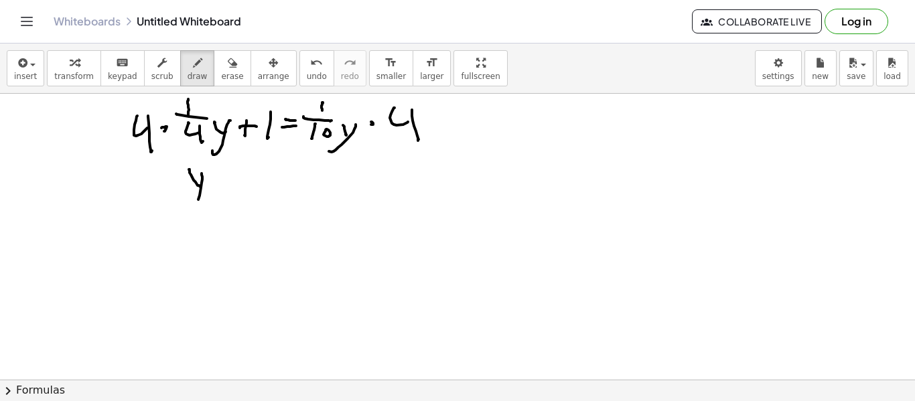
drag, startPoint x: 202, startPoint y: 173, endPoint x: 195, endPoint y: 200, distance: 27.0
drag, startPoint x: 220, startPoint y: 188, endPoint x: 211, endPoint y: 186, distance: 8.8
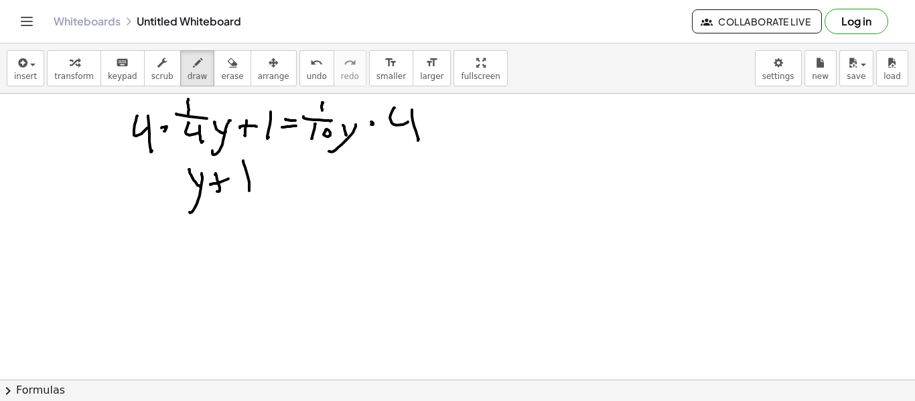
drag, startPoint x: 243, startPoint y: 161, endPoint x: 252, endPoint y: 183, distance: 23.8
drag, startPoint x: 305, startPoint y: 153, endPoint x: 315, endPoint y: 153, distance: 10.7
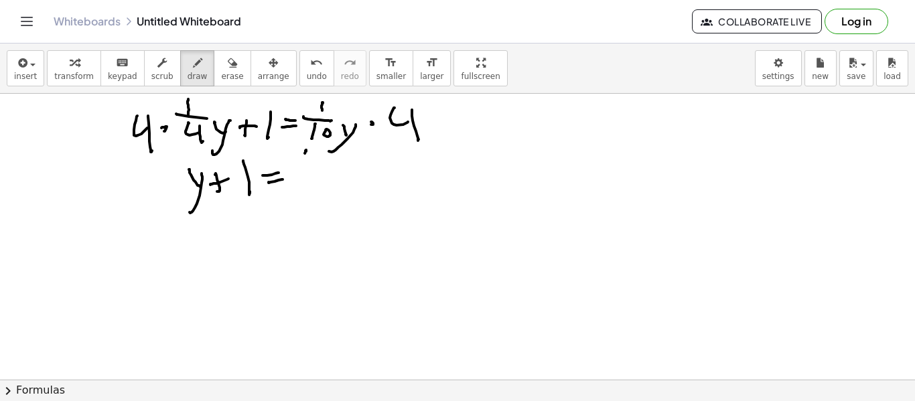
drag, startPoint x: 317, startPoint y: 149, endPoint x: 314, endPoint y: 165, distance: 15.6
drag, startPoint x: 300, startPoint y: 174, endPoint x: 317, endPoint y: 175, distance: 16.8
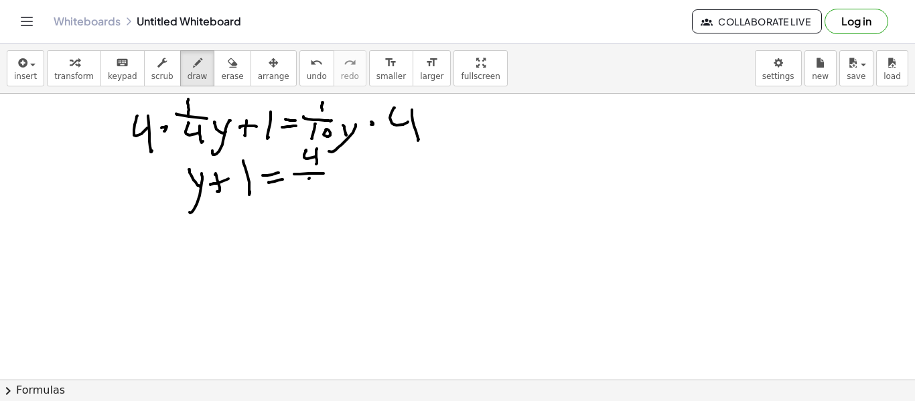
drag, startPoint x: 309, startPoint y: 179, endPoint x: 307, endPoint y: 191, distance: 12.1
drag, startPoint x: 311, startPoint y: 194, endPoint x: 330, endPoint y: 182, distance: 21.4
drag, startPoint x: 334, startPoint y: 171, endPoint x: 343, endPoint y: 176, distance: 10.2
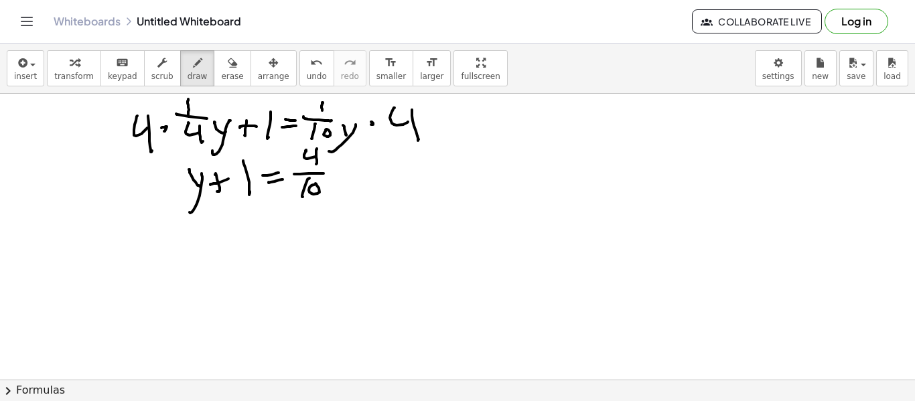
drag, startPoint x: 348, startPoint y: 173, endPoint x: 340, endPoint y: 196, distance: 23.9
drag, startPoint x: 384, startPoint y: 171, endPoint x: 392, endPoint y: 172, distance: 7.5
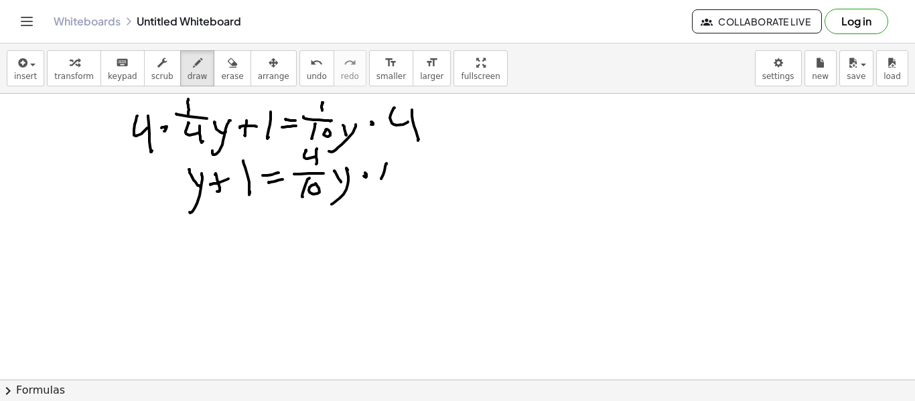
drag, startPoint x: 137, startPoint y: 172, endPoint x: 140, endPoint y: 196, distance: 23.7
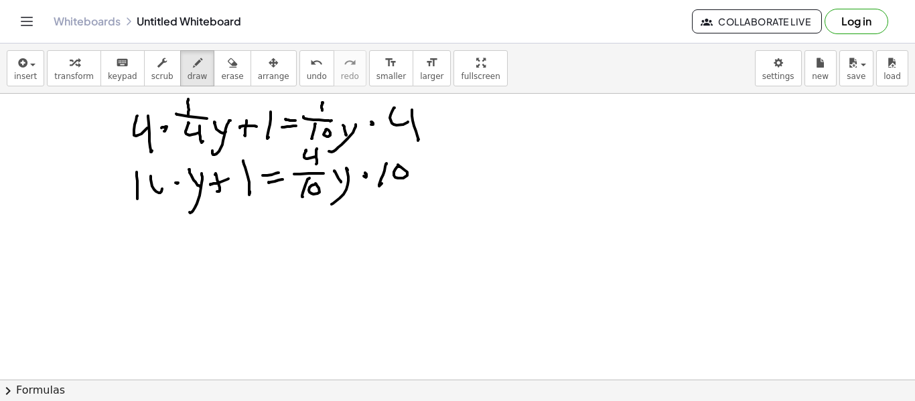
drag, startPoint x: 181, startPoint y: 235, endPoint x: 190, endPoint y: 235, distance: 9.4
drag, startPoint x: 190, startPoint y: 235, endPoint x: 198, endPoint y: 229, distance: 9.5
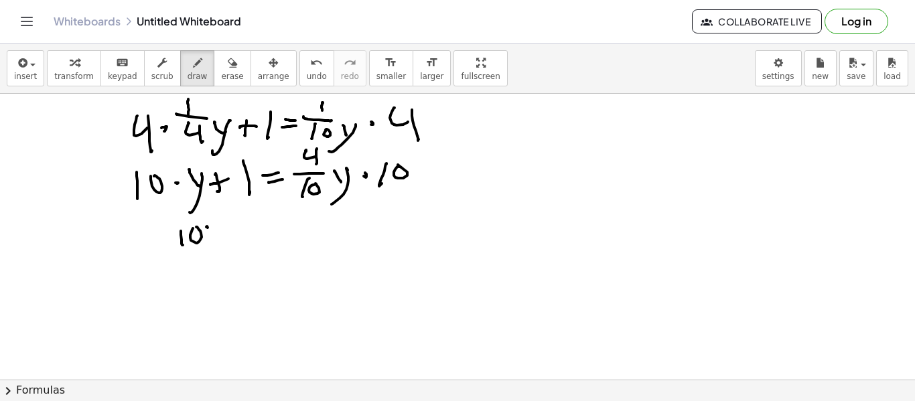
drag, startPoint x: 207, startPoint y: 226, endPoint x: 216, endPoint y: 233, distance: 11.0
drag, startPoint x: 220, startPoint y: 224, endPoint x: 213, endPoint y: 244, distance: 21.2
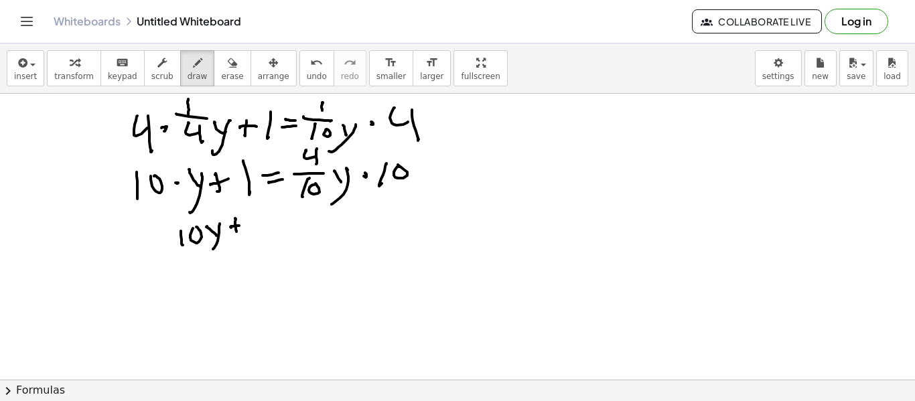
drag, startPoint x: 231, startPoint y: 227, endPoint x: 246, endPoint y: 224, distance: 15.8
drag, startPoint x: 257, startPoint y: 210, endPoint x: 260, endPoint y: 228, distance: 18.3
drag, startPoint x: 277, startPoint y: 217, endPoint x: 285, endPoint y: 218, distance: 8.1
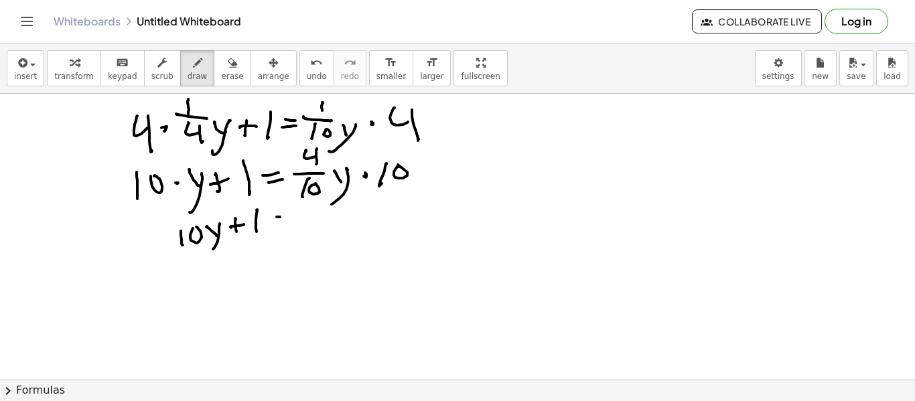
drag, startPoint x: 282, startPoint y: 222, endPoint x: 293, endPoint y: 221, distance: 11.4
drag, startPoint x: 309, startPoint y: 213, endPoint x: 323, endPoint y: 214, distance: 14.1
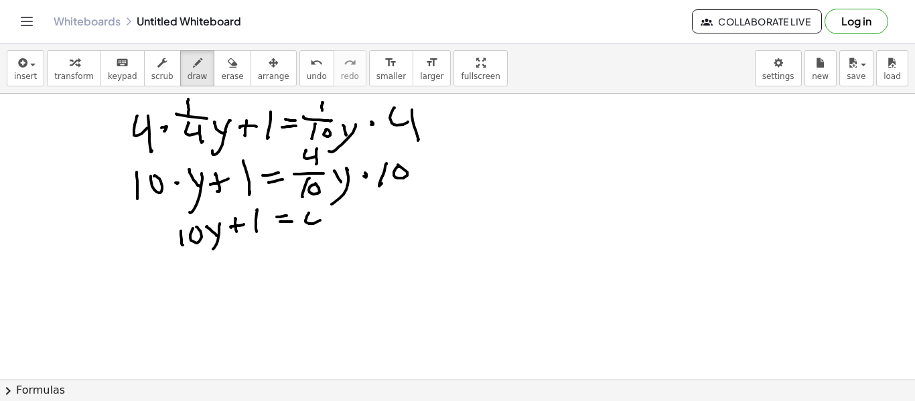
drag, startPoint x: 337, startPoint y: 220, endPoint x: 343, endPoint y: 216, distance: 7.2
drag, startPoint x: 334, startPoint y: 239, endPoint x: 317, endPoint y: 228, distance: 20.4
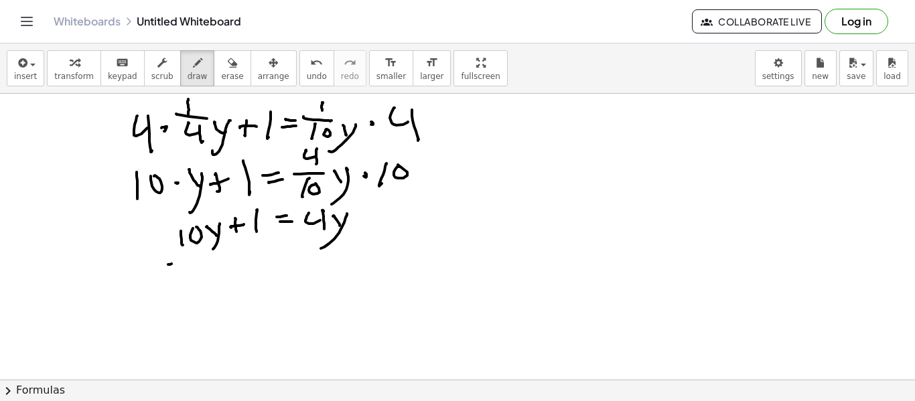
drag, startPoint x: 168, startPoint y: 265, endPoint x: 180, endPoint y: 263, distance: 11.6
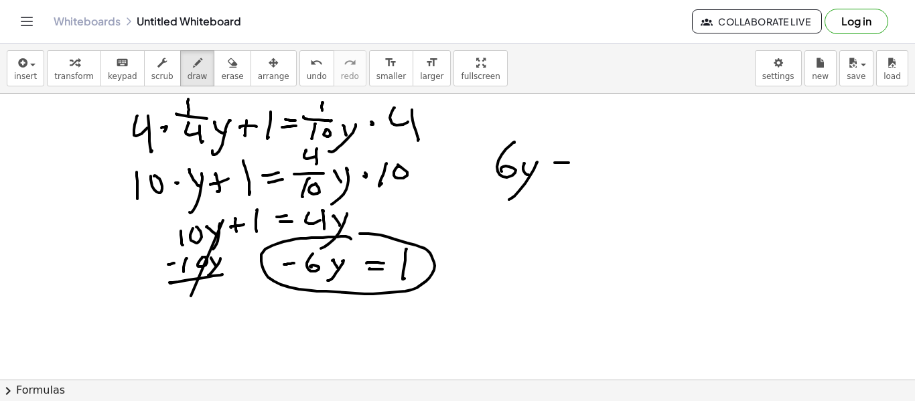
drag, startPoint x: 216, startPoint y: 70, endPoint x: 210, endPoint y: 76, distance: 9.0
click at [228, 70] on icon "button" at bounding box center [232, 63] width 9 height 16
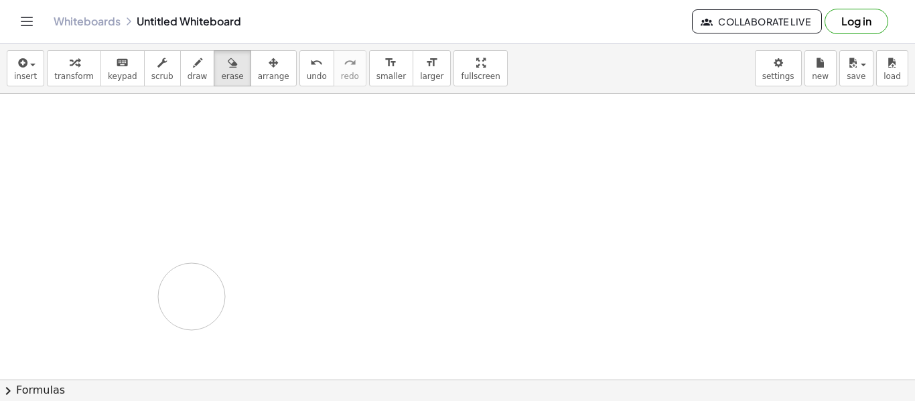
drag, startPoint x: 127, startPoint y: 128, endPoint x: 220, endPoint y: 218, distance: 129.3
click at [182, 80] on button "draw" at bounding box center [197, 68] width 35 height 36
drag, startPoint x: 303, startPoint y: 207, endPoint x: 323, endPoint y: 202, distance: 20.1
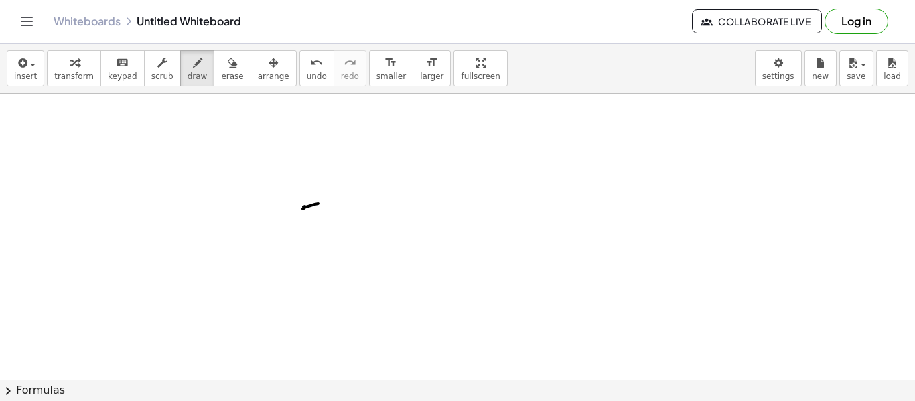
drag, startPoint x: 303, startPoint y: 209, endPoint x: 331, endPoint y: 200, distance: 29.7
drag, startPoint x: 312, startPoint y: 206, endPoint x: 344, endPoint y: 196, distance: 33.9
drag, startPoint x: 333, startPoint y: 200, endPoint x: 358, endPoint y: 196, distance: 25.1
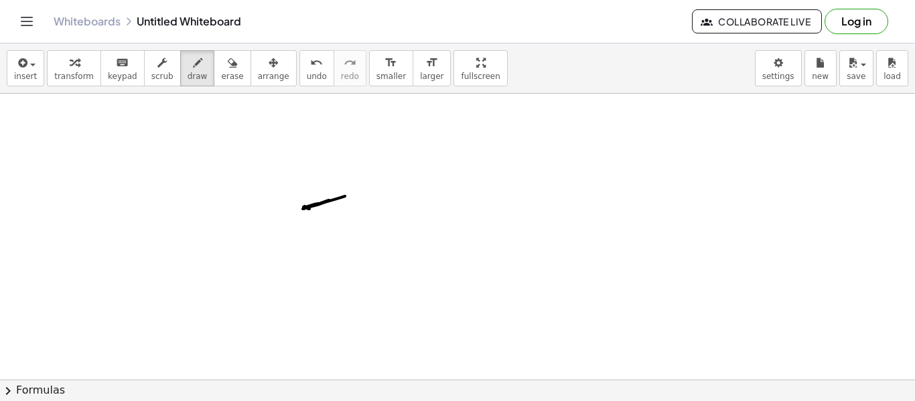
drag, startPoint x: 359, startPoint y: 195, endPoint x: 369, endPoint y: 202, distance: 12.1
drag, startPoint x: 307, startPoint y: 218, endPoint x: 332, endPoint y: 210, distance: 25.2
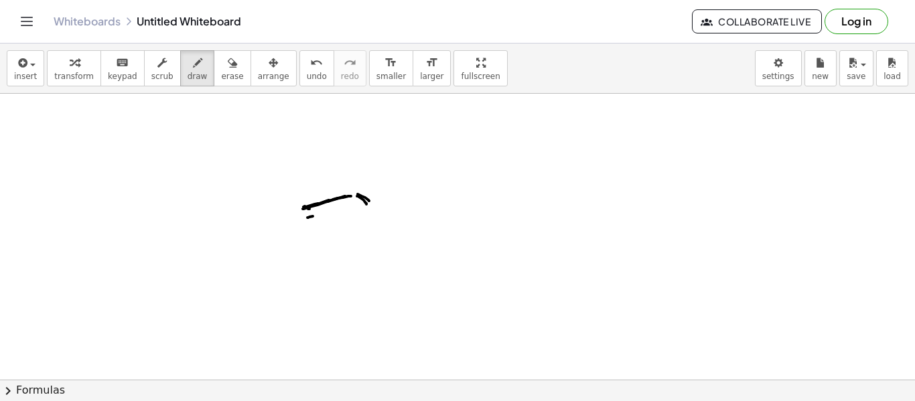
drag, startPoint x: 340, startPoint y: 210, endPoint x: 355, endPoint y: 212, distance: 14.8
drag, startPoint x: 340, startPoint y: 212, endPoint x: 357, endPoint y: 212, distance: 17.4
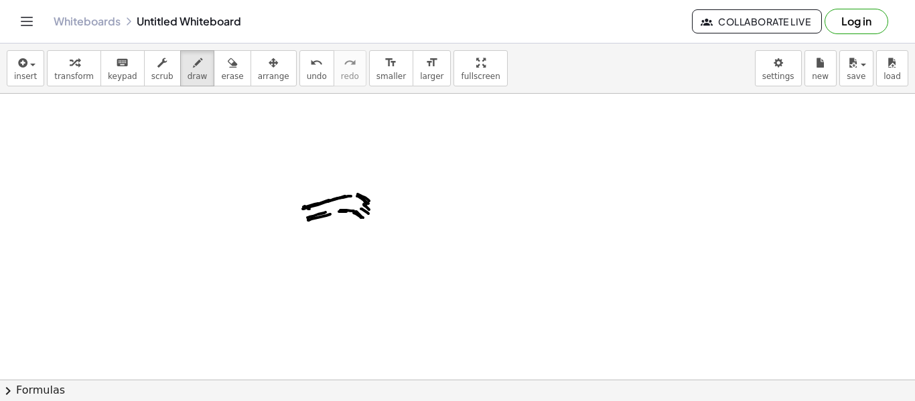
drag, startPoint x: 363, startPoint y: 200, endPoint x: 370, endPoint y: 205, distance: 8.6
drag, startPoint x: 344, startPoint y: 204, endPoint x: 335, endPoint y: 206, distance: 8.9
drag, startPoint x: 354, startPoint y: 204, endPoint x: 328, endPoint y: 208, distance: 26.3
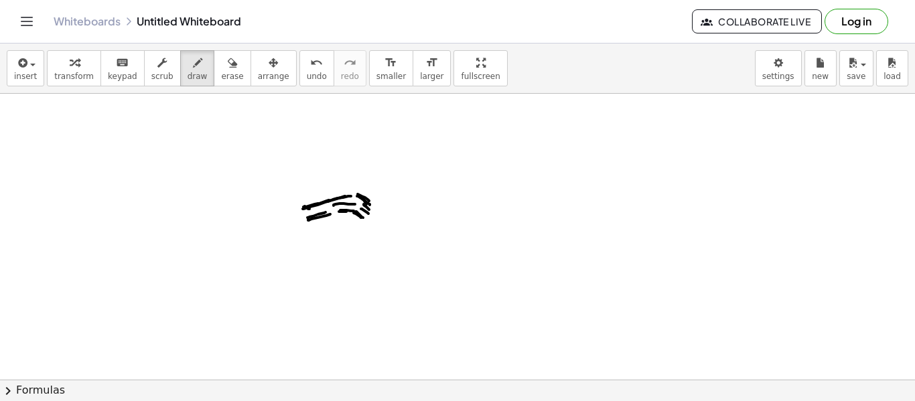
drag, startPoint x: 337, startPoint y: 202, endPoint x: 321, endPoint y: 206, distance: 15.9
drag, startPoint x: 344, startPoint y: 208, endPoint x: 357, endPoint y: 206, distance: 13.0
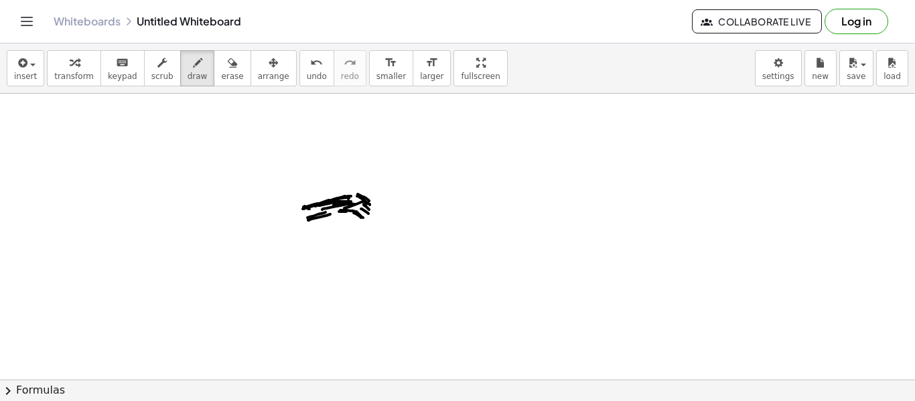
drag, startPoint x: 357, startPoint y: 206, endPoint x: 318, endPoint y: 214, distance: 39.8
drag, startPoint x: 322, startPoint y: 210, endPoint x: 347, endPoint y: 204, distance: 25.7
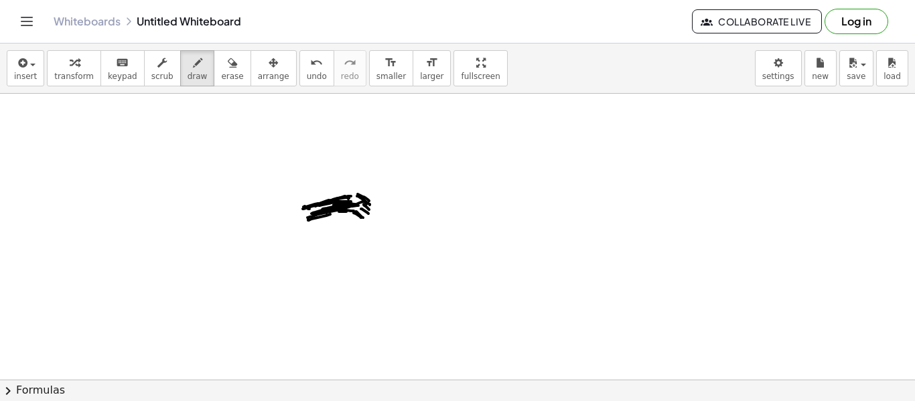
drag, startPoint x: 348, startPoint y: 204, endPoint x: 355, endPoint y: 212, distance: 11.4
drag, startPoint x: 365, startPoint y: 215, endPoint x: 358, endPoint y: 205, distance: 12.1
drag, startPoint x: 358, startPoint y: 203, endPoint x: 368, endPoint y: 205, distance: 10.9
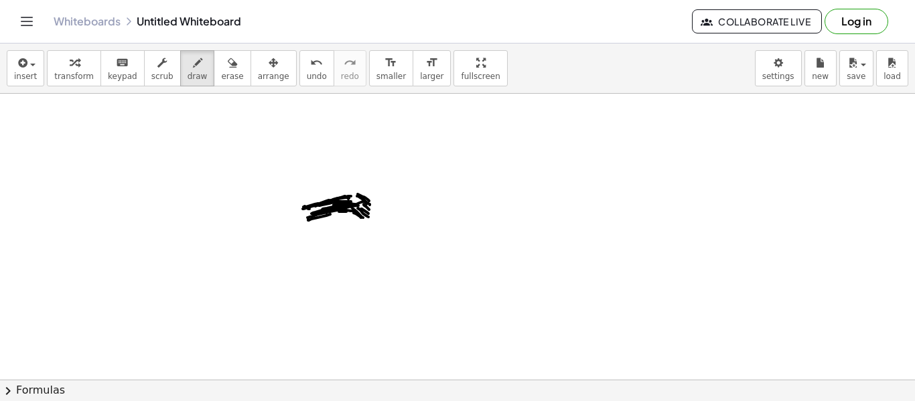
drag, startPoint x: 302, startPoint y: 220, endPoint x: 313, endPoint y: 214, distance: 12.6
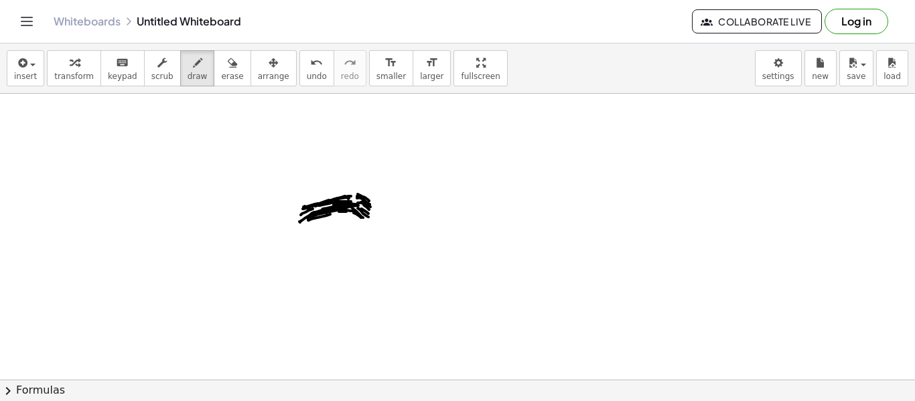
drag, startPoint x: 297, startPoint y: 208, endPoint x: 312, endPoint y: 204, distance: 15.5
drag, startPoint x: 304, startPoint y: 210, endPoint x: 293, endPoint y: 213, distance: 11.7
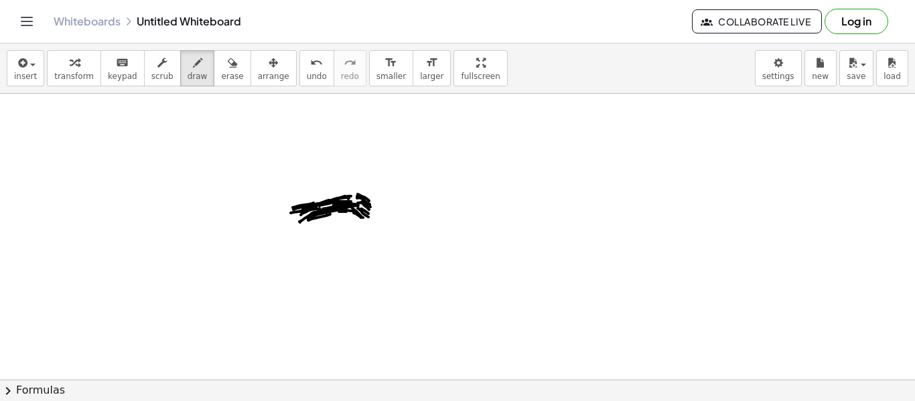
drag, startPoint x: 308, startPoint y: 216, endPoint x: 295, endPoint y: 220, distance: 13.6
drag, startPoint x: 291, startPoint y: 222, endPoint x: 313, endPoint y: 214, distance: 23.8
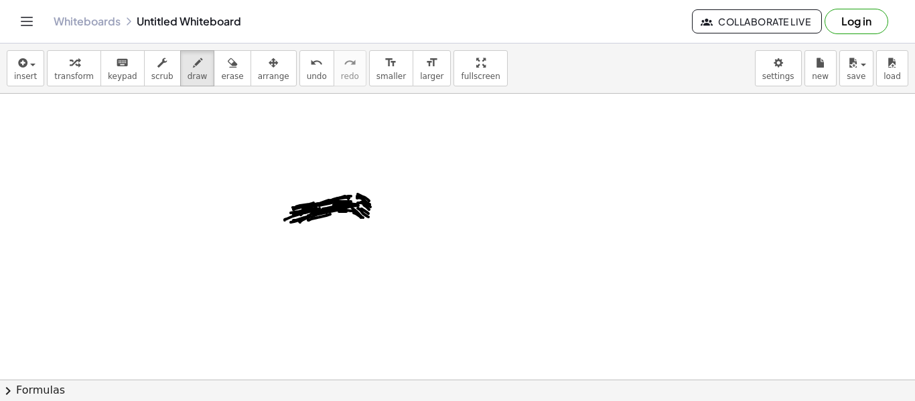
drag, startPoint x: 320, startPoint y: 229, endPoint x: 335, endPoint y: 228, distance: 14.8
drag, startPoint x: 315, startPoint y: 229, endPoint x: 341, endPoint y: 226, distance: 26.3
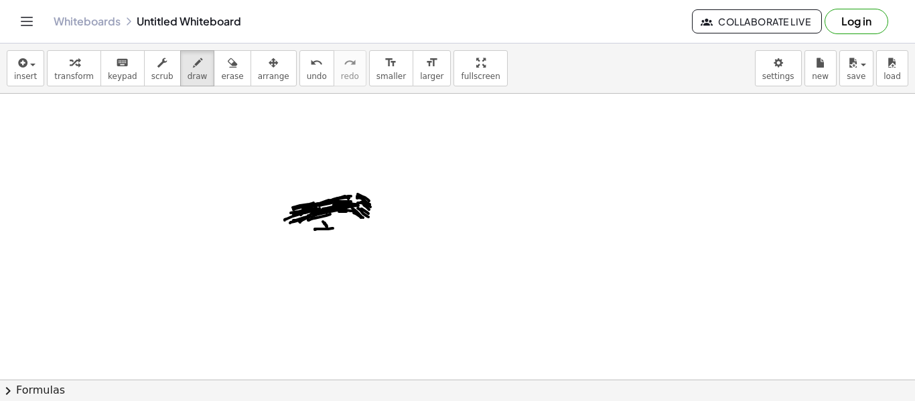
drag, startPoint x: 313, startPoint y: 228, endPoint x: 343, endPoint y: 227, distance: 30.1
drag, startPoint x: 311, startPoint y: 228, endPoint x: 350, endPoint y: 227, distance: 38.9
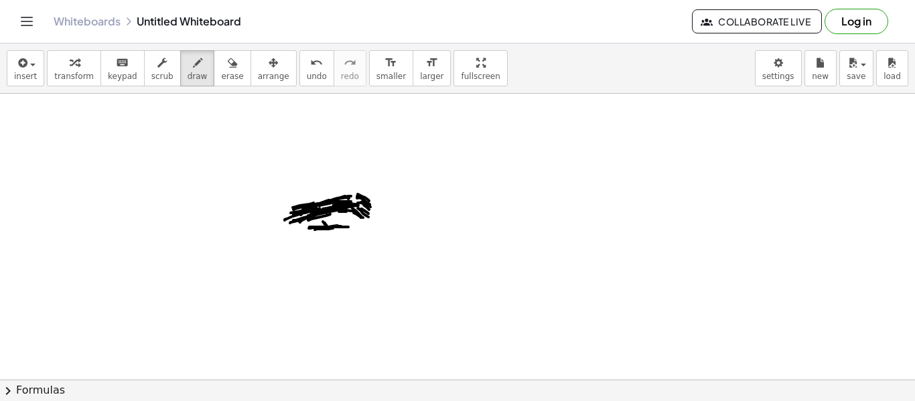
drag, startPoint x: 323, startPoint y: 227, endPoint x: 354, endPoint y: 226, distance: 30.8
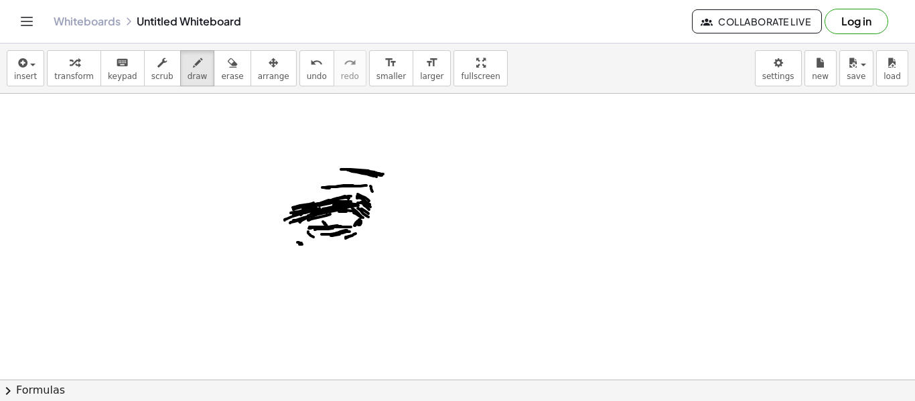
click at [307, 72] on span "undo" at bounding box center [317, 76] width 20 height 9
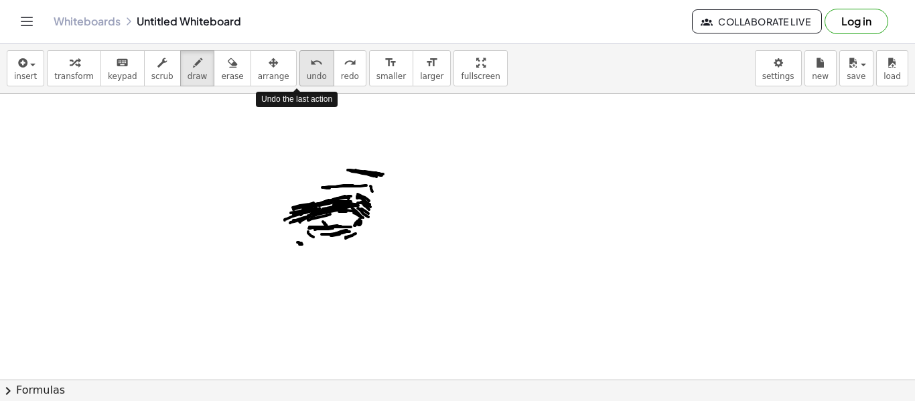
click at [304, 70] on button "undo undo" at bounding box center [316, 68] width 35 height 36
click at [303, 68] on button "undo undo" at bounding box center [316, 68] width 35 height 36
click at [307, 68] on div "undo" at bounding box center [317, 62] width 20 height 16
click at [307, 67] on div "undo" at bounding box center [317, 62] width 20 height 16
click at [307, 76] on span "undo" at bounding box center [317, 76] width 20 height 9
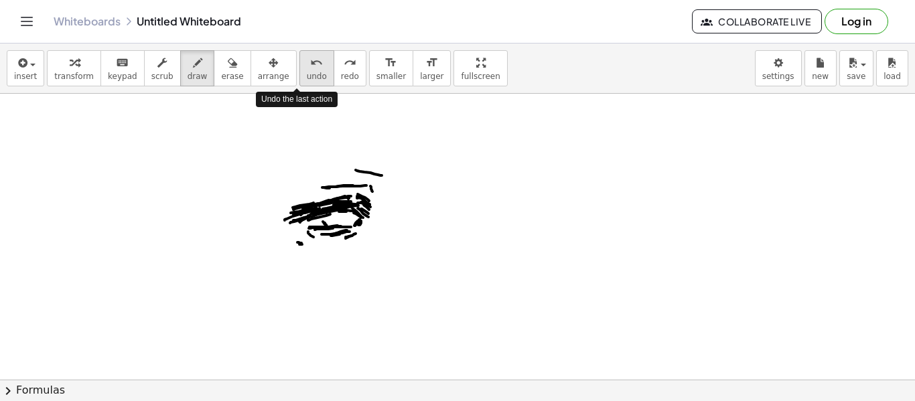
click at [307, 74] on span "undo" at bounding box center [317, 76] width 20 height 9
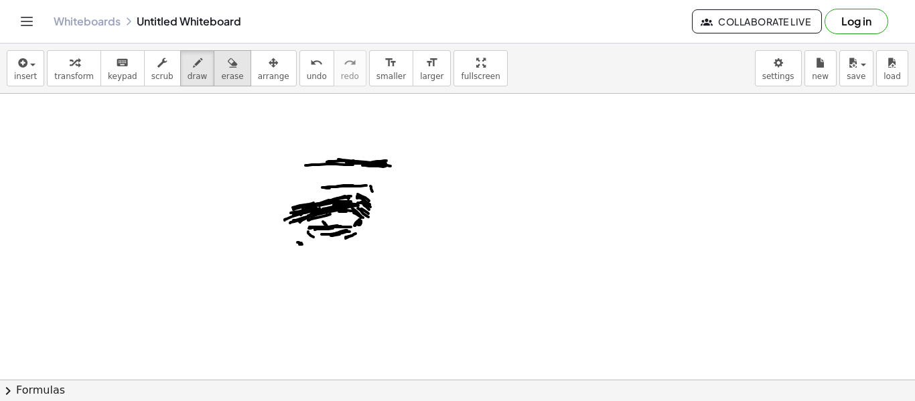
click at [229, 73] on button "erase" at bounding box center [232, 68] width 37 height 36
click at [190, 83] on button "draw" at bounding box center [197, 68] width 35 height 36
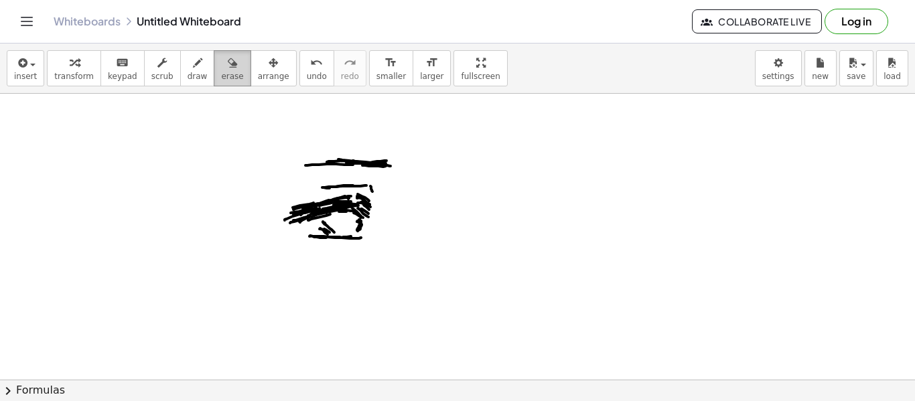
click at [230, 74] on button "erase" at bounding box center [232, 68] width 37 height 36
click at [189, 78] on span "draw" at bounding box center [198, 76] width 20 height 9
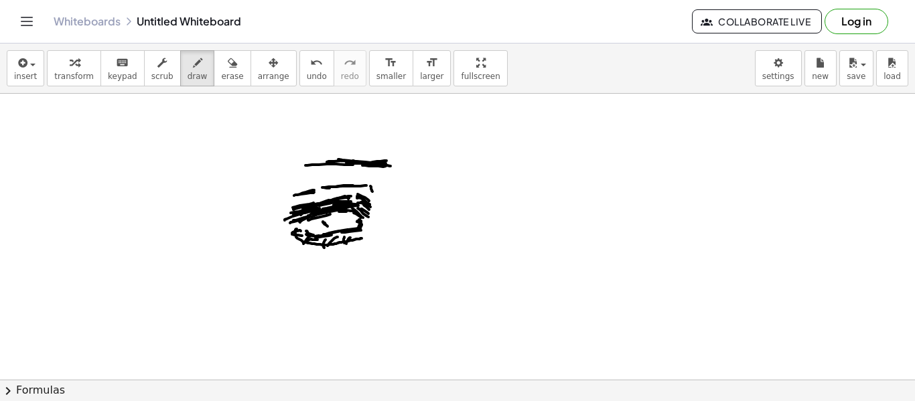
click at [220, 82] on button "erase" at bounding box center [232, 68] width 37 height 36
click at [224, 81] on button "erase" at bounding box center [232, 68] width 37 height 36
click at [226, 80] on button "erase" at bounding box center [232, 68] width 37 height 36
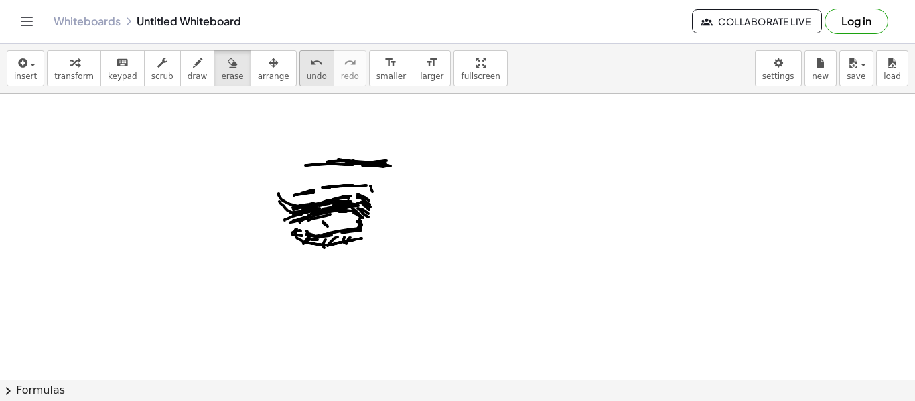
click at [307, 79] on span "undo" at bounding box center [317, 76] width 20 height 9
click at [307, 76] on span "undo" at bounding box center [317, 76] width 20 height 9
click at [188, 80] on span "draw" at bounding box center [198, 76] width 20 height 9
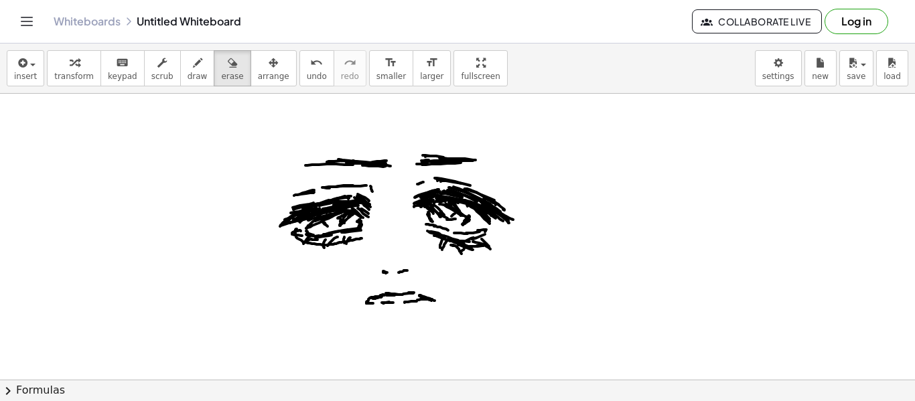
click at [221, 80] on span "erase" at bounding box center [232, 76] width 22 height 9
click at [190, 80] on span "draw" at bounding box center [198, 76] width 20 height 9
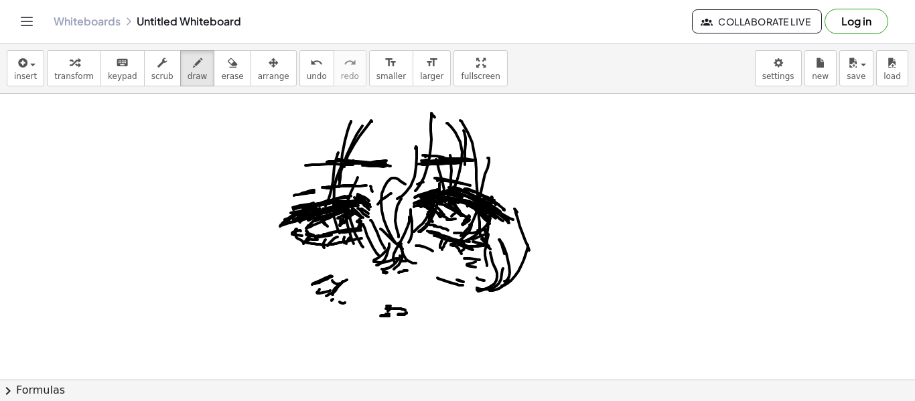
click
